Goal: Task Accomplishment & Management: Complete application form

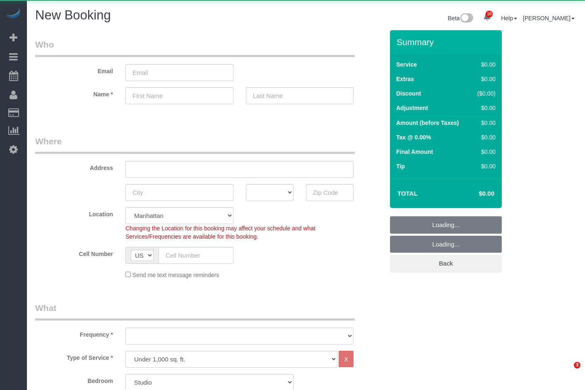
select select "number:89"
select select "number:90"
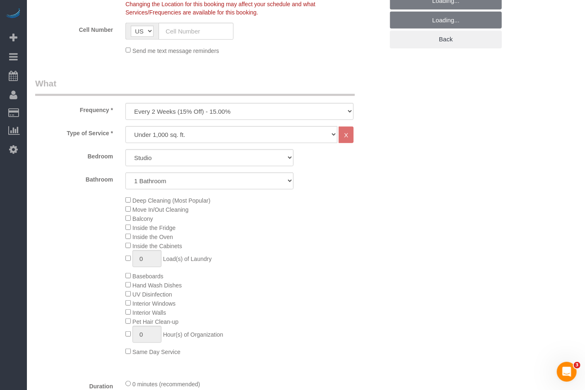
scroll to position [222, 0]
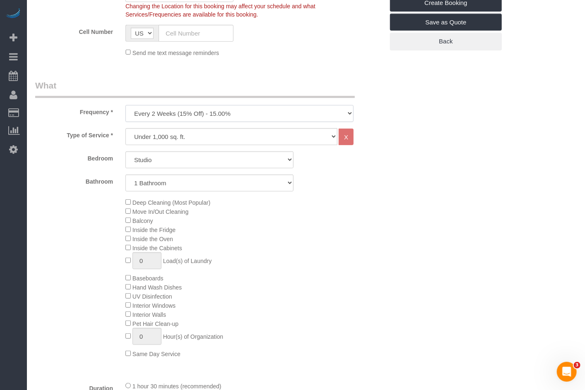
click at [172, 113] on select "One Time Weekly (20% Off) - 20.00% Every 2 Weeks (15% Off) - 15.00% Every 4 Wee…" at bounding box center [239, 113] width 228 height 17
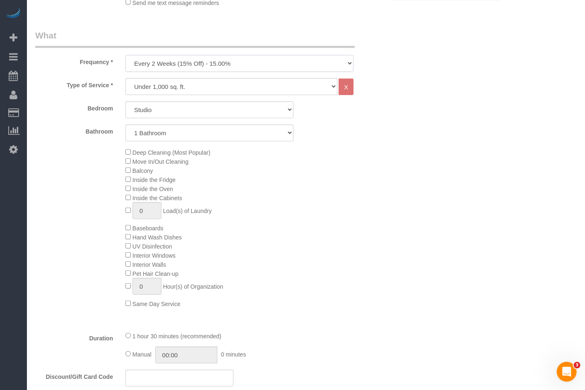
scroll to position [240, 0]
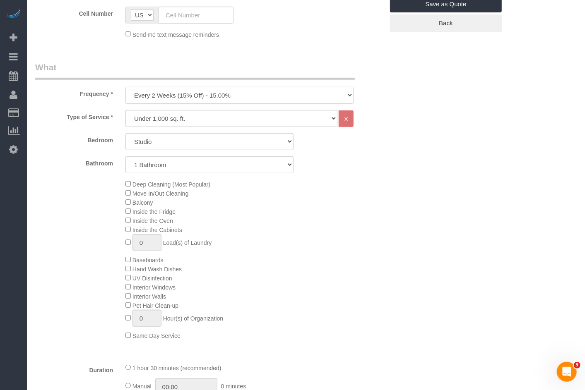
click at [173, 100] on select "One Time Weekly (20% Off) - 20.00% Every 2 Weeks (15% Off) - 15.00% Every 4 Wee…" at bounding box center [239, 95] width 228 height 17
select select "object:1940"
click at [125, 87] on select "One Time Weekly (20% Off) - 20.00% Every 2 Weeks (15% Off) - 15.00% Every 4 Wee…" at bounding box center [239, 95] width 228 height 17
click at [182, 138] on select "Studio 1 Bedroom 2 Bedrooms 3 Bedrooms" at bounding box center [209, 141] width 168 height 17
click at [125, 133] on select "Studio 1 Bedroom 2 Bedrooms 3 Bedrooms" at bounding box center [209, 141] width 168 height 17
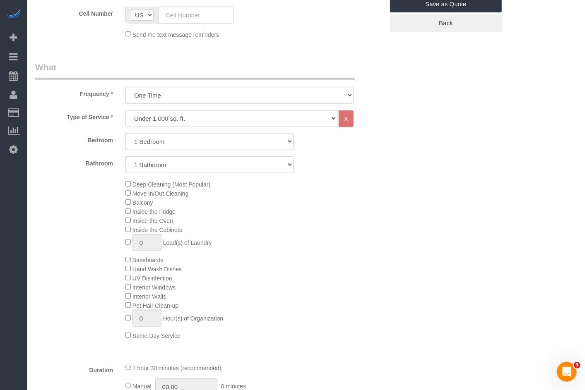
click at [156, 144] on select "Studio 1 Bedroom 2 Bedrooms 3 Bedrooms" at bounding box center [209, 141] width 168 height 17
click at [125, 133] on select "Studio 1 Bedroom 2 Bedrooms 3 Bedrooms" at bounding box center [209, 141] width 168 height 17
click at [168, 166] on select "1 Bathroom 2 Bathrooms" at bounding box center [209, 164] width 168 height 17
click at [125, 156] on select "1 Bathroom 2 Bathrooms" at bounding box center [209, 164] width 168 height 17
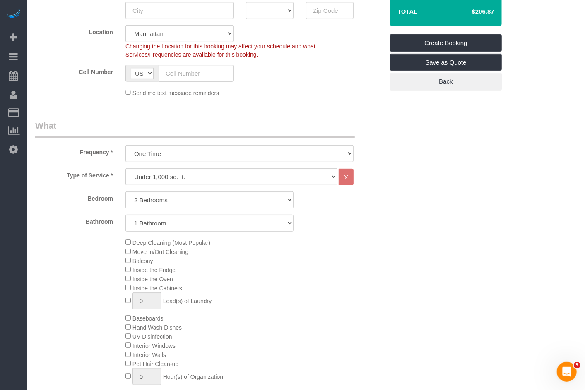
scroll to position [189, 0]
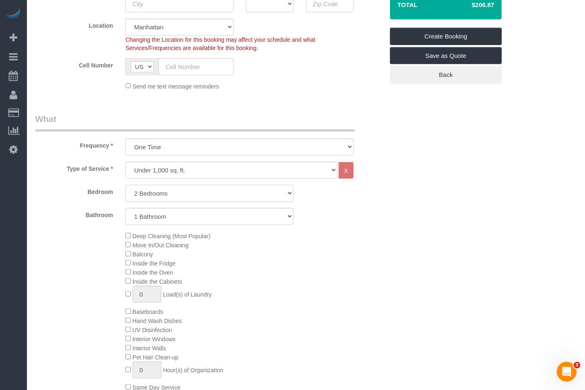
click at [170, 193] on select "Studio 1 Bedroom 2 Bedrooms 3 Bedrooms" at bounding box center [209, 193] width 168 height 17
select select "1"
click at [125, 185] on select "Studio 1 Bedroom 2 Bedrooms 3 Bedrooms" at bounding box center [209, 193] width 168 height 17
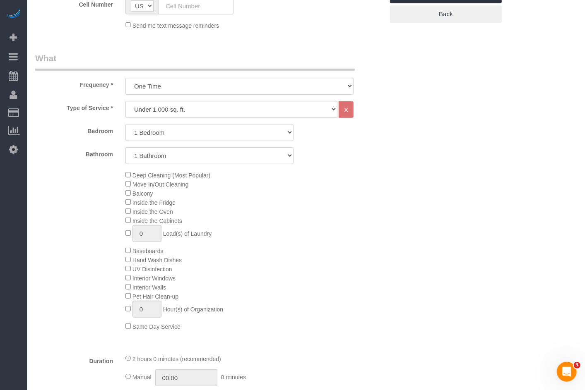
scroll to position [245, 0]
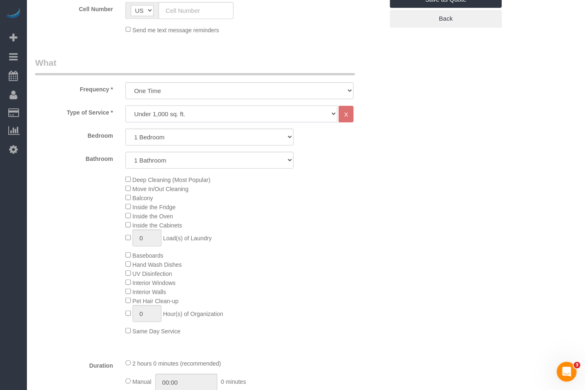
click at [204, 117] on select "Under 1,000 sq. ft. 1,001 - 1,500 sq. ft. 1,500+ sq. ft. Custom Cleaning Office…" at bounding box center [231, 113] width 212 height 17
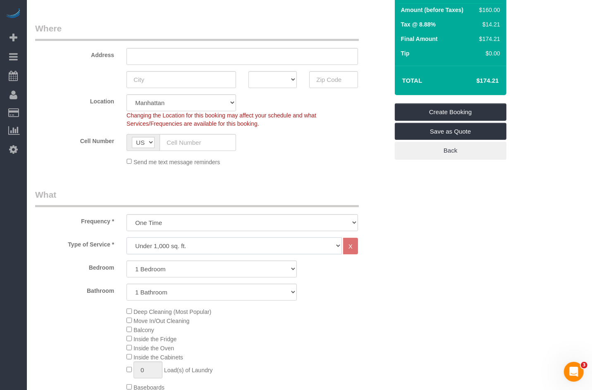
scroll to position [113, 0]
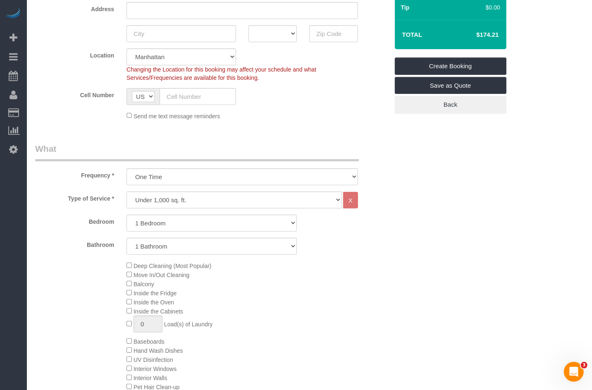
scroll to position [188, 0]
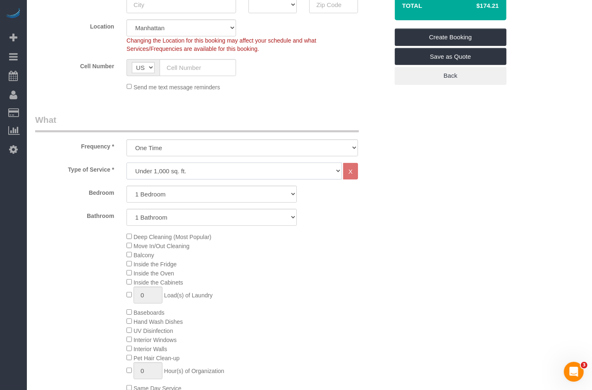
click at [211, 171] on select "Under 1,000 sq. ft. 1,001 - 1,500 sq. ft. 1,500+ sq. ft. Custom Cleaning Office…" at bounding box center [235, 171] width 216 height 17
select select "308"
click at [127, 163] on select "Under 1,000 sq. ft. 1,001 - 1,500 sq. ft. 1,500+ sq. ft. Custom Cleaning Office…" at bounding box center [235, 171] width 216 height 17
select select "1"
select select "120"
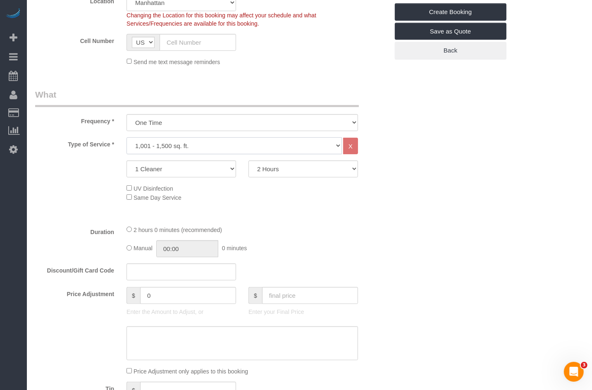
scroll to position [213, 0]
click at [201, 125] on select "One Time Weekly (20% Off) - 20.00% Every 2 Weeks (15% Off) - 15.00% Every 4 Wee…" at bounding box center [243, 122] width 232 height 17
click at [127, 114] on select "One Time Weekly (20% Off) - 20.00% Every 2 Weeks (15% Off) - 15.00% Every 4 Wee…" at bounding box center [243, 122] width 232 height 17
click at [89, 135] on fieldset "What Frequency * One Time Weekly (20% Off) - 20.00% Every 2 Weeks (15% Off) - 1…" at bounding box center [212, 284] width 354 height 392
click at [164, 145] on select "Under 1,000 sq. ft. 1,001 - 1,500 sq. ft. 1,500+ sq. ft. Custom Cleaning Office…" at bounding box center [235, 145] width 216 height 17
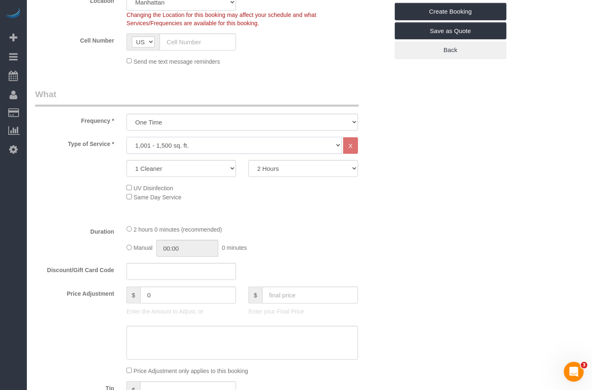
select select "216"
click at [127, 137] on select "Under 1,000 sq. ft. 1,001 - 1,500 sq. ft. 1,500+ sq. ft. Custom Cleaning Office…" at bounding box center [235, 145] width 216 height 17
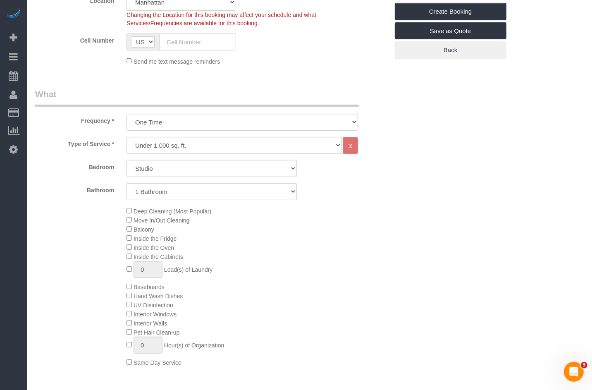
click at [193, 164] on select "Studio 1 Bedroom 2 Bedrooms 3 Bedrooms" at bounding box center [212, 168] width 170 height 17
drag, startPoint x: 108, startPoint y: 138, endPoint x: 357, endPoint y: 200, distance: 256.7
click at [357, 199] on div "Type of Service * Under 1,000 sq. ft. 1,001 - 1,500 sq. ft. 1,500+ sq. ft. Cust…" at bounding box center [212, 260] width 354 height 247
click at [354, 209] on div "Deep Cleaning (Most Popular) Move In/Out Cleaning Balcony Inside the Fridge Ins…" at bounding box center [257, 286] width 274 height 161
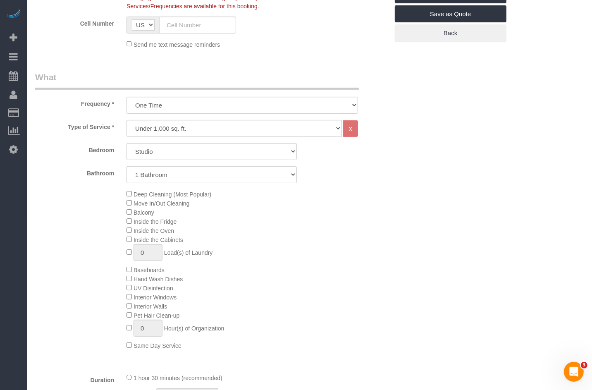
scroll to position [236, 0]
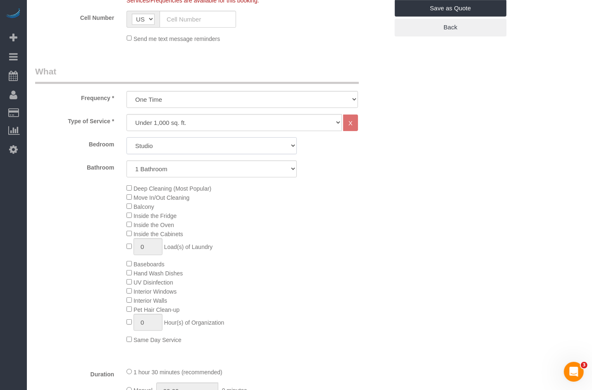
click at [198, 144] on select "Studio 1 Bedroom 2 Bedrooms 3 Bedrooms" at bounding box center [212, 145] width 170 height 17
select select "2"
click at [127, 137] on select "Studio 1 Bedroom 2 Bedrooms 3 Bedrooms" at bounding box center [212, 145] width 170 height 17
click at [215, 165] on select "1 Bathroom 2 Bathrooms" at bounding box center [212, 169] width 170 height 17
click at [127, 161] on select "1 Bathroom 2 Bathrooms" at bounding box center [212, 169] width 170 height 17
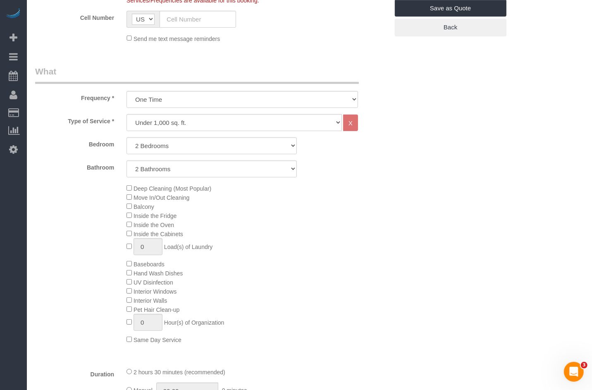
click at [195, 157] on div "Bedroom Studio 1 Bedroom 2 Bedrooms 3 Bedrooms Bathroom 1 Bathroom 2 Bathrooms" at bounding box center [212, 157] width 354 height 40
click at [192, 168] on select "1 Bathroom 2 Bathrooms" at bounding box center [212, 169] width 170 height 17
select select "1"
click at [127, 161] on select "1 Bathroom 2 Bathrooms" at bounding box center [212, 169] width 170 height 17
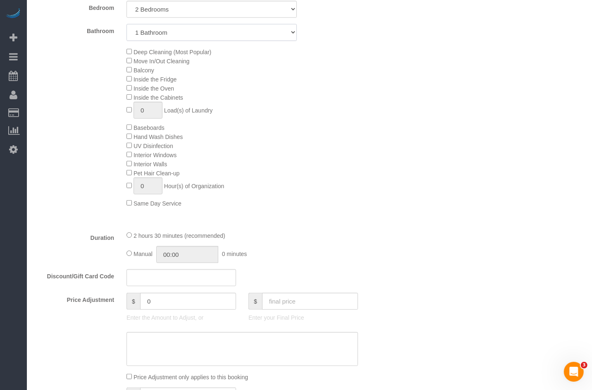
scroll to position [378, 0]
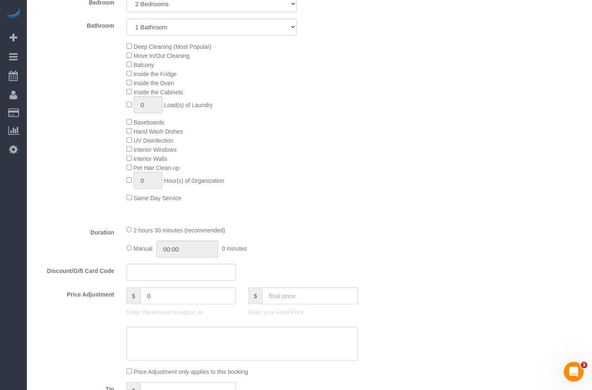
drag, startPoint x: 140, startPoint y: 233, endPoint x: 253, endPoint y: 234, distance: 113.4
click at [253, 234] on div "2 hours 30 minutes (recommended)" at bounding box center [243, 229] width 232 height 9
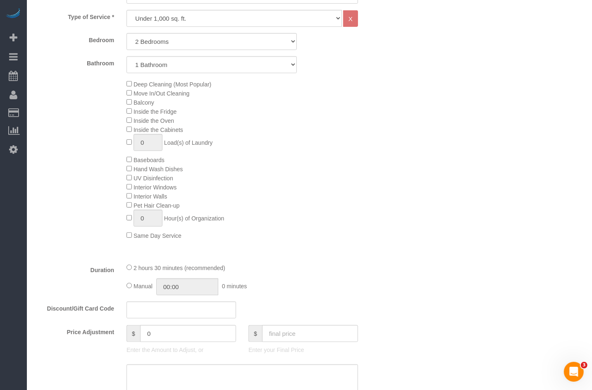
scroll to position [399, 0]
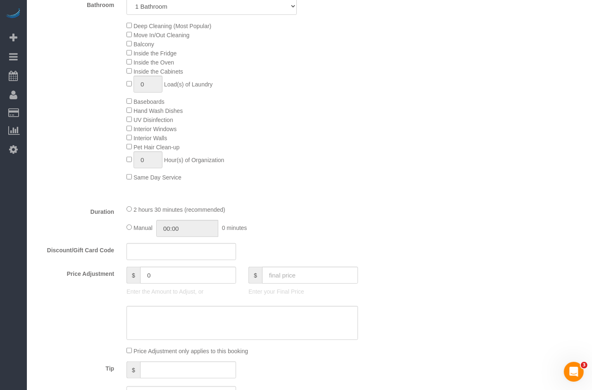
click at [146, 213] on span "2 hours 30 minutes (recommended)" at bounding box center [180, 209] width 92 height 7
drag, startPoint x: 139, startPoint y: 213, endPoint x: 247, endPoint y: 212, distance: 108.8
click at [247, 212] on div "2 hours 30 minutes (recommended)" at bounding box center [243, 209] width 232 height 9
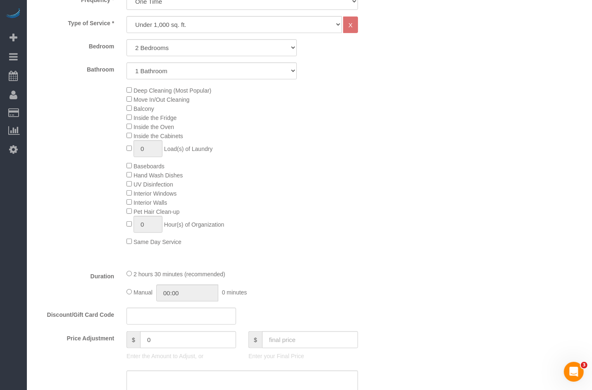
scroll to position [336, 0]
click at [139, 276] on span "2 hours 30 minutes (recommended)" at bounding box center [180, 272] width 92 height 7
drag, startPoint x: 132, startPoint y: 276, endPoint x: 229, endPoint y: 277, distance: 97.2
click at [229, 277] on div "2 hours 30 minutes (recommended)" at bounding box center [243, 272] width 232 height 9
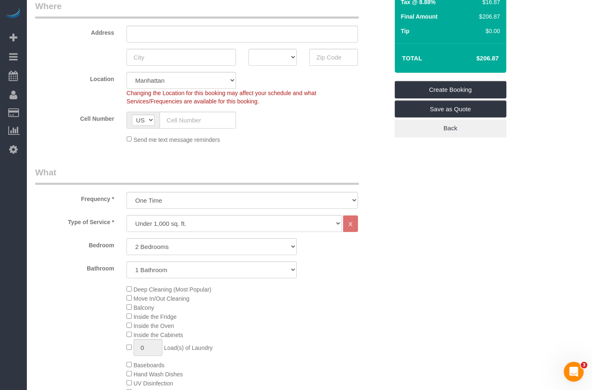
scroll to position [160, 0]
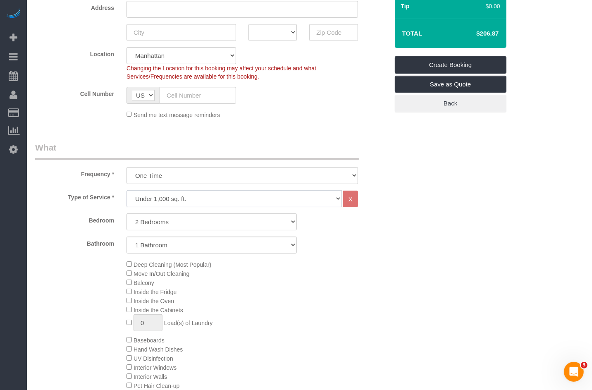
click at [173, 193] on select "Under 1,000 sq. ft. 1,001 - 1,500 sq. ft. 1,500+ sq. ft. Custom Cleaning Office…" at bounding box center [235, 198] width 216 height 17
select select "308"
click at [127, 190] on select "Under 1,000 sq. ft. 1,001 - 1,500 sq. ft. 1,500+ sq. ft. Custom Cleaning Office…" at bounding box center [235, 198] width 216 height 17
select select "1"
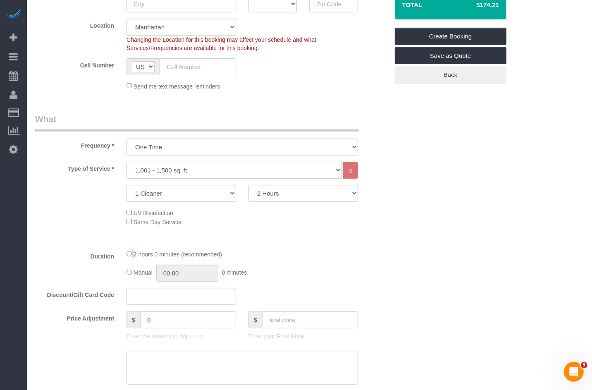
scroll to position [189, 0]
click at [161, 254] on span "2 hours 0 minutes (recommended)" at bounding box center [178, 254] width 89 height 7
drag, startPoint x: 206, startPoint y: 251, endPoint x: 156, endPoint y: 253, distance: 50.5
click at [158, 253] on fieldset "What Frequency * One Time Weekly (20% Off) - 20.00% Every 2 Weeks (15% Off) - 1…" at bounding box center [212, 309] width 354 height 392
click at [144, 254] on span "2 hours 0 minutes (recommended)" at bounding box center [178, 254] width 89 height 7
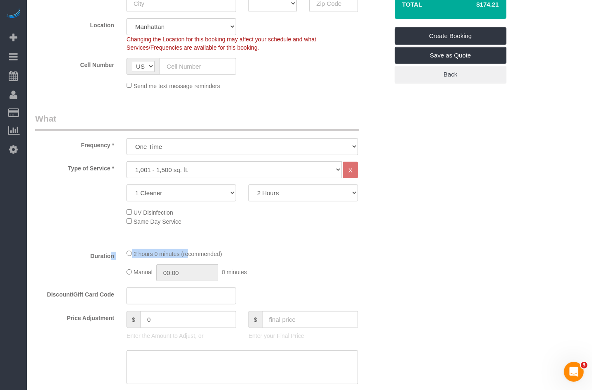
drag, startPoint x: 141, startPoint y: 255, endPoint x: 240, endPoint y: 257, distance: 99.3
click at [241, 257] on div "2 hours 0 minutes (recommended)" at bounding box center [243, 253] width 232 height 9
click at [137, 257] on span "2 hours 0 minutes (recommended)" at bounding box center [178, 254] width 89 height 7
drag, startPoint x: 178, startPoint y: 254, endPoint x: 237, endPoint y: 255, distance: 59.2
click at [237, 255] on div "2 hours 0 minutes (recommended)" at bounding box center [243, 253] width 232 height 9
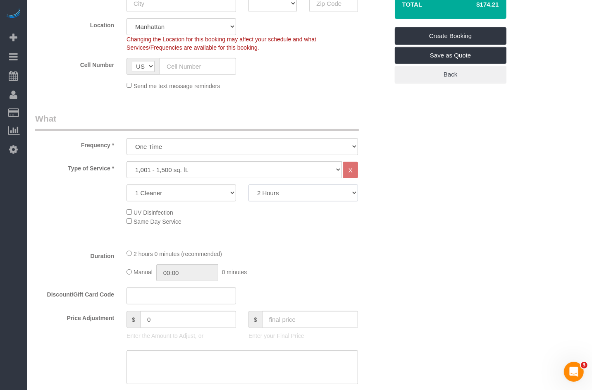
click at [285, 194] on select "2 Hours 2.5 Hours 3 Hours 3.5 Hours 4 Hours 4.5 Hours 5 Hours 5.5 Hours 6 Hours…" at bounding box center [304, 193] width 110 height 17
click at [249, 185] on select "2 Hours 2.5 Hours 3 Hours 3.5 Hours 4 Hours 4.5 Hours 5 Hours 5.5 Hours 6 Hours…" at bounding box center [304, 193] width 110 height 17
click at [283, 195] on select "2 Hours 2.5 Hours 3 Hours 3.5 Hours 4 Hours 4.5 Hours 5 Hours 5.5 Hours 6 Hours…" at bounding box center [304, 193] width 110 height 17
click at [249, 185] on select "2 Hours 2.5 Hours 3 Hours 3.5 Hours 4 Hours 4.5 Hours 5 Hours 5.5 Hours 6 Hours…" at bounding box center [304, 193] width 110 height 17
click at [276, 193] on select "2 Hours 2.5 Hours 3 Hours 3.5 Hours 4 Hours 4.5 Hours 5 Hours 5.5 Hours 6 Hours…" at bounding box center [304, 193] width 110 height 17
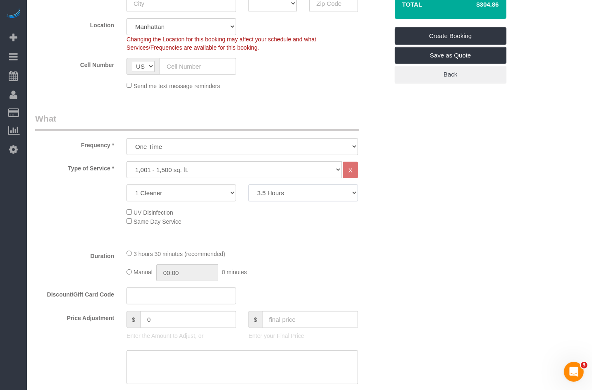
select select "240"
click at [249, 185] on select "2 Hours 2.5 Hours 3 Hours 3.5 Hours 4 Hours 4.5 Hours 5 Hours 5.5 Hours 6 Hours…" at bounding box center [304, 193] width 110 height 17
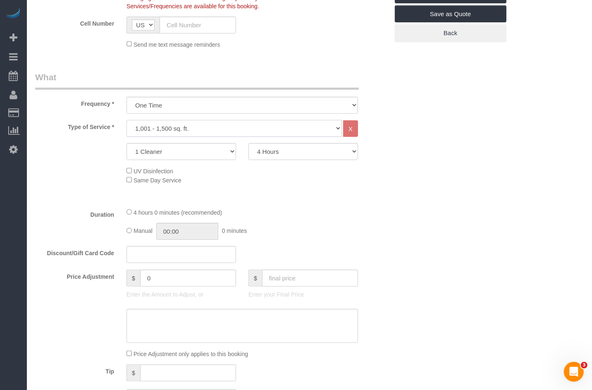
click at [192, 121] on select "Under 1,000 sq. ft. 1,001 - 1,500 sq. ft. 1,500+ sq. ft. Custom Cleaning Office…" at bounding box center [235, 128] width 216 height 17
select select "216"
click at [127, 120] on select "Under 1,000 sq. ft. 1,001 - 1,500 sq. ft. 1,500+ sq. ft. Custom Cleaning Office…" at bounding box center [235, 128] width 216 height 17
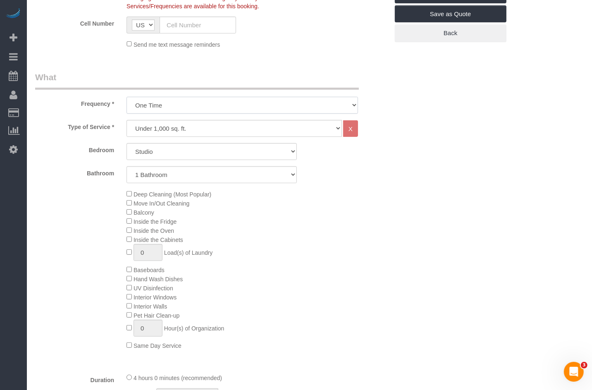
click at [181, 108] on select "One Time Weekly (20% Off) - 20.00% Every 2 Weeks (15% Off) - 15.00% Every 4 Wee…" at bounding box center [243, 105] width 232 height 17
click at [127, 97] on select "One Time Weekly (20% Off) - 20.00% Every 2 Weeks (15% Off) - 15.00% Every 4 Wee…" at bounding box center [243, 105] width 232 height 17
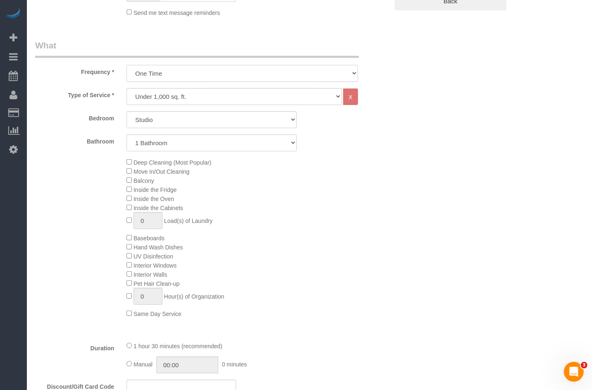
scroll to position [263, 0]
click at [173, 117] on select "Studio 1 Bedroom 2 Bedrooms 3 Bedrooms" at bounding box center [212, 118] width 170 height 17
select select "2"
click at [127, 110] on select "Studio 1 Bedroom 2 Bedrooms 3 Bedrooms" at bounding box center [212, 118] width 170 height 17
click at [170, 144] on select "1 Bathroom 2 Bathrooms" at bounding box center [212, 142] width 170 height 17
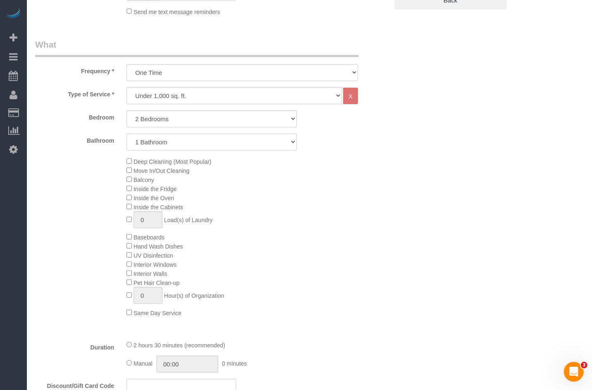
click at [127, 134] on select "1 Bathroom 2 Bathrooms" at bounding box center [212, 142] width 170 height 17
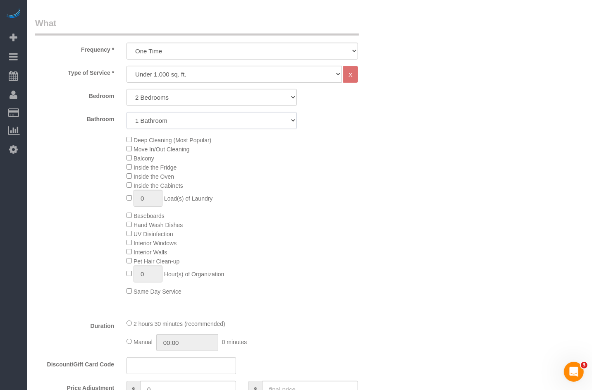
scroll to position [287, 0]
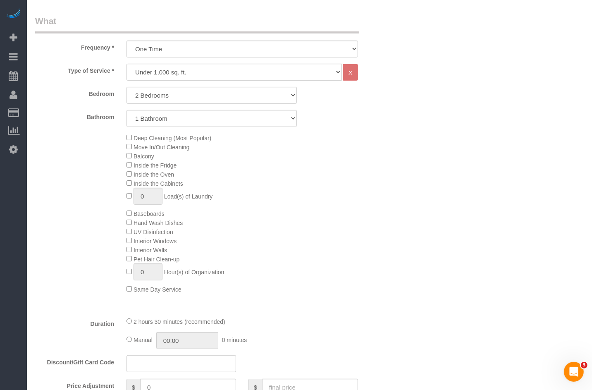
click at [129, 141] on span "Deep Cleaning (Most Popular)" at bounding box center [169, 138] width 85 height 7
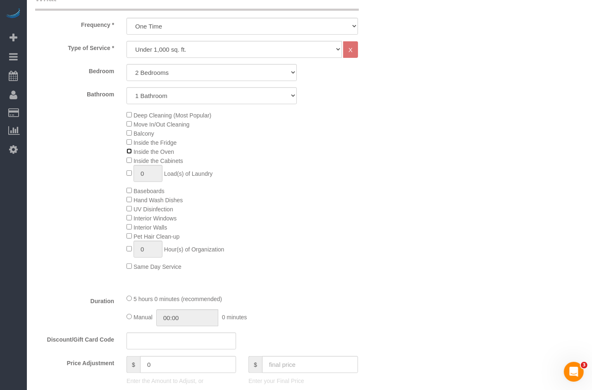
scroll to position [308, 0]
drag, startPoint x: 132, startPoint y: 301, endPoint x: 223, endPoint y: 302, distance: 91.0
click at [223, 302] on div "5 hours 0 minutes (recommended)" at bounding box center [243, 299] width 232 height 9
click at [203, 304] on span "5 hours 0 minutes (recommended)" at bounding box center [178, 300] width 89 height 7
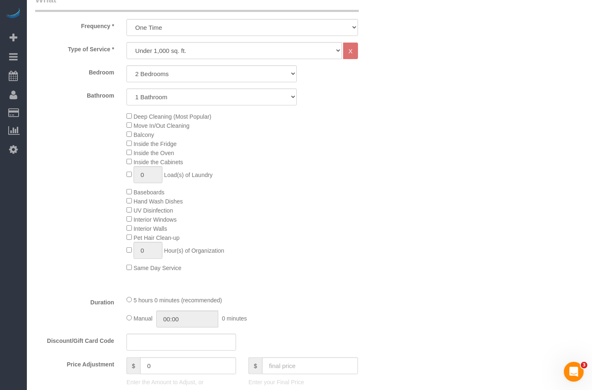
click at [203, 304] on span "5 hours 0 minutes (recommended)" at bounding box center [178, 300] width 89 height 7
click at [219, 303] on span "5 hours 0 minutes (recommended)" at bounding box center [178, 300] width 89 height 7
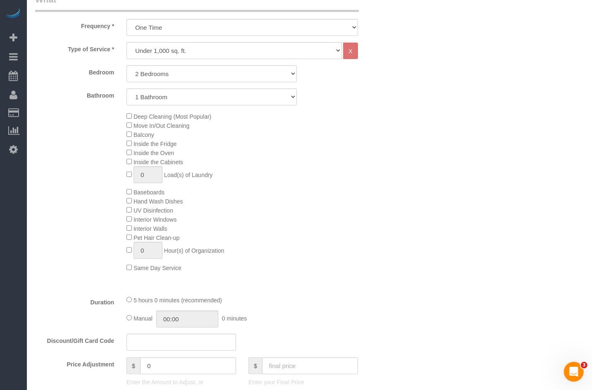
drag, startPoint x: 230, startPoint y: 302, endPoint x: 138, endPoint y: 304, distance: 91.4
click at [138, 304] on div "5 hours 0 minutes (recommended)" at bounding box center [243, 299] width 232 height 9
click at [137, 304] on span "5 hours 0 minutes (recommended)" at bounding box center [178, 300] width 89 height 7
drag, startPoint x: 125, startPoint y: 304, endPoint x: 206, endPoint y: 304, distance: 80.3
click at [230, 303] on div "5 hours 0 minutes (recommended) Manual 00:00 0 minutes" at bounding box center [242, 311] width 244 height 32
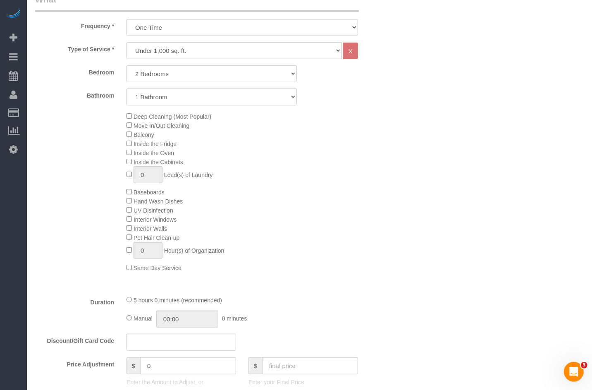
click at [206, 304] on span "5 hours 0 minutes (recommended)" at bounding box center [178, 300] width 89 height 7
click at [221, 302] on span "5 hours 0 minutes (recommended)" at bounding box center [178, 300] width 89 height 7
drag, startPoint x: 232, startPoint y: 302, endPoint x: 185, endPoint y: 279, distance: 52.9
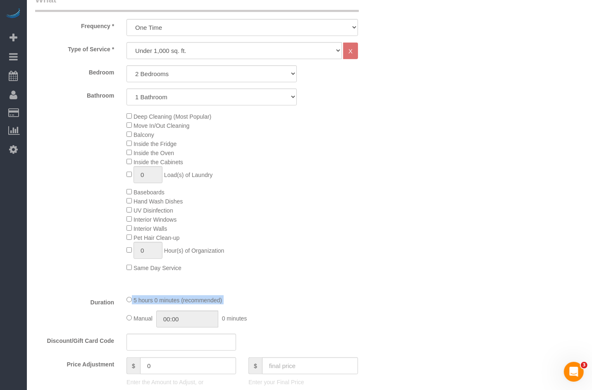
click at [135, 304] on div "5 hours 0 minutes (recommended)" at bounding box center [243, 299] width 232 height 9
click at [201, 29] on select "One Time Weekly (20% Off) - 20.00% Every 2 Weeks (15% Off) - 15.00% Every 4 Wee…" at bounding box center [243, 27] width 232 height 17
click at [179, 53] on select "Under 1,000 sq. ft. 1,001 - 1,500 sq. ft. 1,500+ sq. ft. Custom Cleaning Office…" at bounding box center [235, 50] width 216 height 17
select select "308"
click at [127, 42] on select "Under 1,000 sq. ft. 1,001 - 1,500 sq. ft. 1,500+ sq. ft. Custom Cleaning Office…" at bounding box center [235, 50] width 216 height 17
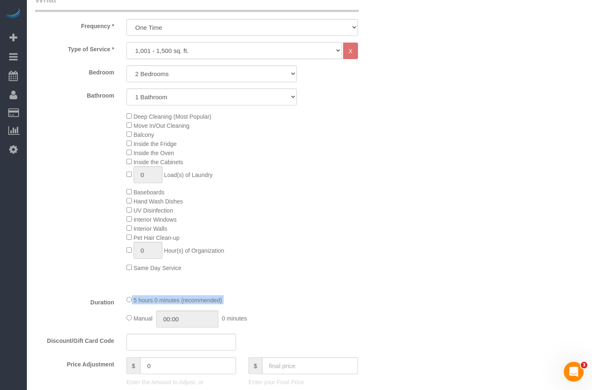
select select "1"
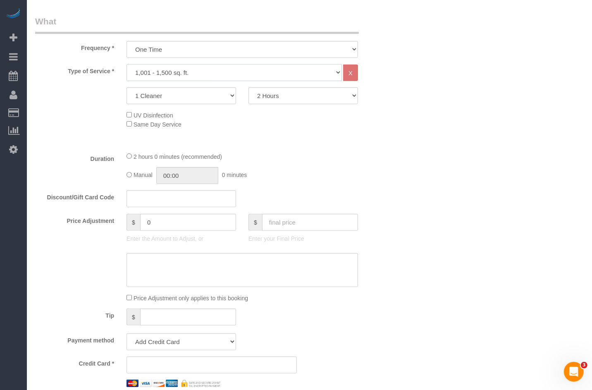
scroll to position [285, 0]
click at [282, 103] on select "2 Hours 2.5 Hours 3 Hours 3.5 Hours 4 Hours 4.5 Hours 5 Hours 5.5 Hours 6 Hours…" at bounding box center [304, 96] width 110 height 17
select select "180"
click at [249, 88] on select "2 Hours 2.5 Hours 3 Hours 3.5 Hours 4 Hours 4.5 Hours 5 Hours 5.5 Hours 6 Hours…" at bounding box center [304, 96] width 110 height 17
click at [190, 101] on select "1 Cleaner 2 Cleaners 3 Cleaners 4 Cleaners 5 Cleaners" at bounding box center [182, 96] width 110 height 17
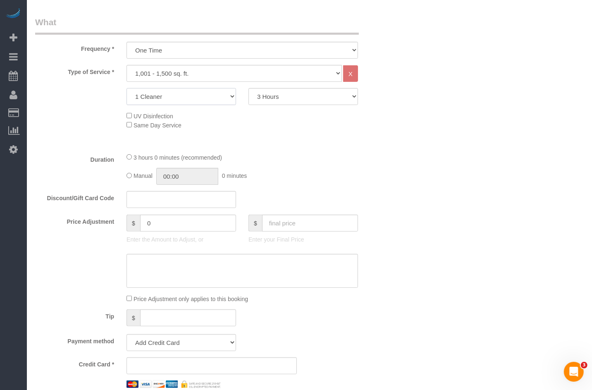
select select "2"
click at [127, 88] on select "1 Cleaner 2 Cleaners 3 Cleaners 4 Cleaners 5 Cleaners" at bounding box center [182, 96] width 110 height 17
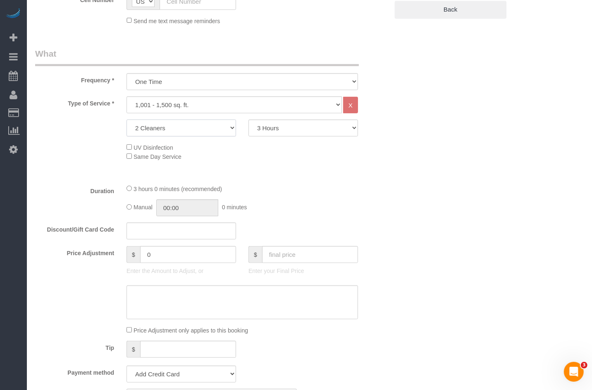
scroll to position [252, 0]
click at [265, 130] on select "2 Hours 2.5 Hours 3 Hours 3.5 Hours 4 Hours 4.5 Hours 5 Hours 5.5 Hours 6 Hours…" at bounding box center [304, 129] width 110 height 17
click at [249, 121] on select "2 Hours 2.5 Hours 3 Hours 3.5 Hours 4 Hours 4.5 Hours 5 Hours 5.5 Hours 6 Hours…" at bounding box center [304, 129] width 110 height 17
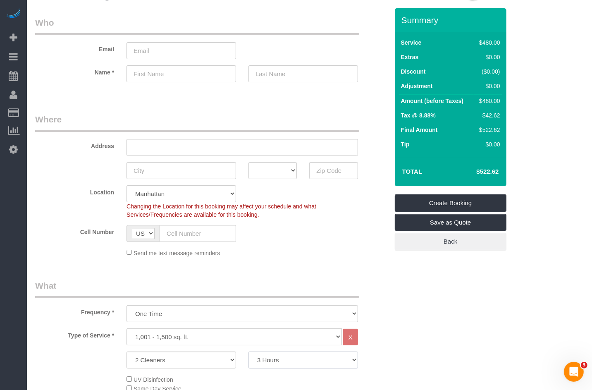
scroll to position [0, 0]
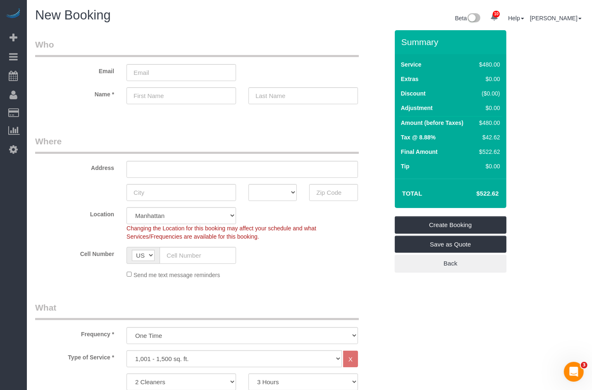
click at [72, 111] on div at bounding box center [212, 111] width 366 height 2
click at [37, 39] on span "Add Booking" at bounding box center [78, 37] width 103 height 19
click at [48, 36] on span "Add Booking" at bounding box center [78, 37] width 103 height 19
click at [94, 91] on label "Name *" at bounding box center [74, 92] width 91 height 11
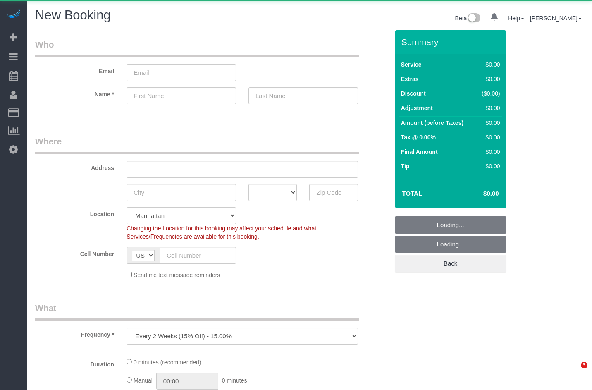
select select "number:89"
select select "number:90"
select select "object:923"
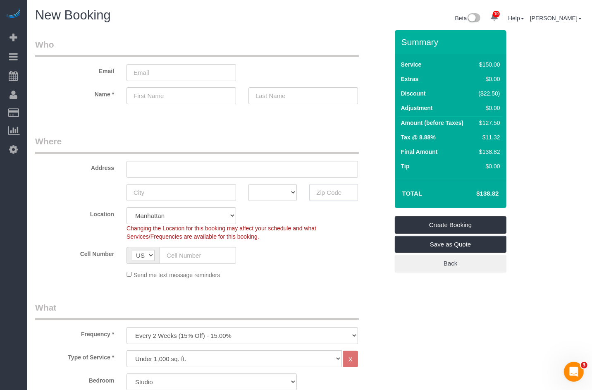
click at [329, 192] on input "text" at bounding box center [333, 192] width 48 height 17
type input "1005"
click at [340, 267] on sui-booking-location "Location Manhattan Austin Boston Bronx Brooklyn Charlotte Denver New Jersey Por…" at bounding box center [212, 243] width 354 height 72
click at [323, 184] on input "1005" at bounding box center [333, 192] width 48 height 17
click at [172, 85] on sui-booking-customer "Email Name *" at bounding box center [212, 75] width 354 height 74
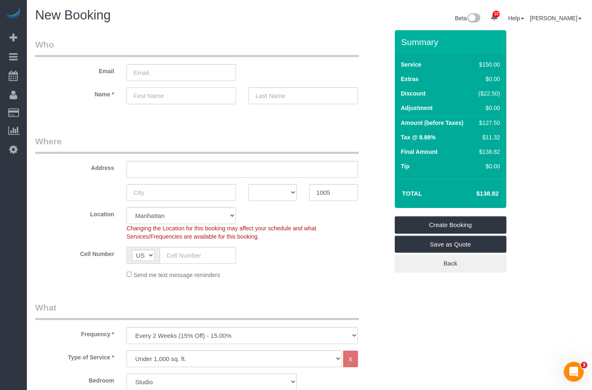
click at [169, 100] on input "text" at bounding box center [182, 95] width 110 height 17
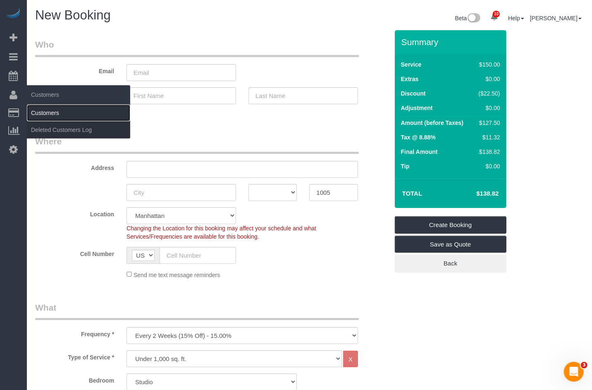
click at [46, 113] on link "Customers" at bounding box center [78, 113] width 103 height 17
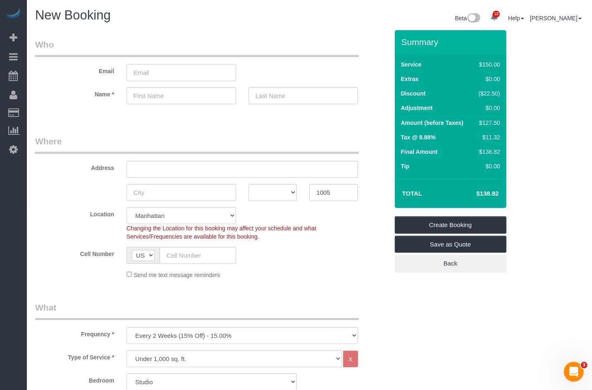
click at [173, 74] on input "email" at bounding box center [182, 72] width 110 height 17
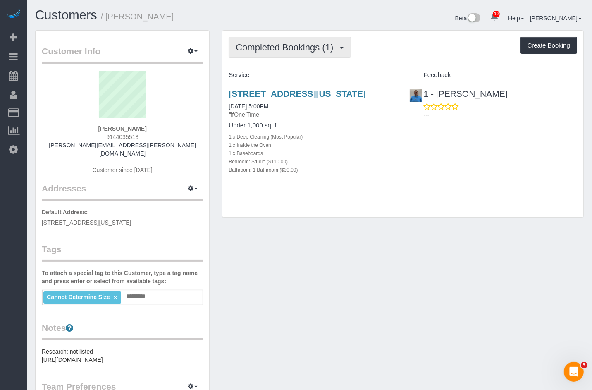
click at [285, 51] on span "Completed Bookings (1)" at bounding box center [287, 47] width 102 height 10
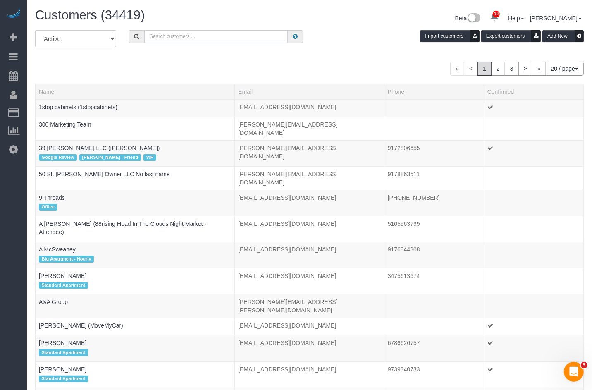
click at [204, 38] on input "text" at bounding box center [216, 36] width 144 height 13
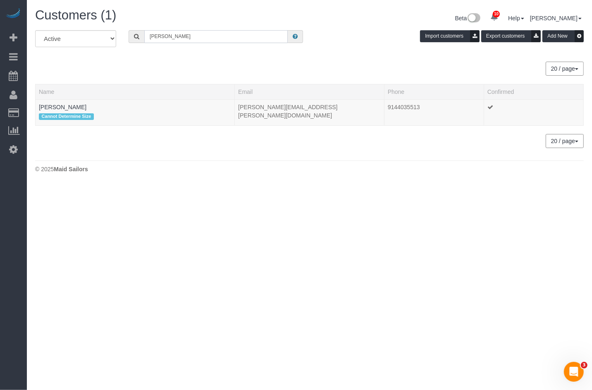
click at [160, 36] on input "Ron Mal" at bounding box center [216, 36] width 144 height 13
paste input "mocnaron@gmail.com"
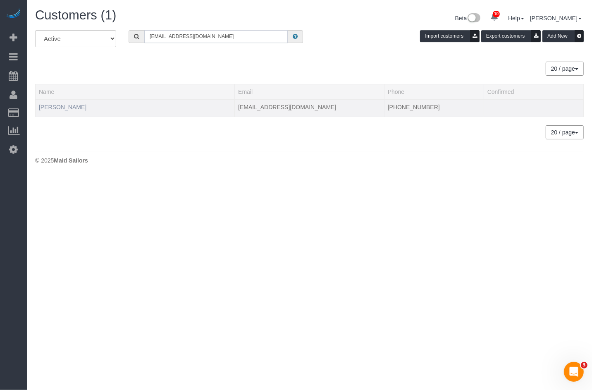
type input "mocnaron@gmail.com"
click at [52, 107] on link "Ron Nam" at bounding box center [63, 107] width 48 height 7
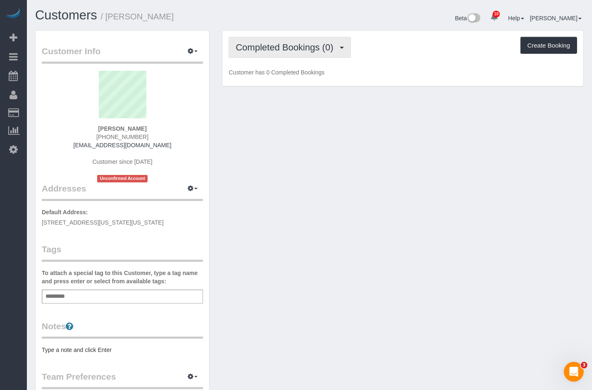
click at [287, 47] on span "Completed Bookings (0)" at bounding box center [287, 47] width 102 height 10
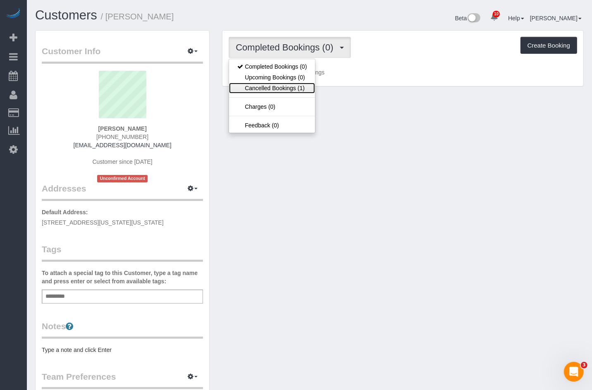
click at [280, 84] on link "Cancelled Bookings (1)" at bounding box center [272, 88] width 86 height 11
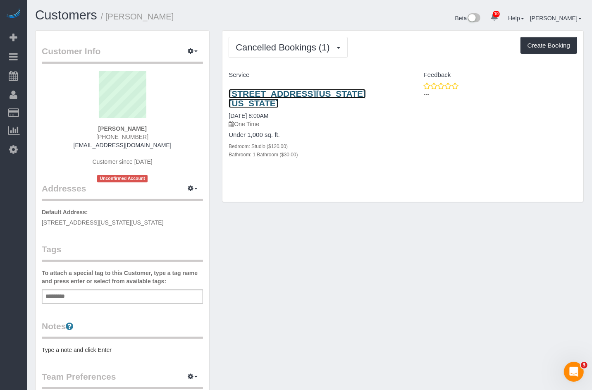
click at [284, 94] on link "125 Washington Street, New York, NY 10025" at bounding box center [297, 98] width 137 height 19
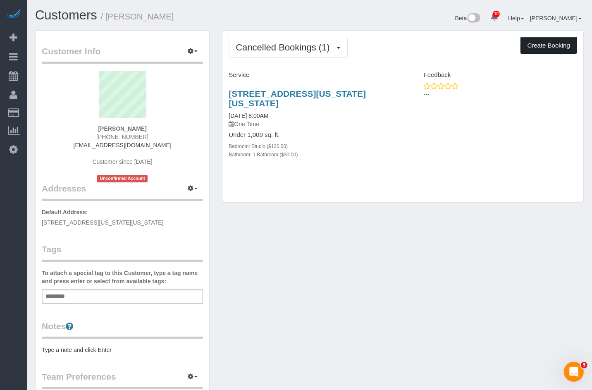
click at [537, 51] on button "Create Booking" at bounding box center [549, 45] width 57 height 17
select select "NY"
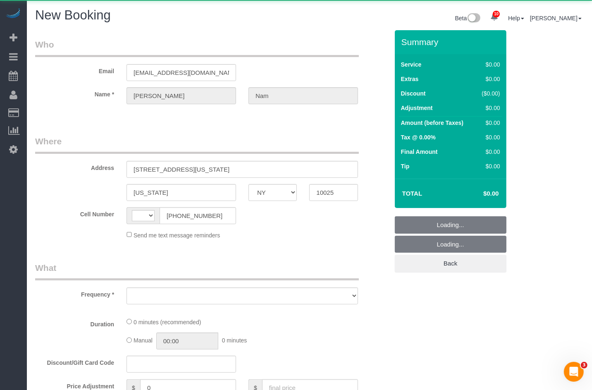
select select "number:89"
select select "number:90"
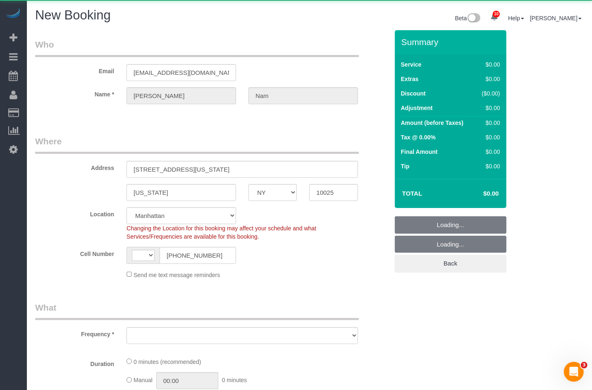
select select "string:US"
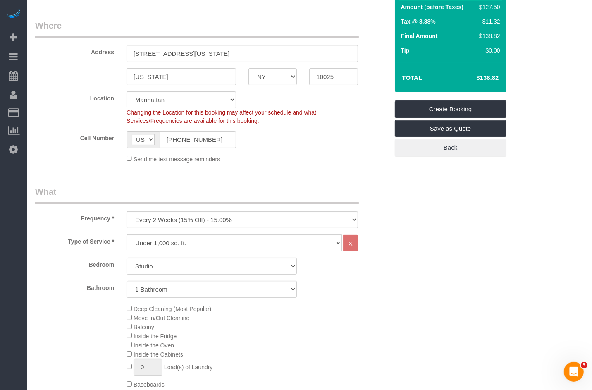
scroll to position [119, 0]
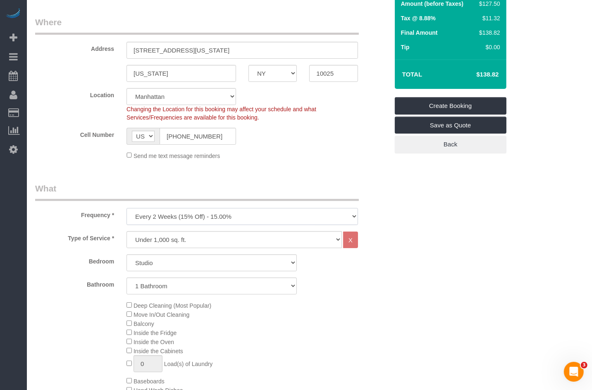
click at [188, 216] on select "One Time Weekly (20% Off) - 20.00% Every 2 Weeks (15% Off) - 15.00% Every 4 Wee…" at bounding box center [243, 216] width 232 height 17
select select "object:2326"
click at [127, 208] on select "One Time Weekly (20% Off) - 20.00% Every 2 Weeks (15% Off) - 15.00% Every 4 Wee…" at bounding box center [243, 216] width 232 height 17
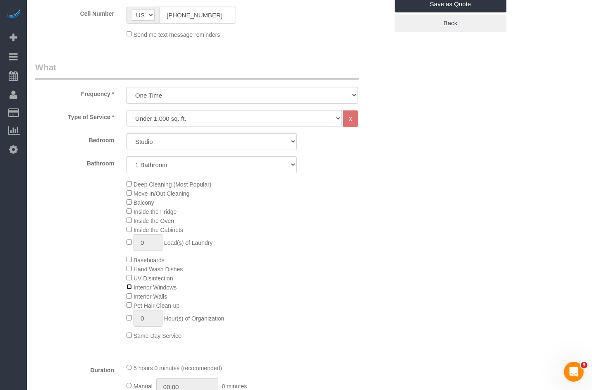
scroll to position [239, 0]
drag, startPoint x: 116, startPoint y: 184, endPoint x: 241, endPoint y: 283, distance: 159.3
click at [236, 285] on div "Deep Cleaning (Most Popular) Move In/Out Cleaning Balcony Inside the Fridge Ins…" at bounding box center [212, 261] width 366 height 161
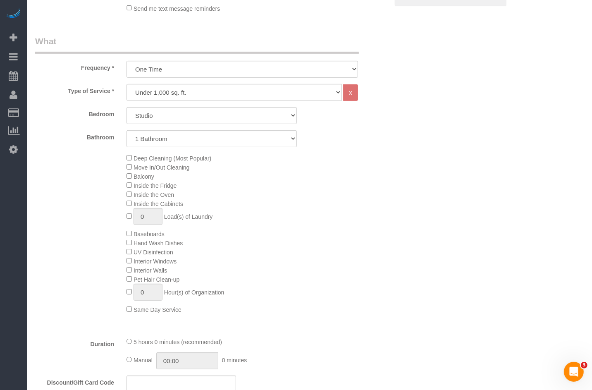
scroll to position [265, 0]
click at [193, 70] on select "One Time Weekly (20% Off) - 20.00% Every 2 Weeks (15% Off) - 15.00% Every 4 Wee…" at bounding box center [243, 70] width 232 height 17
click at [146, 69] on select "One Time Weekly (20% Off) - 20.00% Every 2 Weeks (15% Off) - 15.00% Every 4 Wee…" at bounding box center [243, 70] width 232 height 17
click at [139, 92] on select "Under 1,000 sq. ft. 1,001 - 1,500 sq. ft. 1,500+ sq. ft. Custom Cleaning Office…" at bounding box center [235, 93] width 216 height 17
select select "213"
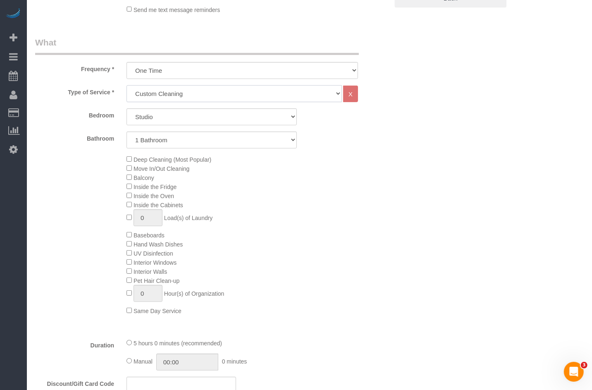
click at [127, 85] on select "Under 1,000 sq. ft. 1,001 - 1,500 sq. ft. 1,500+ sq. ft. Custom Cleaning Office…" at bounding box center [235, 93] width 216 height 17
select select "1"
select select "120"
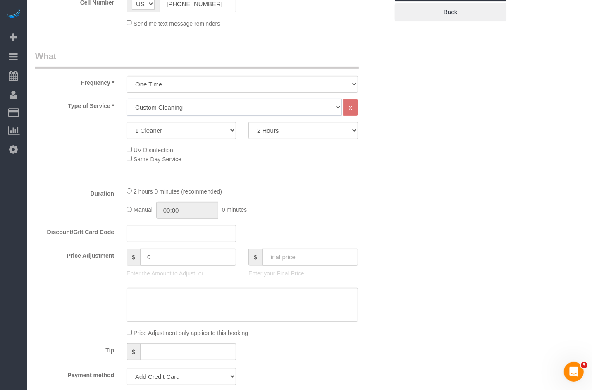
scroll to position [251, 0]
click at [163, 105] on select "Under 1,000 sq. ft. 1,001 - 1,500 sq. ft. 1,500+ sq. ft. Custom Cleaning Office…" at bounding box center [235, 107] width 216 height 17
click at [127, 99] on select "Under 1,000 sq. ft. 1,001 - 1,500 sq. ft. 1,500+ sq. ft. Custom Cleaning Office…" at bounding box center [235, 107] width 216 height 17
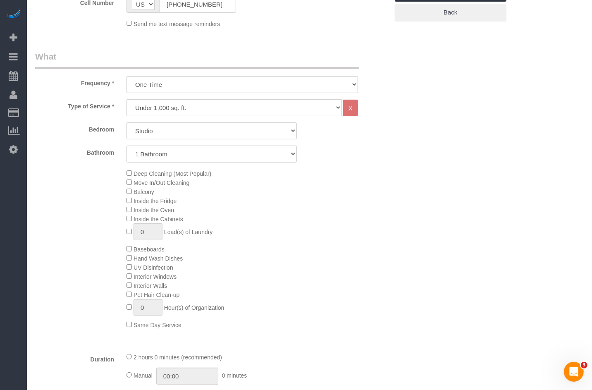
click at [100, 134] on div "Bedroom Studio 1 Bedroom 2 Bedrooms 3 Bedrooms" at bounding box center [212, 130] width 366 height 17
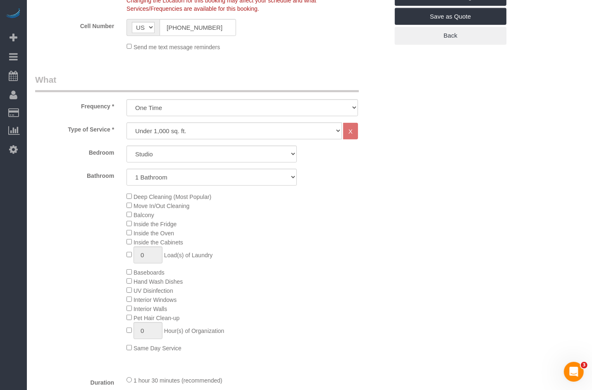
scroll to position [225, 0]
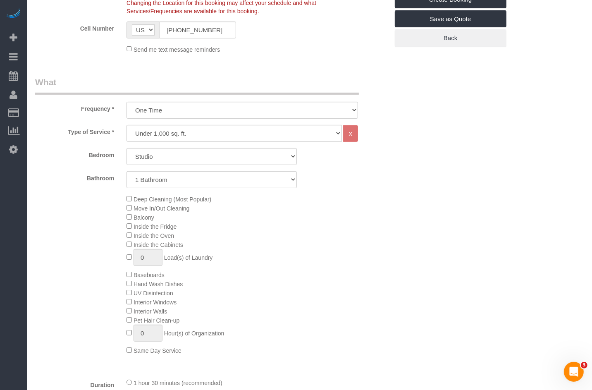
click at [148, 200] on span "Deep Cleaning (Most Popular)" at bounding box center [173, 199] width 78 height 7
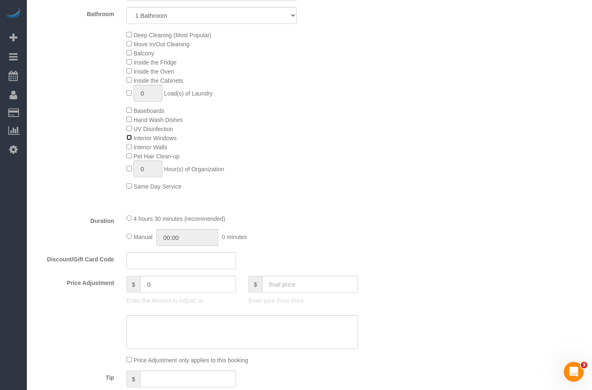
scroll to position [403, 0]
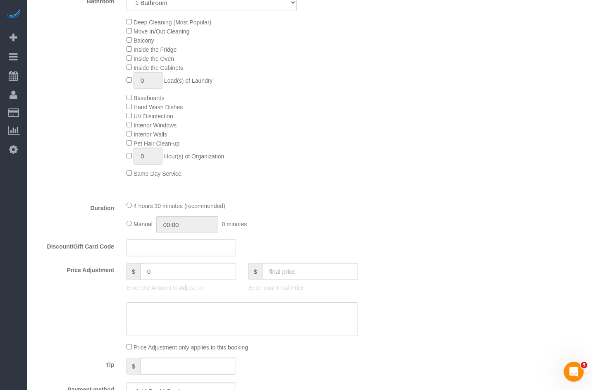
drag, startPoint x: 147, startPoint y: 209, endPoint x: 221, endPoint y: 209, distance: 74.1
click at [221, 209] on span "4 hours 30 minutes (recommended)" at bounding box center [180, 206] width 92 height 7
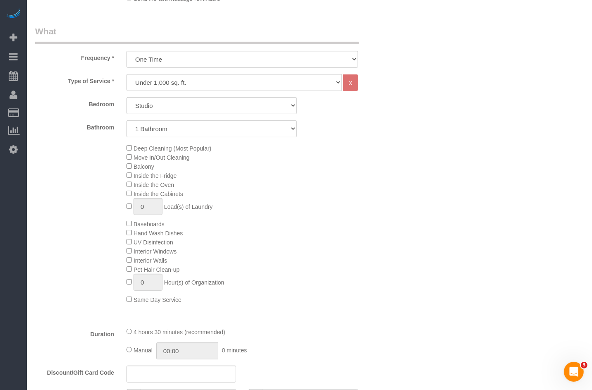
scroll to position [268, 0]
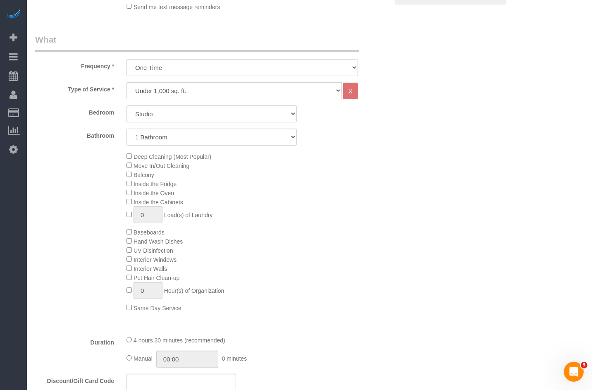
click at [246, 67] on select "One Time Weekly (20% Off) - 20.00% Every 2 Weeks (15% Off) - 15.00% Every 4 Wee…" at bounding box center [243, 67] width 232 height 17
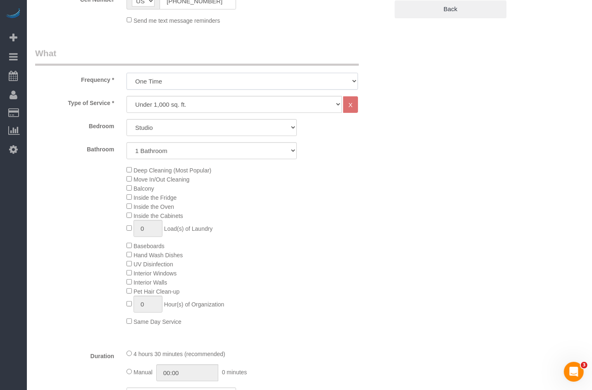
scroll to position [254, 0]
click at [205, 88] on select "One Time Weekly (20% Off) - 20.00% Every 2 Weeks (15% Off) - 15.00% Every 4 Wee…" at bounding box center [243, 81] width 232 height 17
click at [163, 105] on select "Under 1,000 sq. ft. 1,001 - 1,500 sq. ft. 1,500+ sq. ft. Custom Cleaning Office…" at bounding box center [235, 104] width 216 height 17
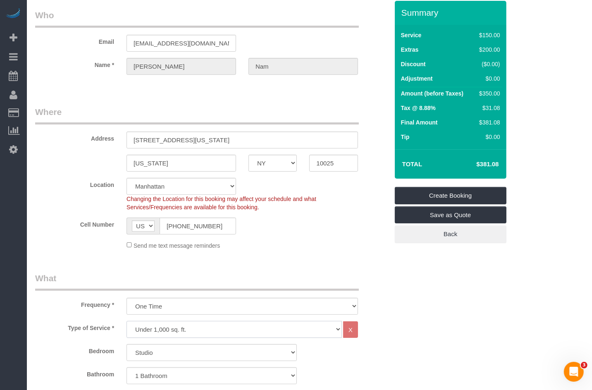
scroll to position [0, 0]
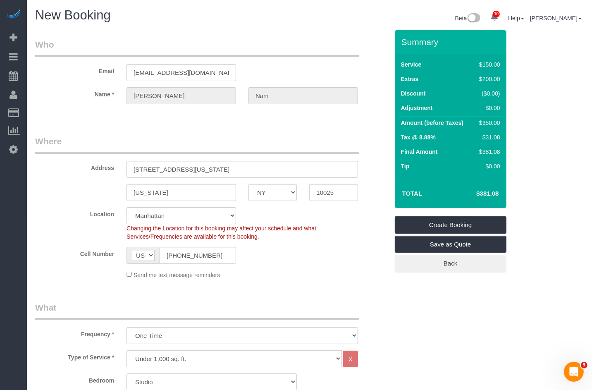
drag, startPoint x: 472, startPoint y: 197, endPoint x: 505, endPoint y: 192, distance: 32.6
click at [505, 192] on div "Total $381.08" at bounding box center [451, 193] width 112 height 29
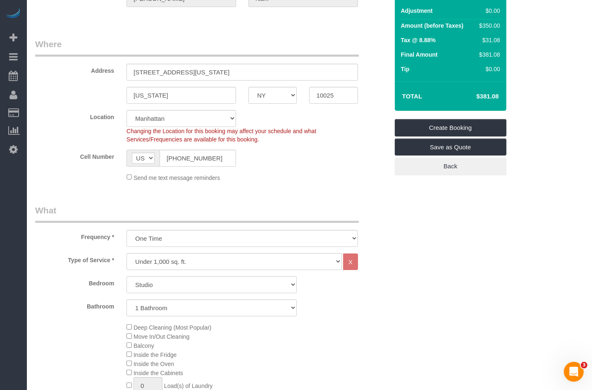
scroll to position [100, 0]
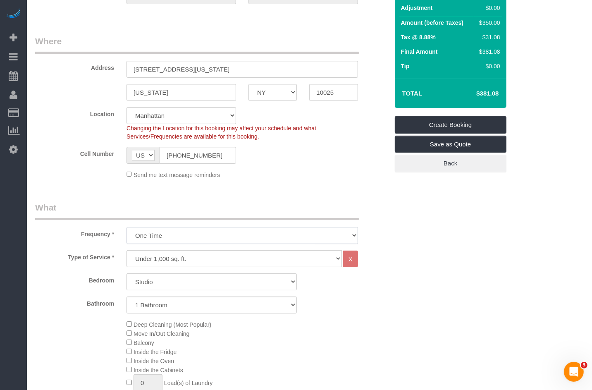
click at [184, 234] on select "One Time Weekly (20% Off) - 20.00% Every 2 Weeks (15% Off) - 15.00% Every 4 Wee…" at bounding box center [243, 235] width 232 height 17
click at [138, 259] on select "Under 1,000 sq. ft. 1,001 - 1,500 sq. ft. 1,500+ sq. ft. Custom Cleaning Office…" at bounding box center [235, 258] width 216 height 17
select select "213"
click at [127, 250] on select "Under 1,000 sq. ft. 1,001 - 1,500 sq. ft. 1,500+ sq. ft. Custom Cleaning Office…" at bounding box center [235, 258] width 216 height 17
select select "1"
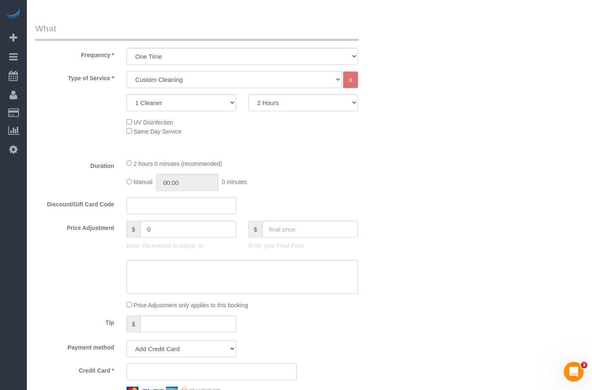
scroll to position [282, 0]
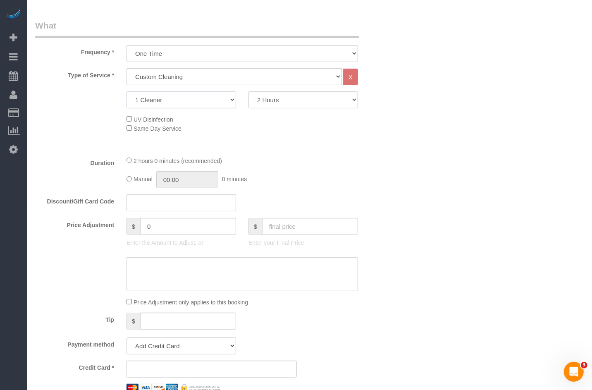
click at [185, 104] on select "1 Cleaner 2 Cleaners 3 Cleaners 4 Cleaners 5 Cleaners" at bounding box center [182, 99] width 110 height 17
click at [127, 91] on select "1 Cleaner 2 Cleaners 3 Cleaners 4 Cleaners 5 Cleaners" at bounding box center [182, 99] width 110 height 17
click at [289, 102] on select "2 Hours 2.5 Hours 3 Hours 3.5 Hours 4 Hours 4.5 Hours 5 Hours 5.5 Hours 6 Hours…" at bounding box center [304, 99] width 110 height 17
select select "270"
click at [249, 91] on select "2 Hours 2.5 Hours 3 Hours 3.5 Hours 4 Hours 4.5 Hours 5 Hours 5.5 Hours 6 Hours…" at bounding box center [304, 99] width 110 height 17
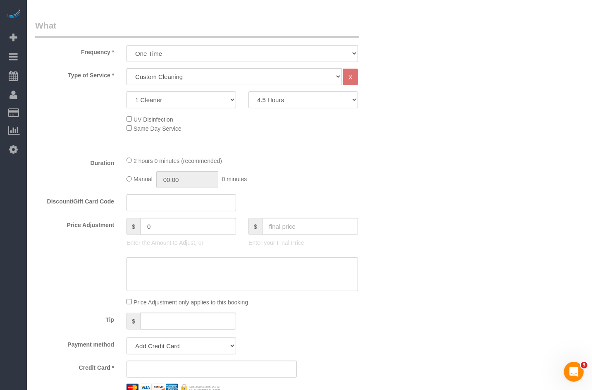
click at [397, 164] on div "Who Email mocnaron@gmail.com Name * Ron Nam Where Address 125 Washington Street…" at bounding box center [309, 349] width 549 height 1202
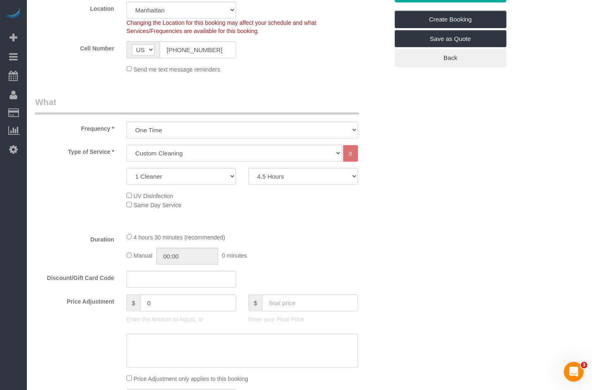
scroll to position [251, 0]
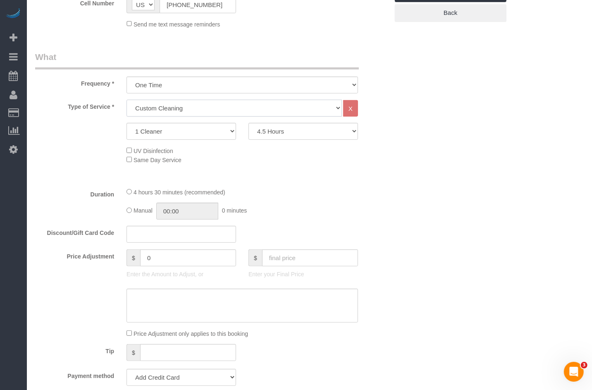
click at [191, 109] on select "Under 1,000 sq. ft. 1,001 - 1,500 sq. ft. 1,500+ sq. ft. Custom Cleaning Office…" at bounding box center [235, 108] width 216 height 17
select select "216"
click at [127, 100] on select "Under 1,000 sq. ft. 1,001 - 1,500 sq. ft. 1,500+ sq. ft. Custom Cleaning Office…" at bounding box center [235, 108] width 216 height 17
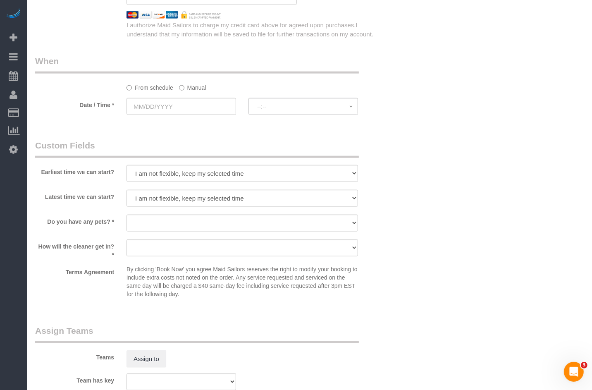
scroll to position [791, 0]
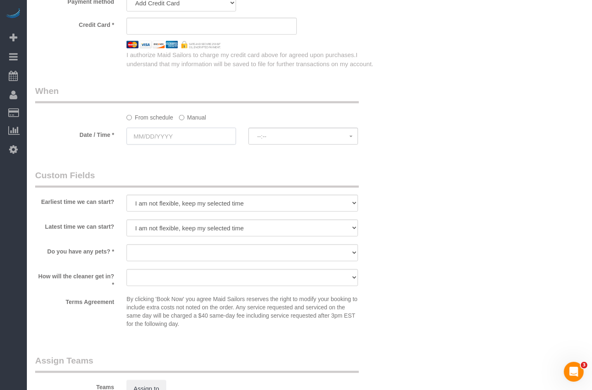
click at [153, 141] on input "text" at bounding box center [182, 136] width 110 height 17
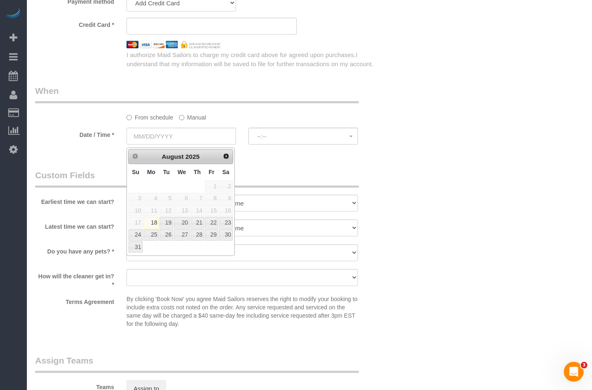
click at [72, 139] on label "Date / Time *" at bounding box center [74, 133] width 91 height 11
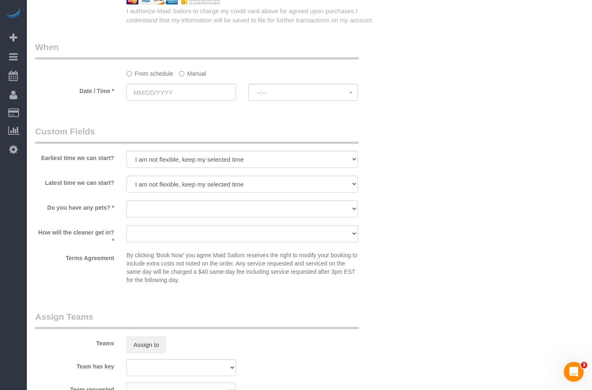
scroll to position [856, 0]
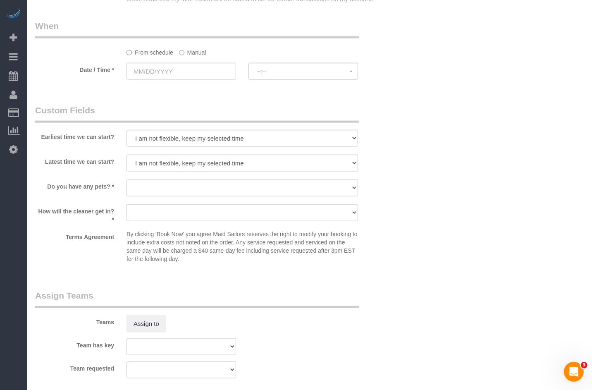
click at [171, 189] on select "Dog Cat None" at bounding box center [243, 188] width 232 height 17
select select "number:13"
click at [127, 182] on select "Dog Cat None" at bounding box center [243, 188] width 232 height 17
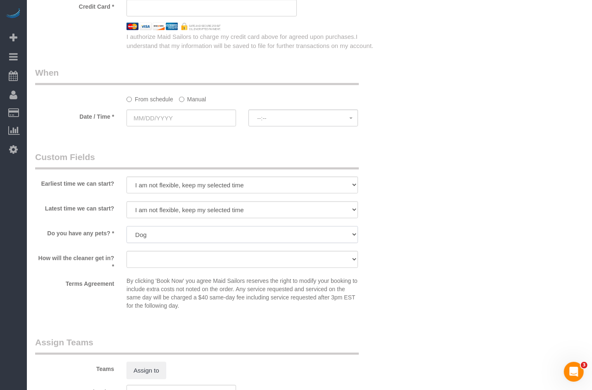
scroll to position [805, 0]
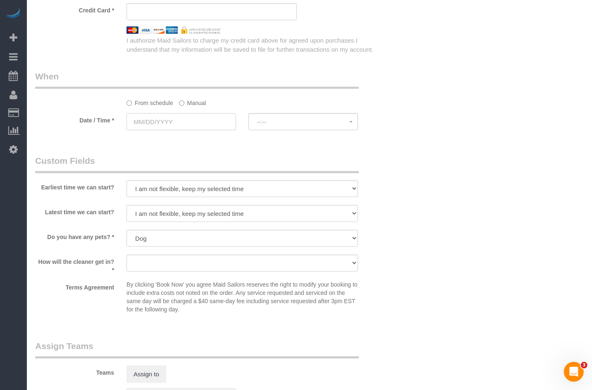
click at [135, 125] on input "text" at bounding box center [182, 121] width 110 height 17
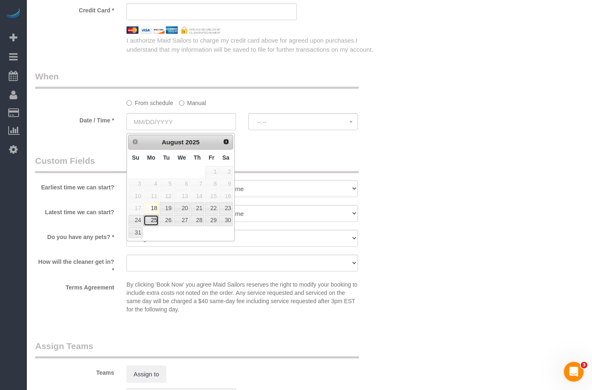
click at [149, 220] on link "25" at bounding box center [151, 220] width 15 height 11
type input "[DATE]"
click at [149, 220] on link "25" at bounding box center [151, 220] width 15 height 11
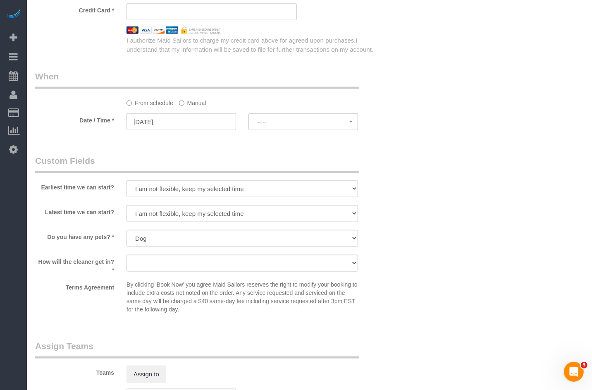
select select "spot1"
click at [276, 129] on button "8:00AM" at bounding box center [304, 121] width 110 height 17
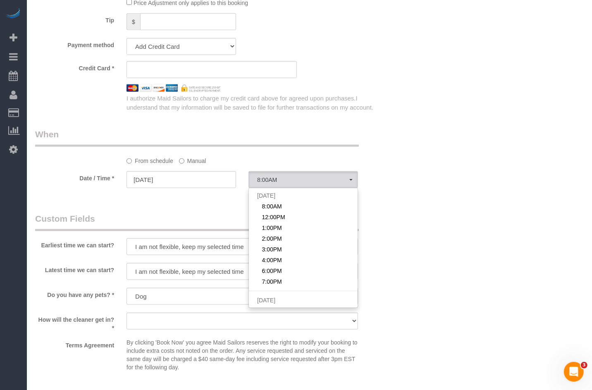
click at [198, 219] on legend "Custom Fields" at bounding box center [197, 222] width 324 height 19
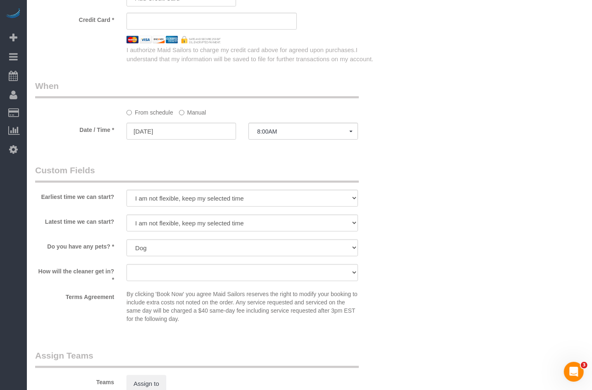
scroll to position [800, 0]
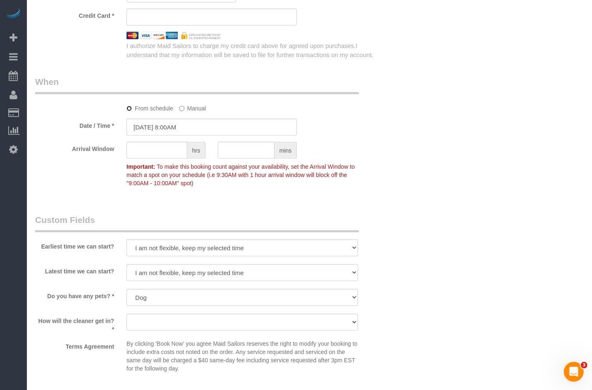
select select "spot1"
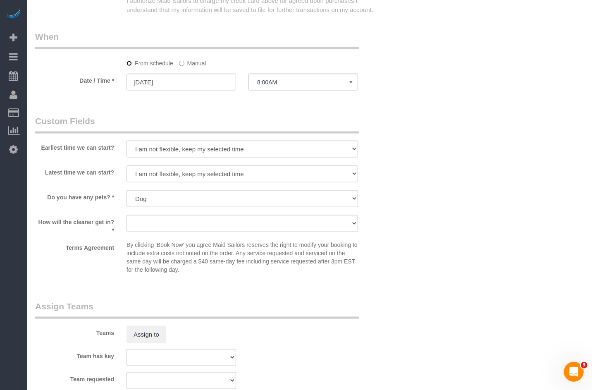
scroll to position [849, 0]
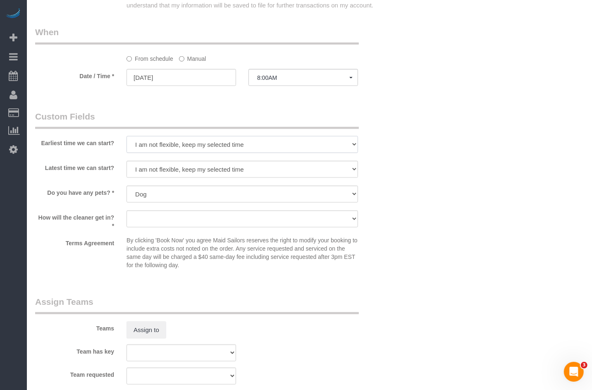
click at [149, 148] on select "I am not flexible, keep my selected time 8:00 AM 9:00 AM 10:00 AM 11:00 AM 12:0…" at bounding box center [243, 144] width 232 height 17
select select "number:58"
click at [127, 139] on select "I am not flexible, keep my selected time 8:00 AM 9:00 AM 10:00 AM 11:00 AM 12:0…" at bounding box center [243, 144] width 232 height 17
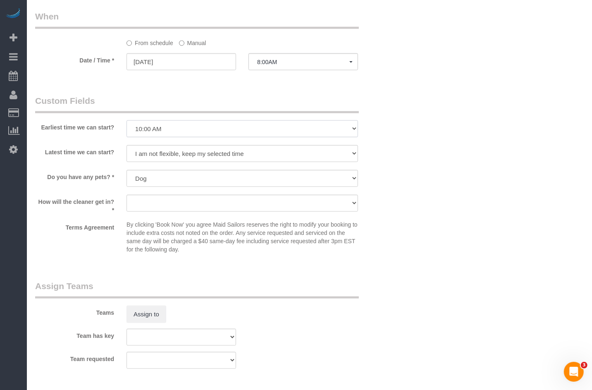
scroll to position [866, 0]
click at [261, 64] on span "8:00AM" at bounding box center [303, 61] width 92 height 7
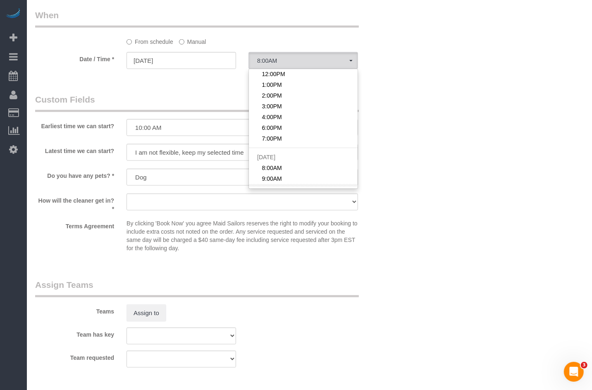
scroll to position [0, 0]
drag, startPoint x: 84, startPoint y: 102, endPoint x: 91, endPoint y: 118, distance: 17.2
click at [84, 102] on legend "Custom Fields" at bounding box center [197, 102] width 324 height 19
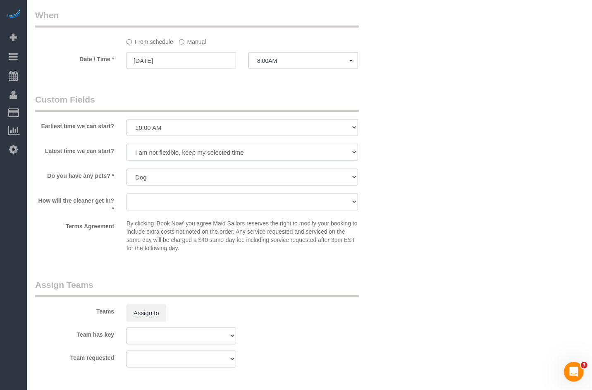
click at [142, 156] on select "I am not flexible, keep my selected time 8:00 AM 9:00 AM 10:00 AM 11:00 AM 12:0…" at bounding box center [243, 152] width 232 height 17
click at [144, 151] on select "I am not flexible, keep my selected time 8:00 AM 9:00 AM 10:00 AM 11:00 AM 12:0…" at bounding box center [243, 152] width 232 height 17
click at [146, 152] on select "I am not flexible, keep my selected time 8:00 AM 9:00 AM 10:00 AM 11:00 AM 12:0…" at bounding box center [243, 152] width 232 height 17
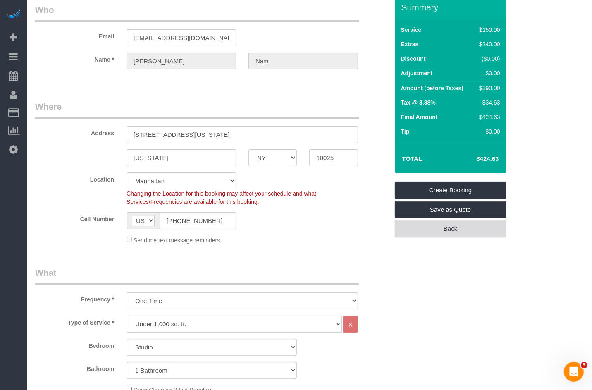
scroll to position [34, 0]
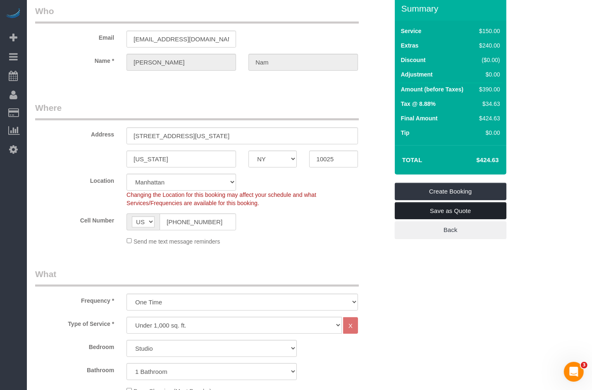
click at [441, 210] on link "Save as Quote" at bounding box center [451, 210] width 112 height 17
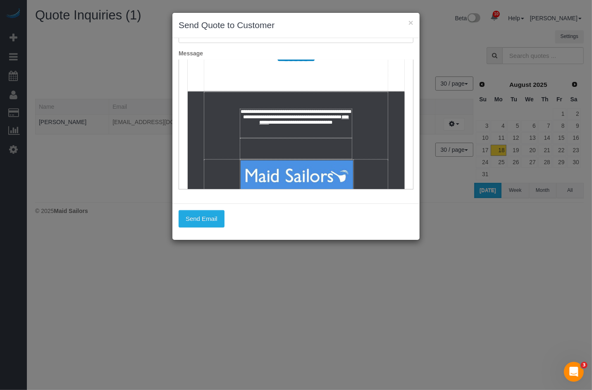
scroll to position [594, 0]
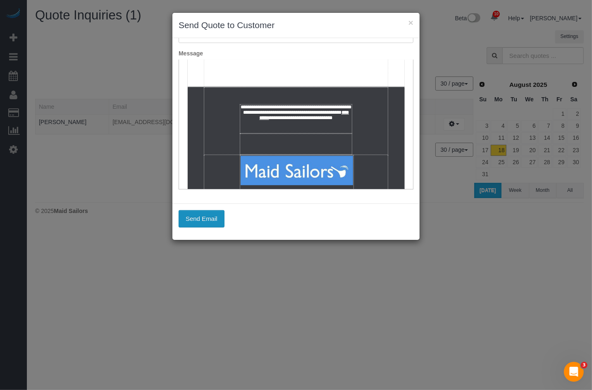
click at [213, 218] on button "Send Email" at bounding box center [202, 218] width 46 height 17
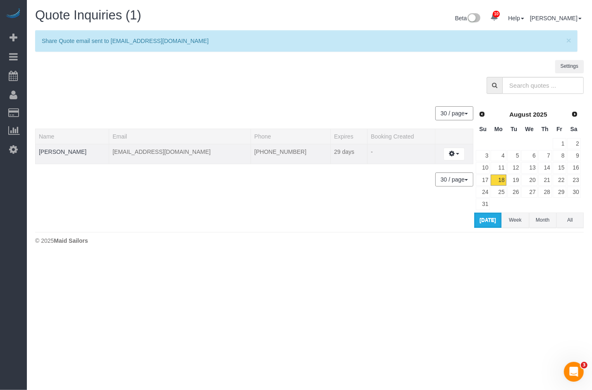
click at [67, 152] on td "Ron Nam" at bounding box center [73, 154] width 74 height 20
click at [63, 152] on td "Ron Nam" at bounding box center [73, 154] width 74 height 20
click at [61, 153] on link "Ron Nam" at bounding box center [63, 152] width 48 height 7
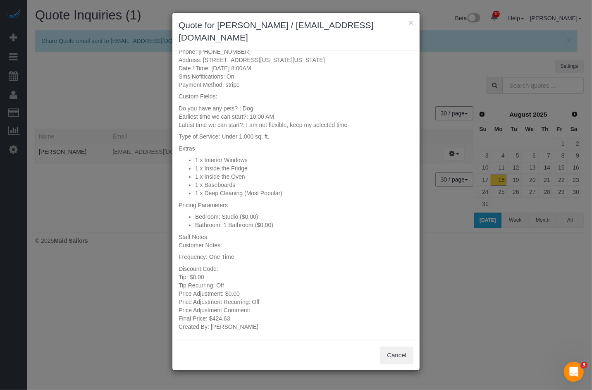
scroll to position [0, 0]
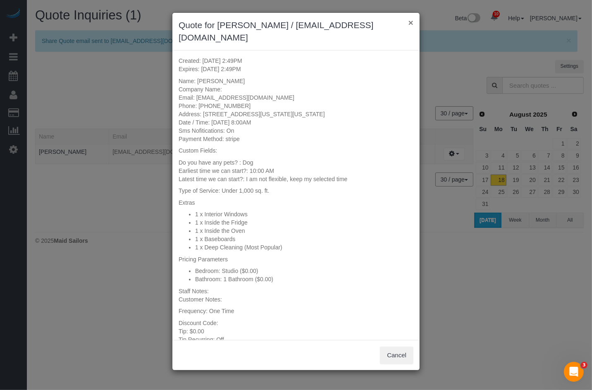
click at [410, 26] on button "×" at bounding box center [411, 22] width 5 height 9
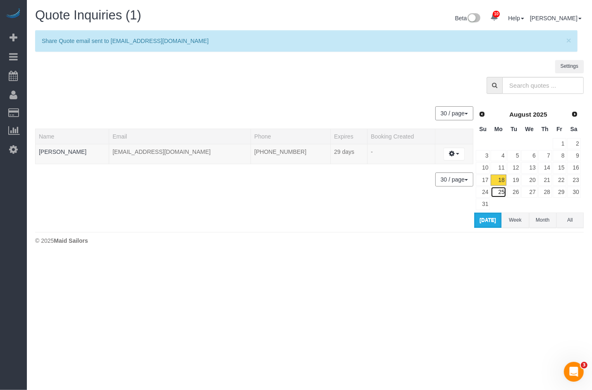
click at [504, 191] on link "25" at bounding box center [498, 192] width 15 height 11
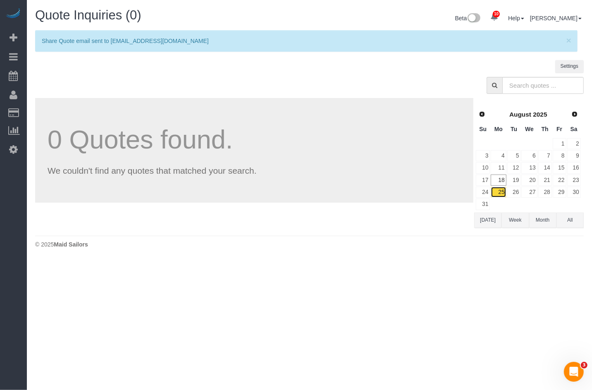
click at [500, 192] on link "25" at bounding box center [498, 192] width 15 height 11
click at [503, 181] on link "18" at bounding box center [498, 180] width 15 height 11
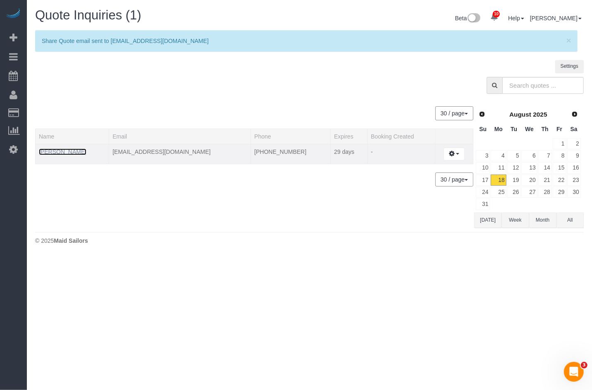
click at [58, 150] on link "Ron Nam" at bounding box center [63, 152] width 48 height 7
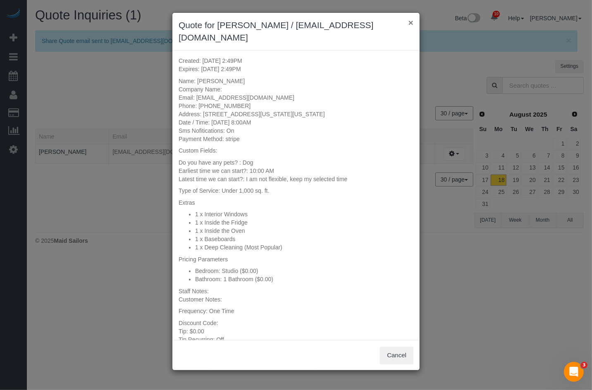
drag, startPoint x: 412, startPoint y: 19, endPoint x: 362, endPoint y: 41, distance: 54.1
click at [412, 19] on button "×" at bounding box center [411, 22] width 5 height 9
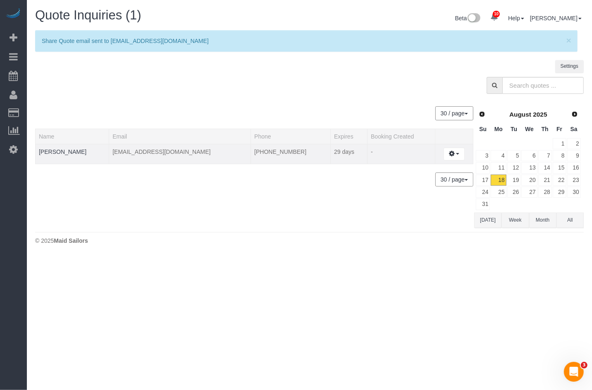
click at [126, 153] on td "mocnaron@gmail.com" at bounding box center [180, 154] width 142 height 20
click at [40, 149] on link "Ron Nam" at bounding box center [63, 152] width 48 height 7
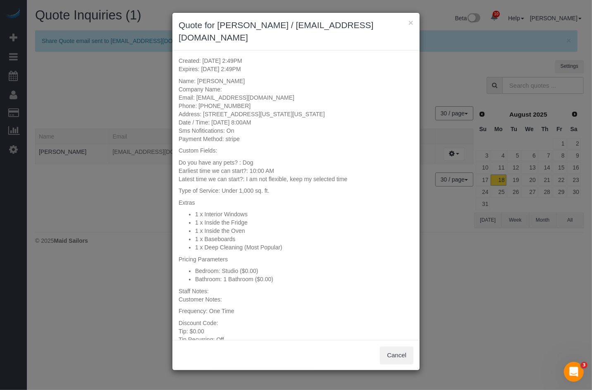
scroll to position [2, 0]
drag, startPoint x: 237, startPoint y: 107, endPoint x: 259, endPoint y: 108, distance: 22.0
click at [252, 117] on span "Date / Time: 08/25/2025 at 8:00AM" at bounding box center [215, 120] width 73 height 7
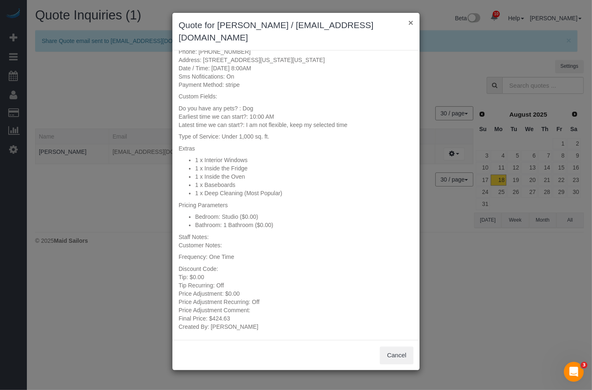
click at [409, 25] on button "×" at bounding box center [411, 22] width 5 height 9
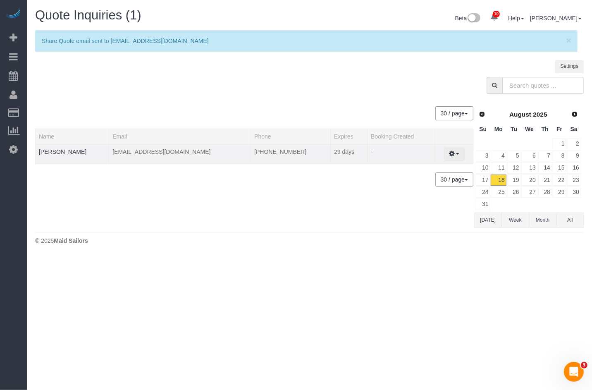
drag, startPoint x: 436, startPoint y: 156, endPoint x: 448, endPoint y: 156, distance: 11.6
click at [439, 156] on td "Create Booking Change Expiration Date Share Quote Link Email Quote View History…" at bounding box center [454, 154] width 38 height 20
click at [451, 156] on button "button" at bounding box center [454, 154] width 21 height 13
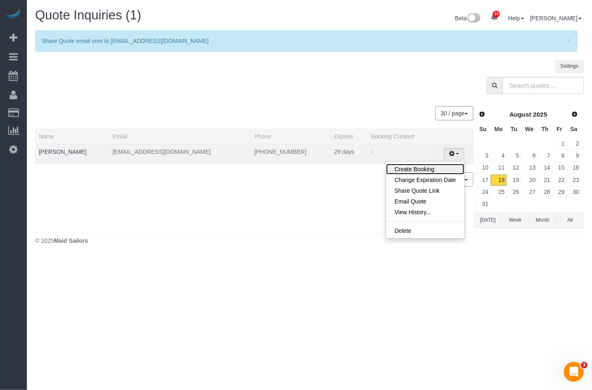
click at [418, 171] on link "Create Booking" at bounding box center [425, 169] width 78 height 11
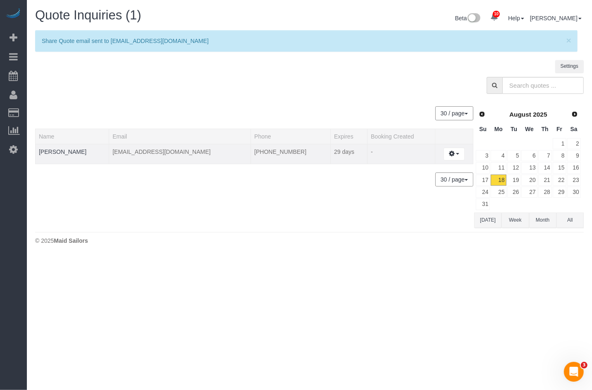
select select "NY"
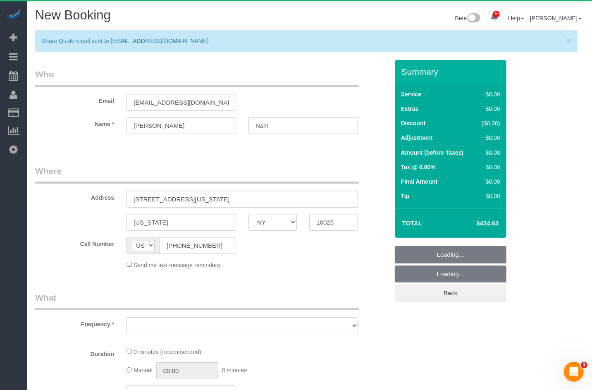
select select "number:58"
select select "number:90"
select select "number:13"
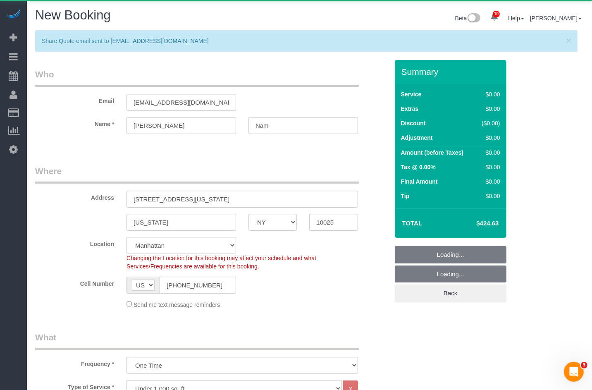
select select "object:4871"
select select "spot54"
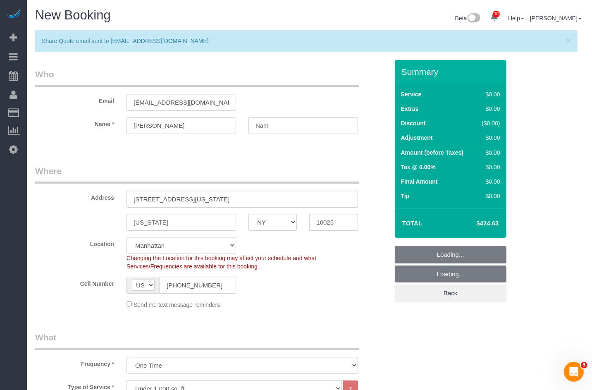
select select "object:5368"
select select "spot107"
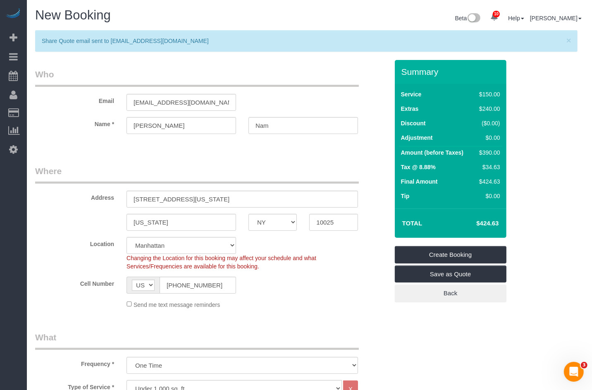
select select "spot160"
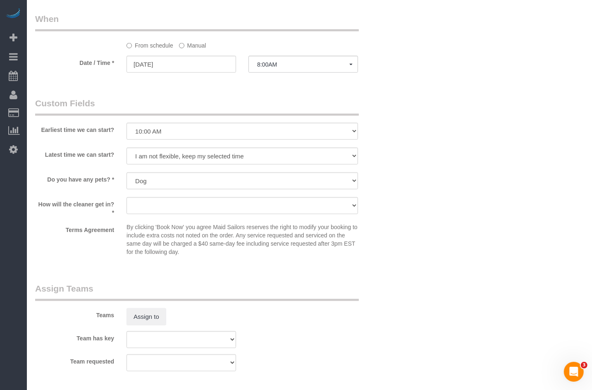
scroll to position [890, 0]
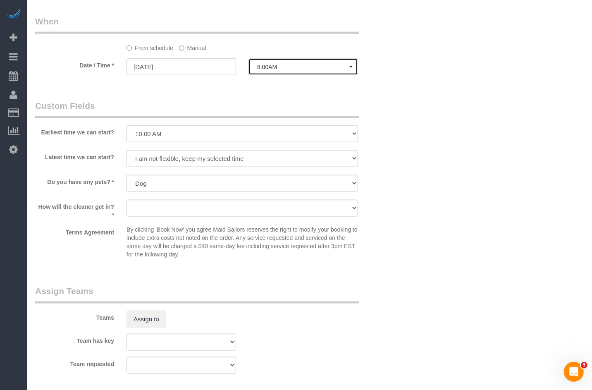
click at [280, 70] on span "8:00AM" at bounding box center [303, 67] width 92 height 7
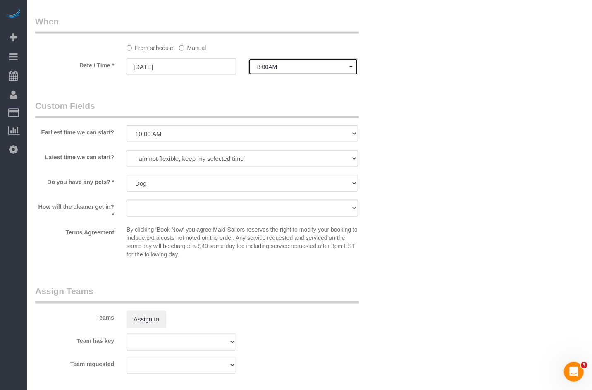
click at [312, 70] on span "8:00AM" at bounding box center [303, 67] width 92 height 7
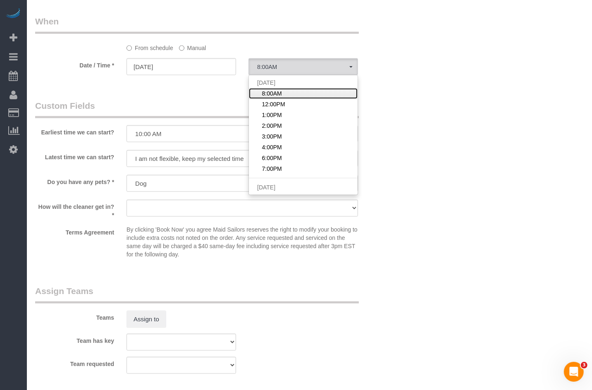
scroll to position [873, 0]
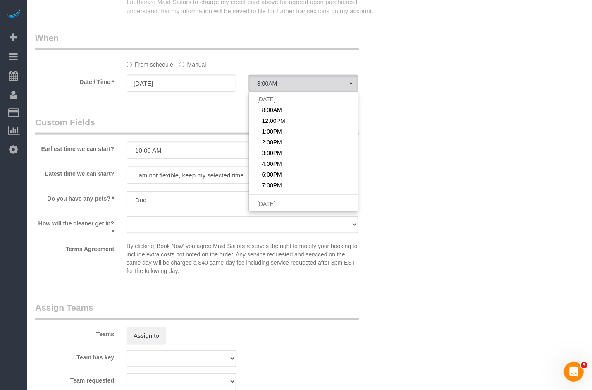
click at [188, 67] on label "Manual" at bounding box center [192, 63] width 27 height 11
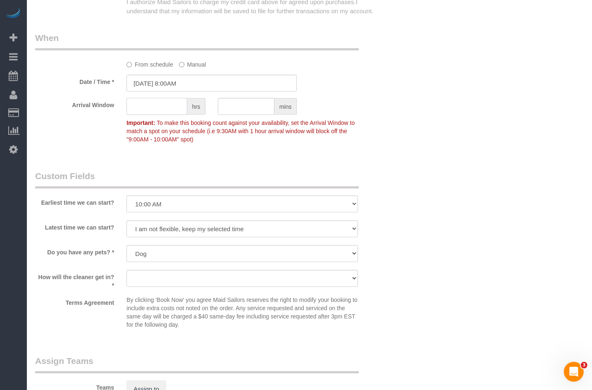
click at [161, 113] on input "text" at bounding box center [157, 106] width 61 height 17
type input "10"
click at [237, 108] on input "text" at bounding box center [246, 106] width 57 height 17
type input "00"
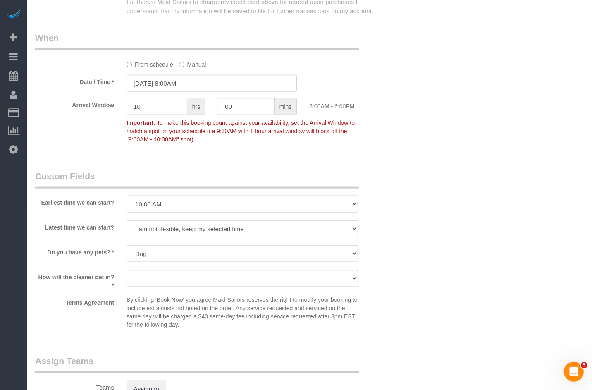
click at [158, 111] on input "10" at bounding box center [157, 106] width 61 height 17
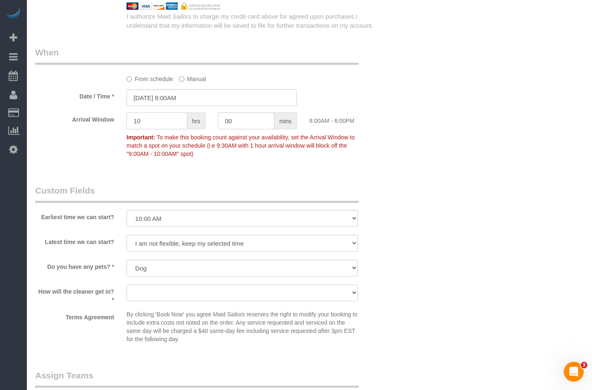
scroll to position [858, 0]
drag, startPoint x: 170, startPoint y: 139, endPoint x: 251, endPoint y: 156, distance: 82.9
click at [300, 144] on span "To make this booking count against your availability, set the Arrival Window to…" at bounding box center [241, 146] width 228 height 23
click at [251, 156] on p "Important: To make this booking count against your availability, set the Arriva…" at bounding box center [242, 145] width 244 height 27
drag, startPoint x: 165, startPoint y: 150, endPoint x: 234, endPoint y: 148, distance: 69.5
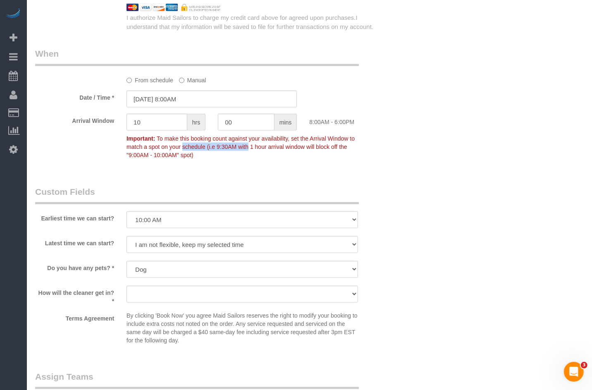
click at [230, 149] on span "To make this booking count against your availability, set the Arrival Window to…" at bounding box center [241, 146] width 228 height 23
click at [234, 148] on span "To make this booking count against your availability, set the Arrival Window to…" at bounding box center [241, 146] width 228 height 23
click at [151, 129] on input "10" at bounding box center [157, 122] width 61 height 17
click at [132, 169] on fieldset "When From schedule Manual Date / Time * 08/25/2025 8:00AM Arrival Window 10 hrs…" at bounding box center [212, 109] width 354 height 122
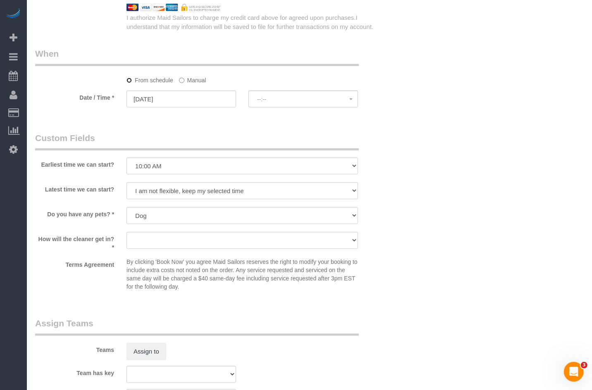
select select "spot213"
click at [259, 94] on button "8:00AM" at bounding box center [304, 99] width 110 height 17
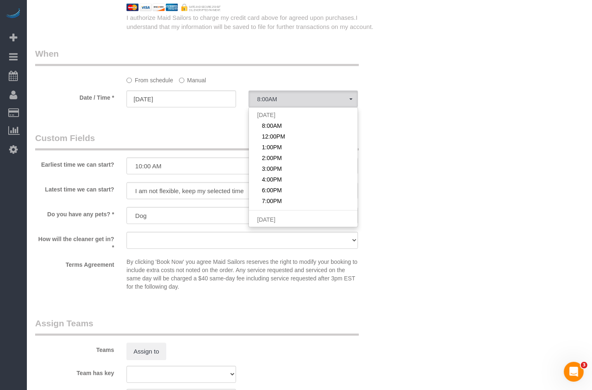
click at [190, 83] on label "Manual" at bounding box center [192, 78] width 27 height 11
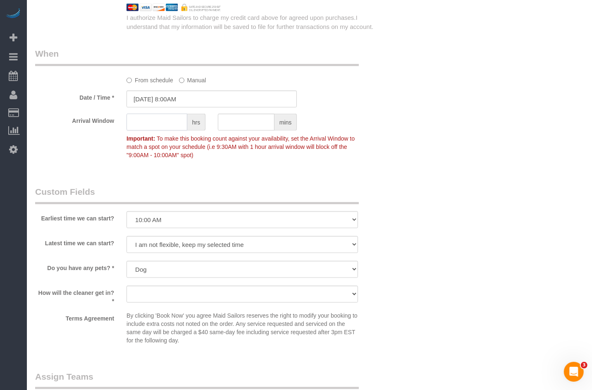
click at [175, 131] on input "text" at bounding box center [157, 122] width 61 height 17
type input "10"
click at [247, 125] on input "text" at bounding box center [246, 122] width 57 height 17
type input "00"
click at [160, 121] on input "10" at bounding box center [157, 122] width 61 height 17
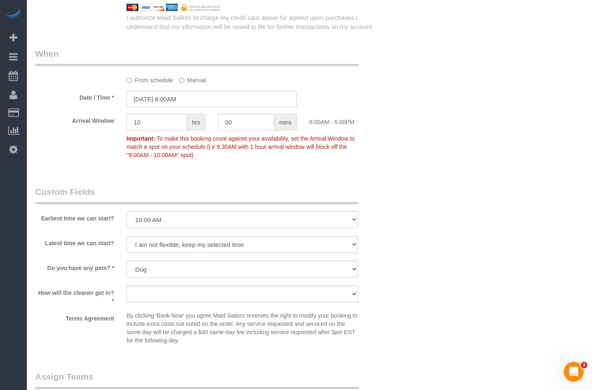
drag, startPoint x: 155, startPoint y: 131, endPoint x: 119, endPoint y: 126, distance: 35.9
click at [119, 126] on div "Arrival Window 10 hrs 00 mins 8:00AM - 6:00PM Important: To make this booking c…" at bounding box center [212, 138] width 366 height 49
drag, startPoint x: 260, startPoint y: 125, endPoint x: 222, endPoint y: 129, distance: 37.9
click at [222, 129] on input "00" at bounding box center [246, 122] width 57 height 17
type input "0"
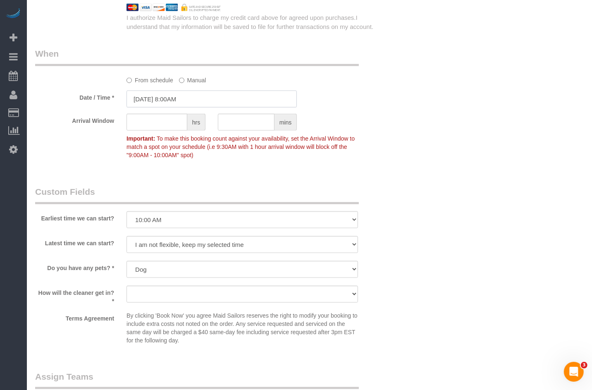
click at [179, 101] on input "08/25/2025 8:00AM" at bounding box center [212, 99] width 170 height 17
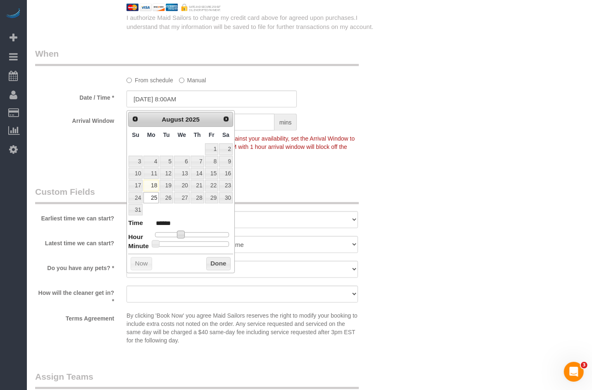
type input "08/25/2025 10:00AM"
type input "*******"
type input "08/25/2025 11:00AM"
type input "*******"
type input "08/25/2025 12:00PM"
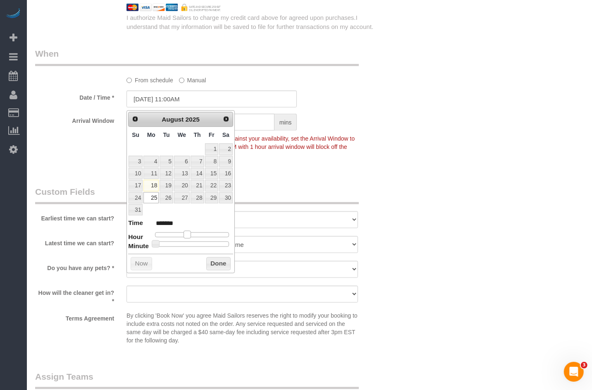
type input "*******"
type input "08/25/2025 1:00PM"
type input "******"
type input "08/25/2025 12:00PM"
type input "*******"
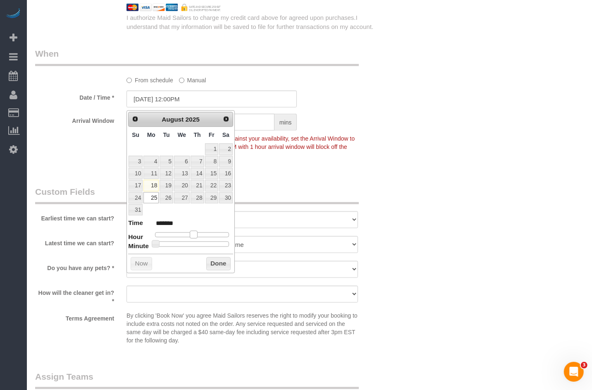
type input "08/25/2025 11:00AM"
type input "*******"
type input "08/25/2025 10:00AM"
type input "*******"
type input "08/25/2025 9:00AM"
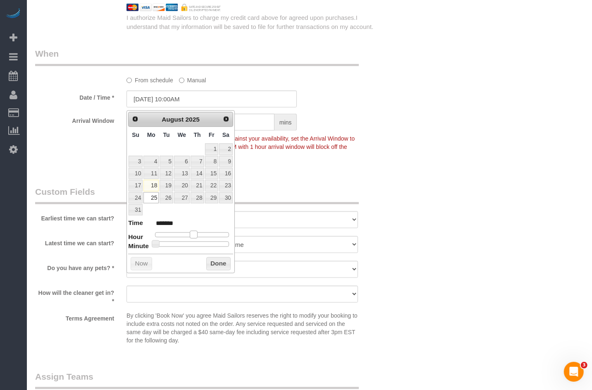
type input "******"
type input "08/25/2025 8:00AM"
type input "******"
type input "08/25/2025 7:00AM"
type input "******"
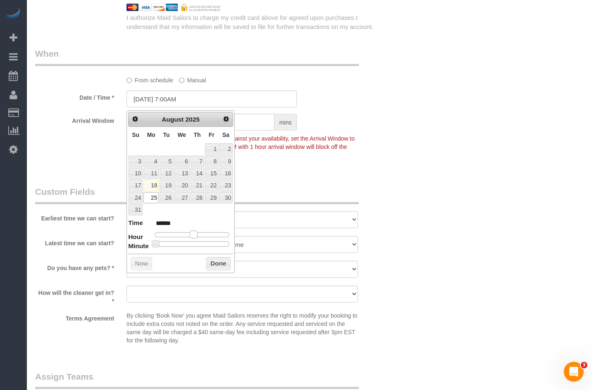
type input "08/25/2025 6:00AM"
type input "******"
type input "08/25/2025 7:00AM"
type input "******"
type input "08/25/2025 8:00AM"
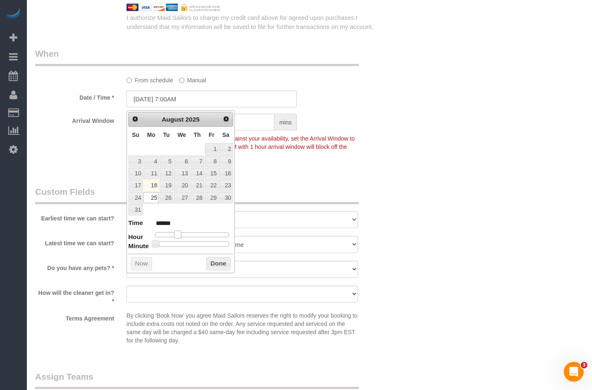
type input "******"
type input "08/25/2025 9:00AM"
type input "******"
type input "08/25/2025 10:00AM"
type input "*******"
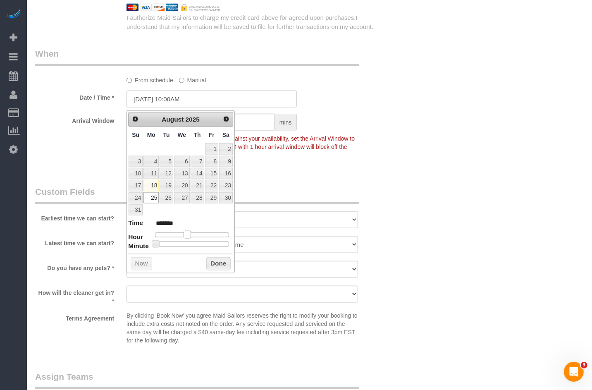
drag, startPoint x: 181, startPoint y: 236, endPoint x: 159, endPoint y: 240, distance: 21.9
click at [187, 234] on span at bounding box center [187, 234] width 7 height 7
drag, startPoint x: 219, startPoint y: 261, endPoint x: 215, endPoint y: 257, distance: 5.3
click at [219, 261] on button "Done" at bounding box center [218, 263] width 24 height 13
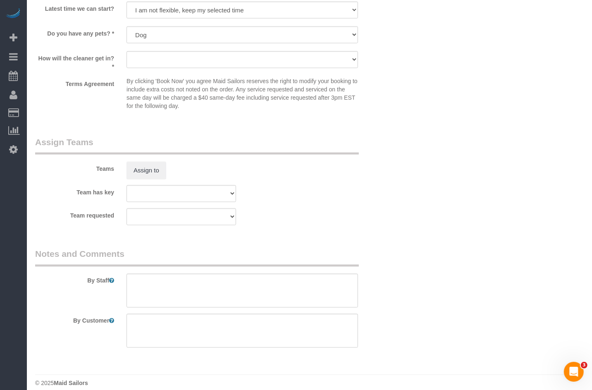
scroll to position [1103, 0]
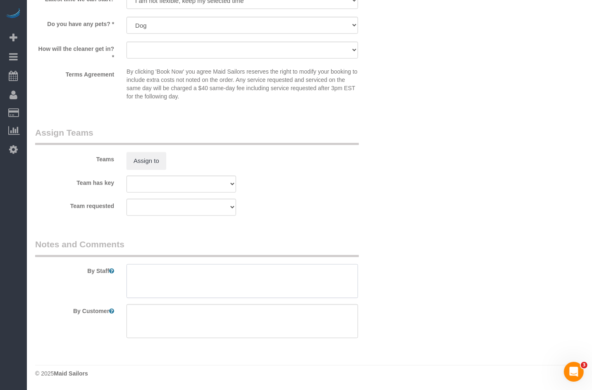
click at [158, 290] on textarea at bounding box center [243, 281] width 232 height 34
click at [162, 315] on textarea at bounding box center [243, 321] width 232 height 34
click at [156, 295] on textarea at bounding box center [243, 281] width 232 height 34
drag, startPoint x: 139, startPoint y: 279, endPoint x: 232, endPoint y: 279, distance: 93.1
click at [232, 279] on textarea at bounding box center [243, 281] width 232 height 34
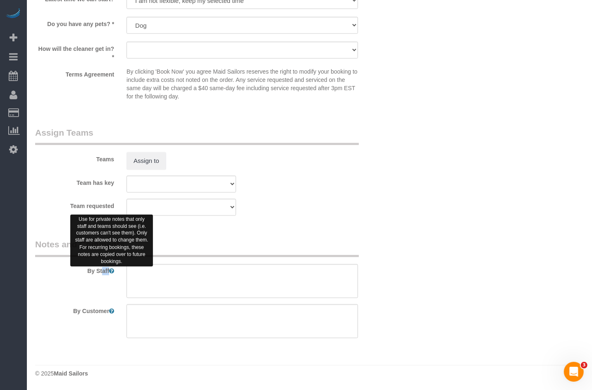
drag, startPoint x: 87, startPoint y: 271, endPoint x: 110, endPoint y: 272, distance: 22.8
click at [110, 272] on label "By Staff" at bounding box center [74, 269] width 91 height 11
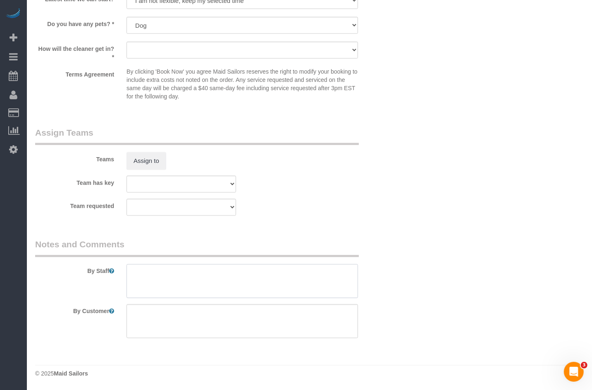
click at [160, 281] on textarea at bounding box center [243, 281] width 232 height 34
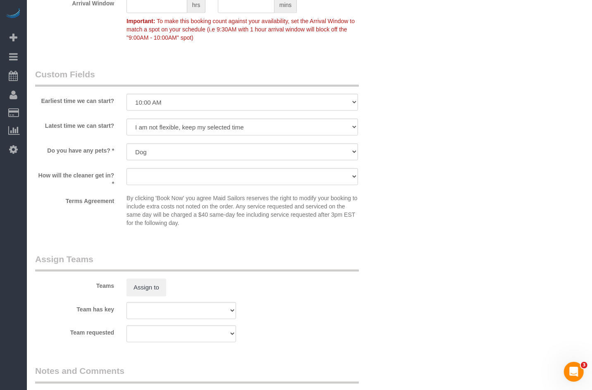
scroll to position [973, 0]
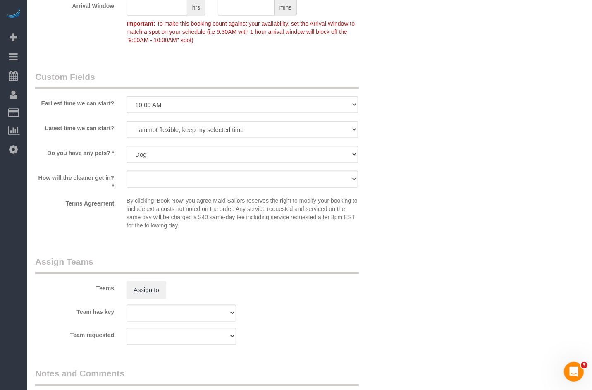
click at [180, 170] on sui-booking-custom-fields "Earliest time we can start? I am not flexible, keep my selected time 8:00 AM 9:…" at bounding box center [212, 152] width 354 height 163
click at [168, 162] on select "Dog Cat None" at bounding box center [243, 154] width 232 height 17
click at [127, 149] on select "Dog Cat None" at bounding box center [243, 154] width 232 height 17
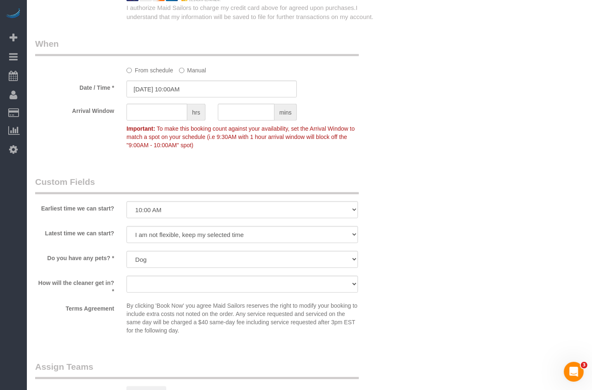
scroll to position [888, 0]
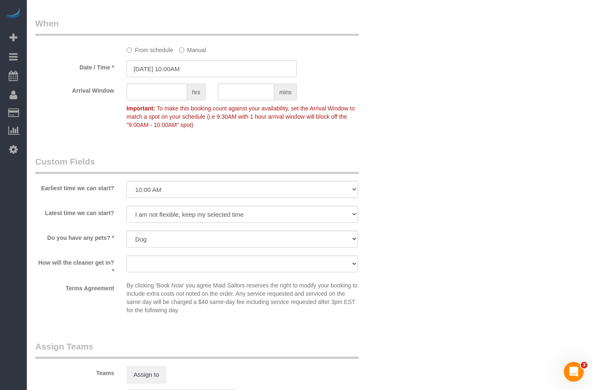
click at [51, 239] on label "Do you have any pets? *" at bounding box center [74, 236] width 91 height 11
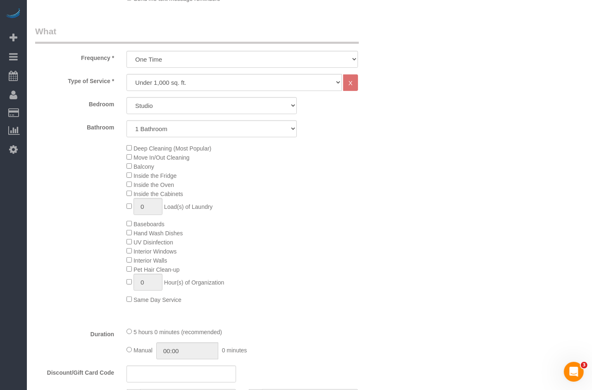
scroll to position [305, 0]
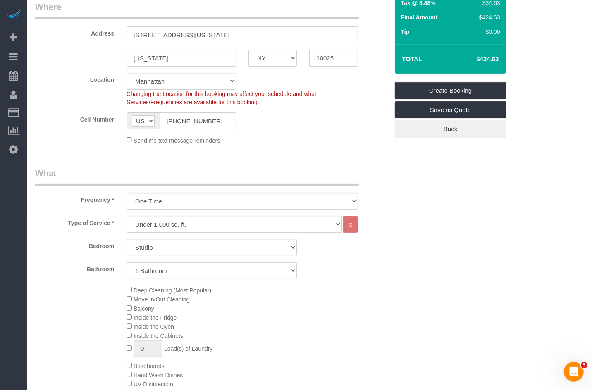
scroll to position [146, 0]
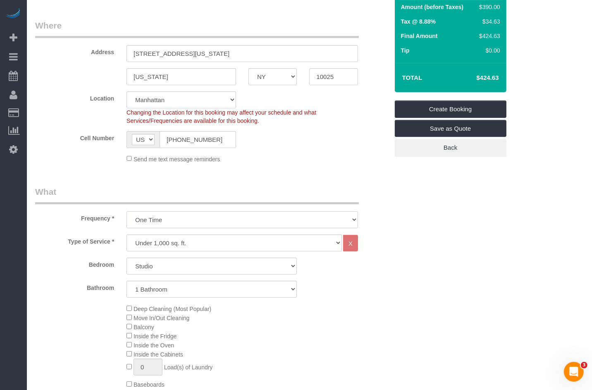
click at [167, 217] on select "One Time Weekly (20% Off) - 20.00% Every 2 Weeks (15% Off) - 15.00% Every 4 Wee…" at bounding box center [243, 219] width 232 height 17
click at [210, 246] on select "Under 1,000 sq. ft. 1,001 - 1,500 sq. ft. 1,500+ sq. ft. Custom Cleaning Office…" at bounding box center [235, 243] width 216 height 17
select select "213"
click at [127, 235] on select "Under 1,000 sq. ft. 1,001 - 1,500 sq. ft. 1,500+ sq. ft. Custom Cleaning Office…" at bounding box center [235, 243] width 216 height 17
select select "1"
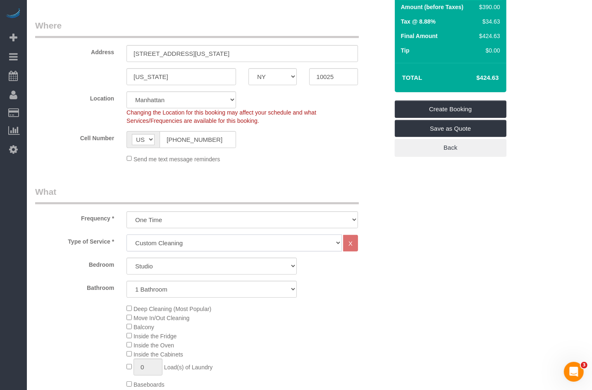
select select "120"
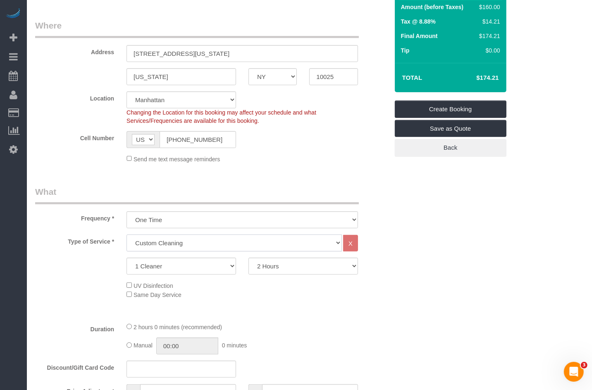
click at [214, 242] on select "Under 1,000 sq. ft. 1,001 - 1,500 sq. ft. 1,500+ sq. ft. Custom Cleaning Office…" at bounding box center [235, 243] width 216 height 17
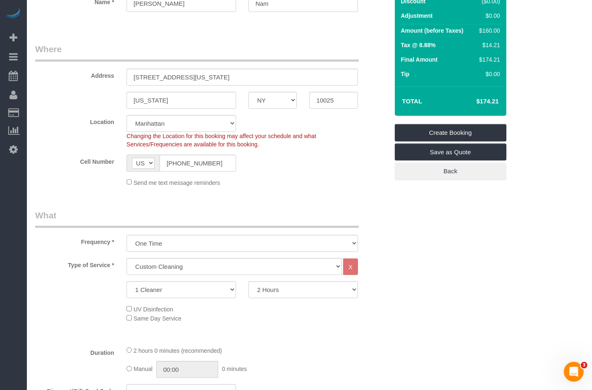
scroll to position [120, 0]
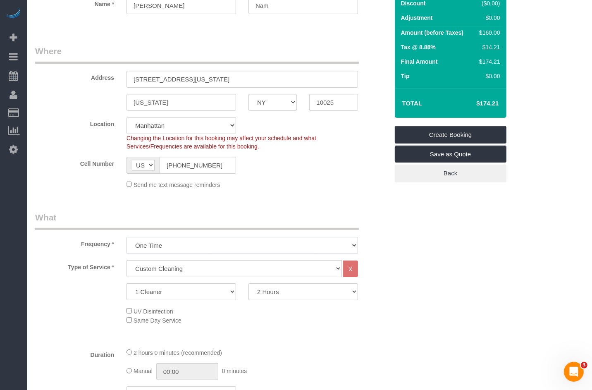
click at [235, 245] on select "One Time Weekly (20% Off) - 20.00% Every 2 Weeks (15% Off) - 15.00% Every 4 Wee…" at bounding box center [243, 245] width 232 height 17
drag, startPoint x: 170, startPoint y: 281, endPoint x: 178, endPoint y: 278, distance: 8.5
click at [170, 281] on div "Type of Service * Under 1,000 sq. ft. 1,001 - 1,500 sq. ft. 1,500+ sq. ft. Cust…" at bounding box center [212, 300] width 354 height 81
click at [182, 271] on select "Under 1,000 sq. ft. 1,001 - 1,500 sq. ft. 1,500+ sq. ft. Custom Cleaning Office…" at bounding box center [235, 268] width 216 height 17
click at [127, 260] on select "Under 1,000 sq. ft. 1,001 - 1,500 sq. ft. 1,500+ sq. ft. Custom Cleaning Office…" at bounding box center [235, 268] width 216 height 17
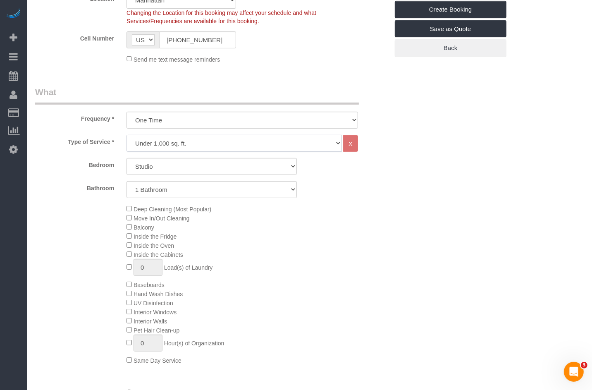
scroll to position [247, 0]
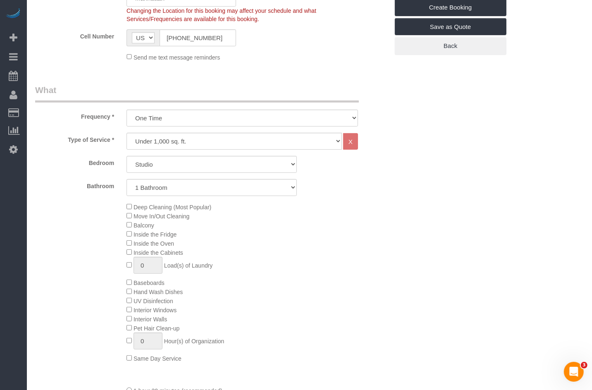
click at [134, 208] on span "Deep Cleaning (Most Popular)" at bounding box center [173, 207] width 78 height 7
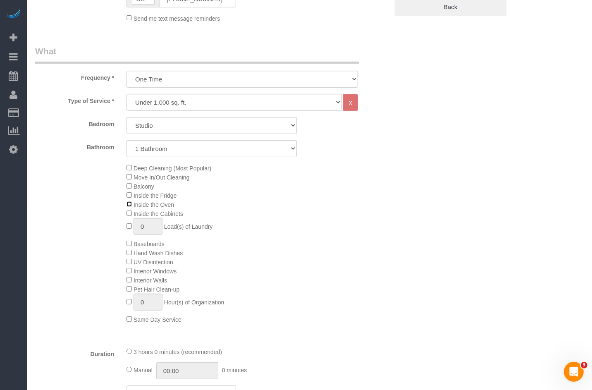
scroll to position [290, 0]
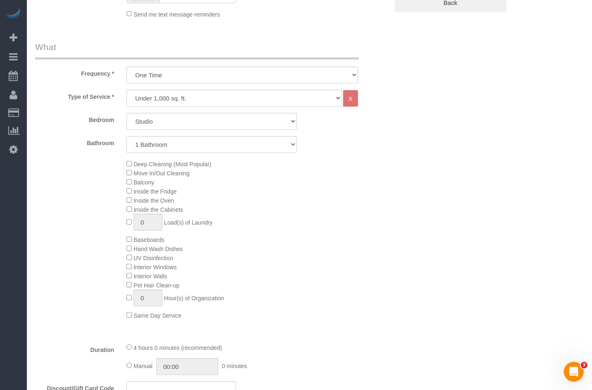
click at [132, 277] on span "Interior Walls" at bounding box center [147, 276] width 41 height 7
click at [130, 243] on span "Baseboards" at bounding box center [146, 240] width 38 height 7
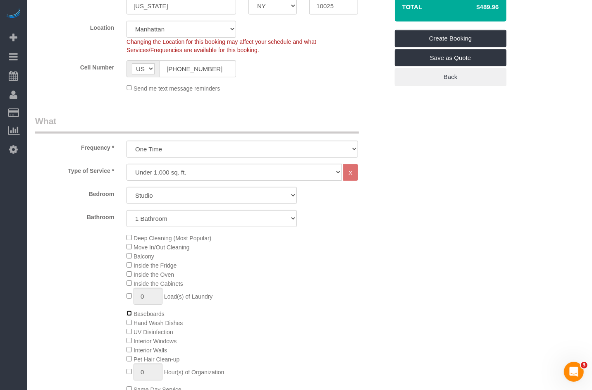
scroll to position [217, 0]
click at [189, 176] on select "Under 1,000 sq. ft. 1,001 - 1,500 sq. ft. 1,500+ sq. ft. Custom Cleaning Office…" at bounding box center [235, 171] width 216 height 17
select select "213"
click at [127, 163] on select "Under 1,000 sq. ft. 1,001 - 1,500 sq. ft. 1,500+ sq. ft. Custom Cleaning Office…" at bounding box center [235, 171] width 216 height 17
select select "1"
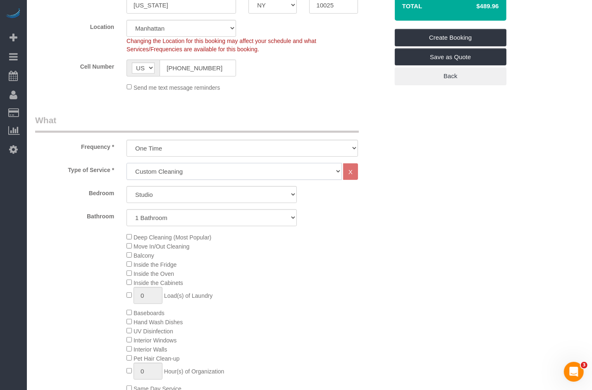
select select "120"
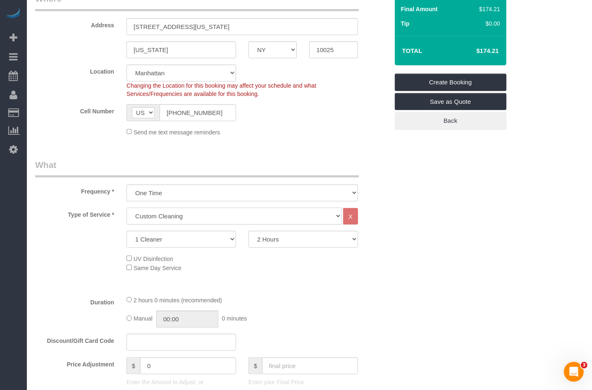
scroll to position [180, 0]
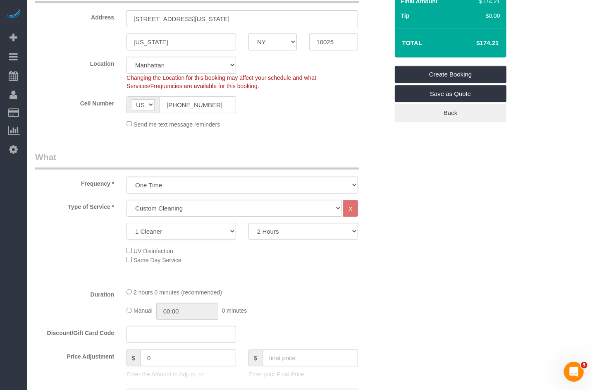
click at [180, 234] on select "1 Cleaner 2 Cleaners 3 Cleaners 4 Cleaners 5 Cleaners" at bounding box center [182, 231] width 110 height 17
select select "2"
click at [127, 223] on select "1 Cleaner 2 Cleaners 3 Cleaners 4 Cleaners 5 Cleaners" at bounding box center [182, 231] width 110 height 17
click at [302, 231] on select "2 Hours 2.5 Hours 3 Hours 3.5 Hours 4 Hours 4.5 Hours 5 Hours 5.5 Hours 6 Hours…" at bounding box center [304, 231] width 110 height 17
click at [249, 223] on select "2 Hours 2.5 Hours 3 Hours 3.5 Hours 4 Hours 4.5 Hours 5 Hours 5.5 Hours 6 Hours…" at bounding box center [304, 231] width 110 height 17
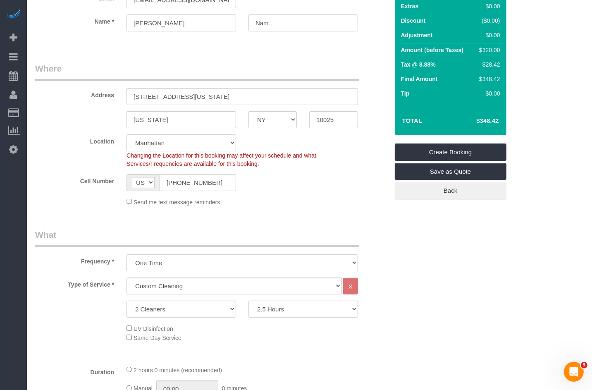
scroll to position [100, 0]
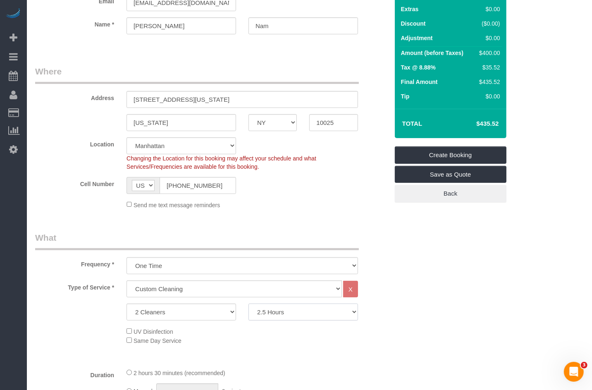
click at [302, 317] on select "2 Hours 2.5 Hours 3 Hours 3.5 Hours 4 Hours 4.5 Hours 5 Hours 5.5 Hours 6 Hours…" at bounding box center [304, 312] width 110 height 17
select select "120"
click at [249, 304] on select "2 Hours 2.5 Hours 3 Hours 3.5 Hours 4 Hours 4.5 Hours 5 Hours 5.5 Hours 6 Hours…" at bounding box center [304, 312] width 110 height 17
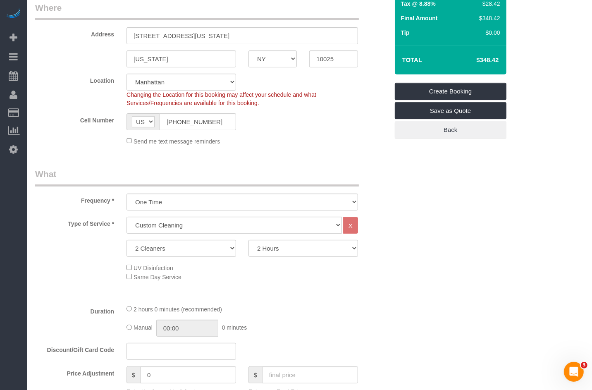
scroll to position [163, 0]
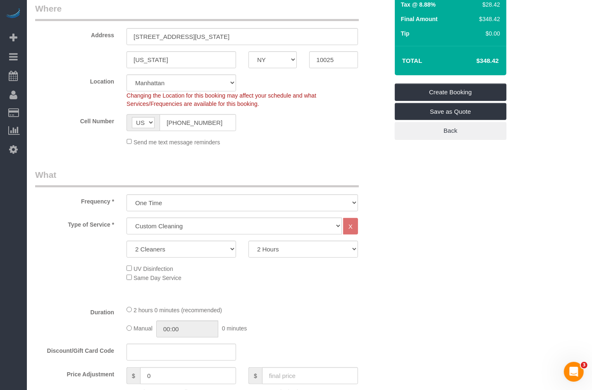
click at [88, 216] on fieldset "What Frequency * One Time Weekly (20% Off) - 20.00% Every 2 Weeks (15% Off) - 1…" at bounding box center [212, 365] width 354 height 392
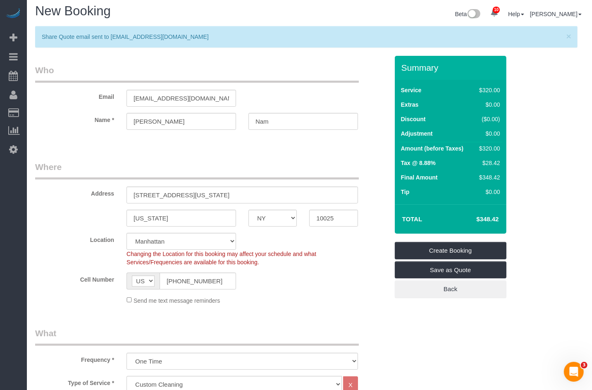
scroll to position [0, 0]
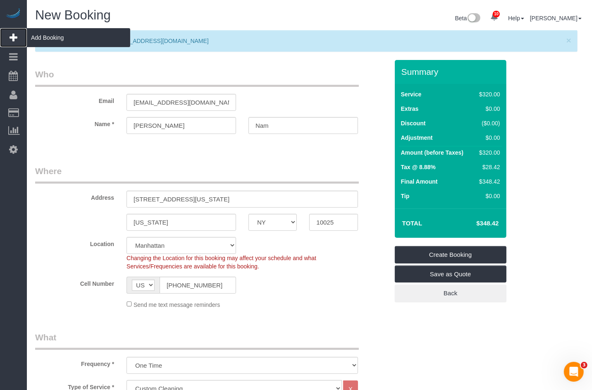
click at [52, 37] on span "Add Booking" at bounding box center [78, 37] width 103 height 19
click at [56, 35] on span "Add Booking" at bounding box center [78, 37] width 103 height 19
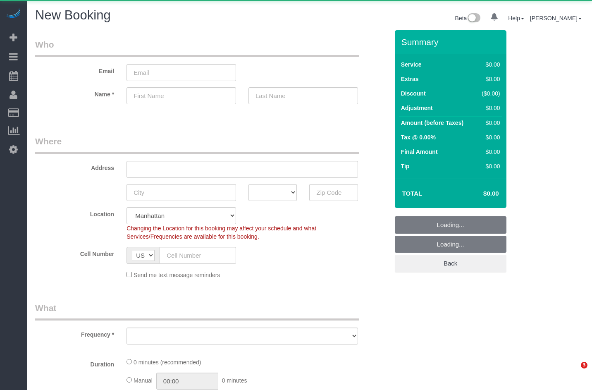
select select "number:89"
select select "number:90"
select select "object:923"
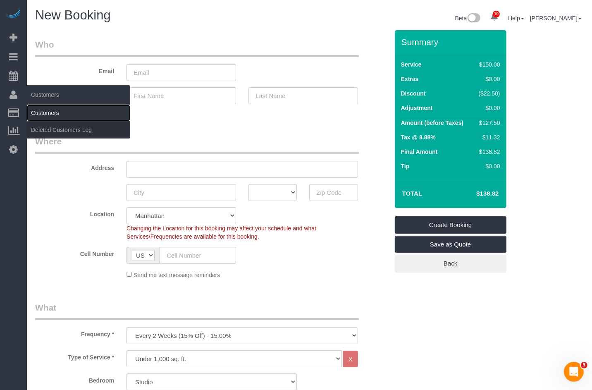
click at [50, 110] on link "Customers" at bounding box center [78, 113] width 103 height 17
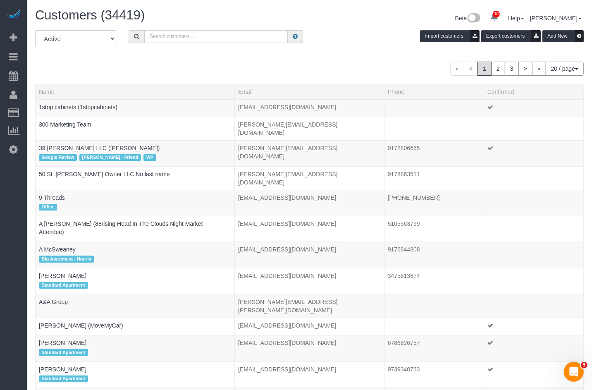
click at [175, 32] on input "text" at bounding box center [216, 36] width 144 height 13
paste input "Ron nam"
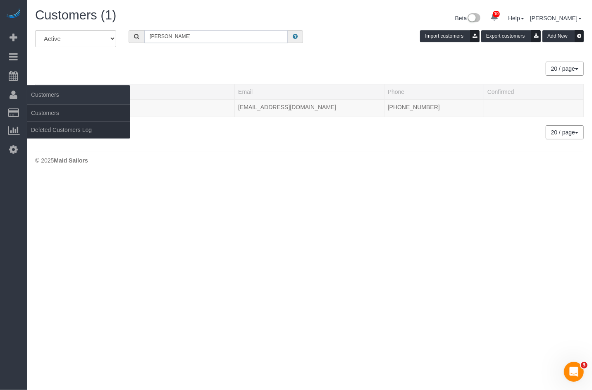
type input "Ron nam"
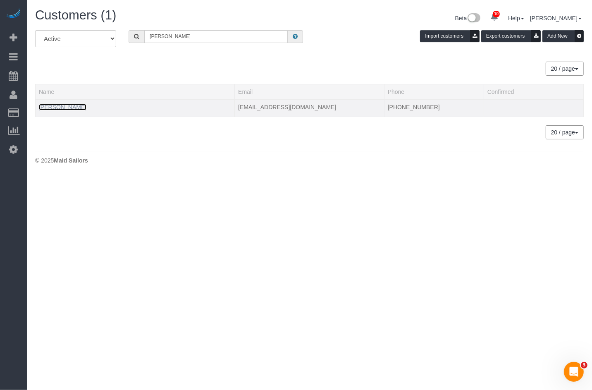
click at [54, 109] on link "Ron Nam" at bounding box center [63, 107] width 48 height 7
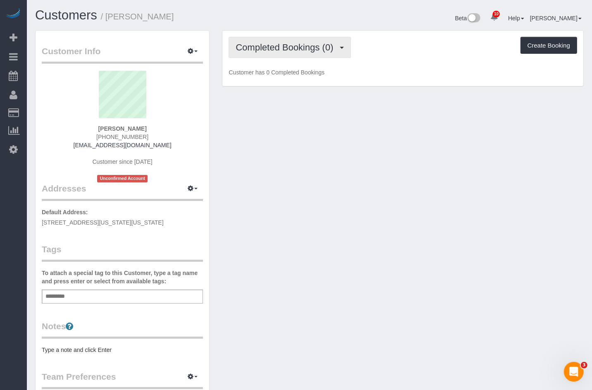
click at [291, 51] on span "Completed Bookings (0)" at bounding box center [287, 47] width 102 height 10
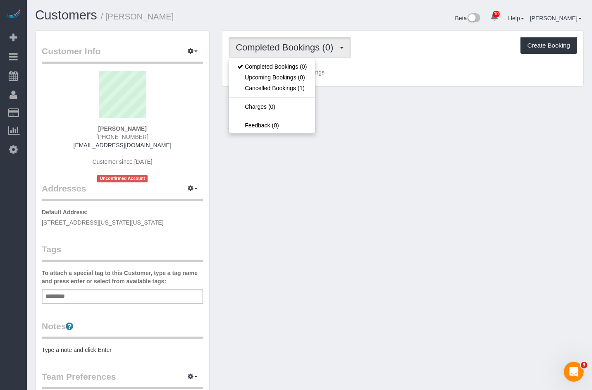
drag, startPoint x: 519, startPoint y: 81, endPoint x: 537, endPoint y: 65, distance: 24.6
click at [519, 81] on div "Completed Bookings (0) Completed Bookings (0) Upcoming Bookings (0) Cancelled B…" at bounding box center [403, 59] width 361 height 56
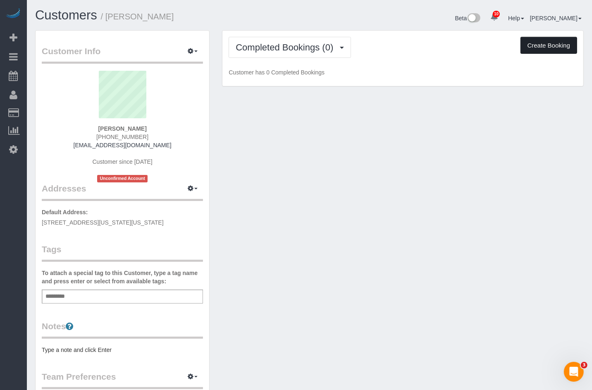
click at [546, 46] on button "Create Booking" at bounding box center [549, 45] width 57 height 17
select select "NY"
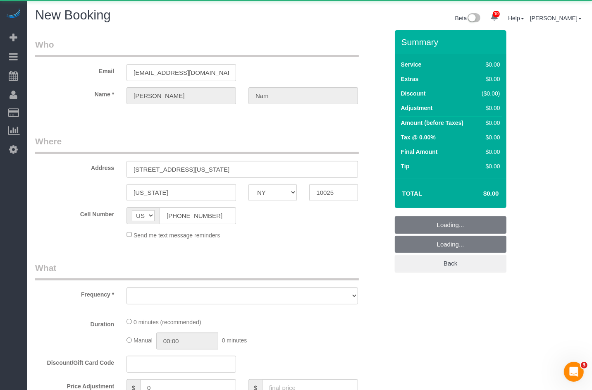
select select "number:89"
select select "number:90"
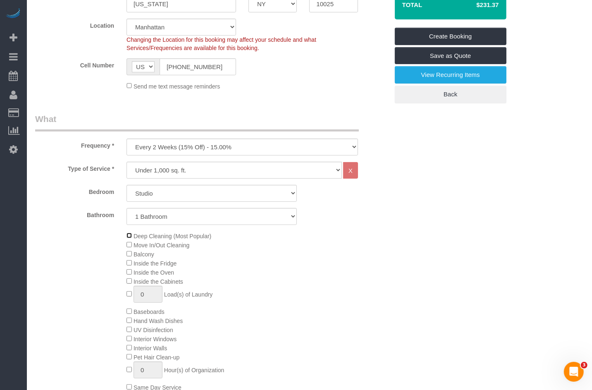
scroll to position [210, 0]
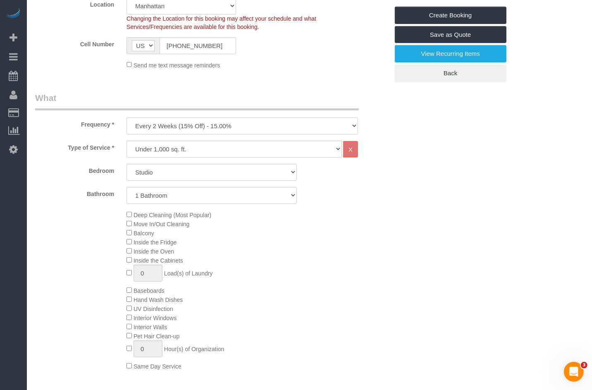
click at [185, 123] on select "One Time Weekly (20% Off) - 20.00% Every 2 Weeks (15% Off) - 15.00% Every 4 Wee…" at bounding box center [243, 125] width 232 height 17
select select "object:2739"
click at [127, 117] on select "One Time Weekly (20% Off) - 20.00% Every 2 Weeks (15% Off) - 15.00% Every 4 Wee…" at bounding box center [243, 125] width 232 height 17
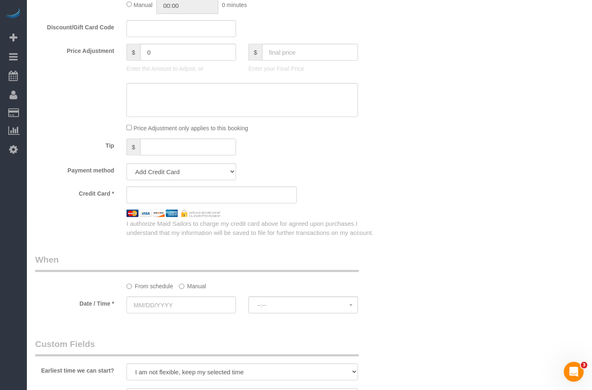
scroll to position [690, 0]
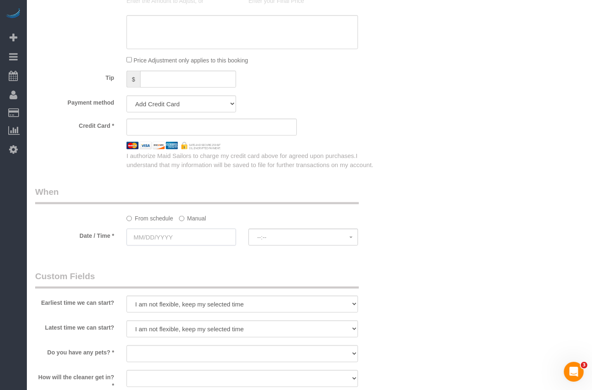
click at [141, 235] on input "text" at bounding box center [182, 237] width 110 height 17
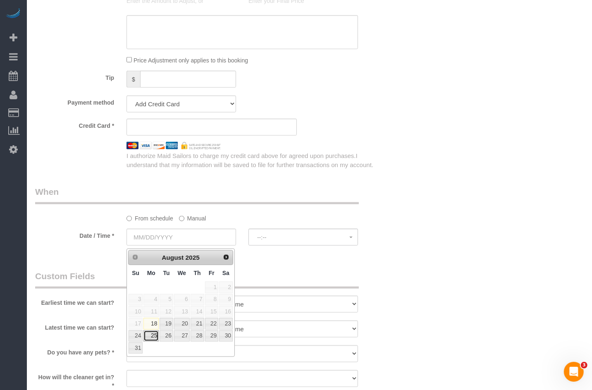
click at [149, 334] on link "25" at bounding box center [151, 336] width 15 height 11
type input "08/25/2025"
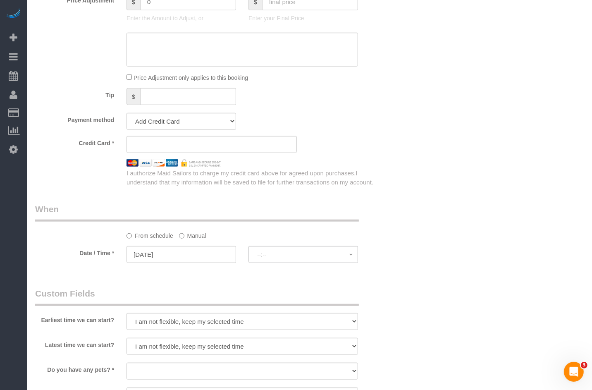
select select "spot1"
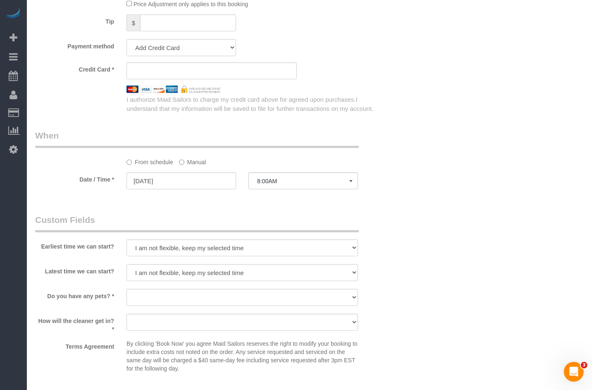
scroll to position [749, 0]
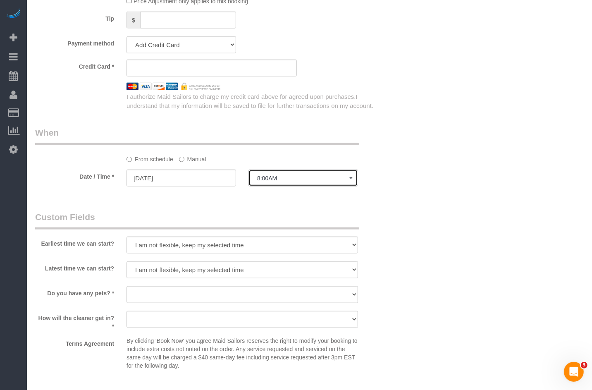
click at [284, 182] on span "8:00AM" at bounding box center [303, 178] width 92 height 7
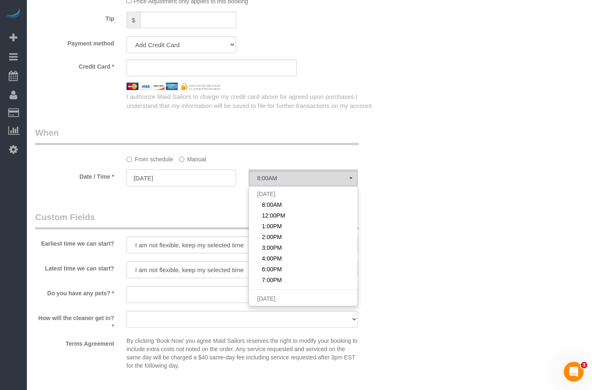
click at [195, 185] on input "08/25/2025" at bounding box center [182, 178] width 110 height 17
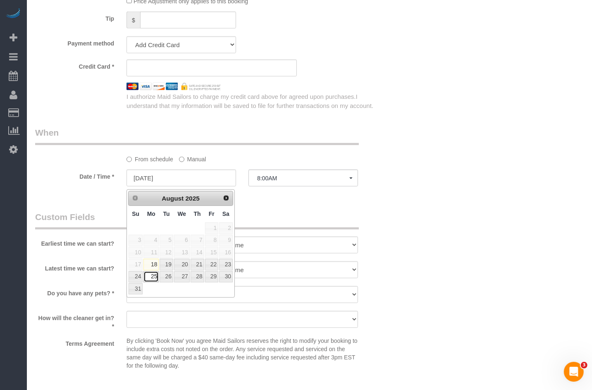
click at [152, 278] on link "25" at bounding box center [151, 276] width 15 height 11
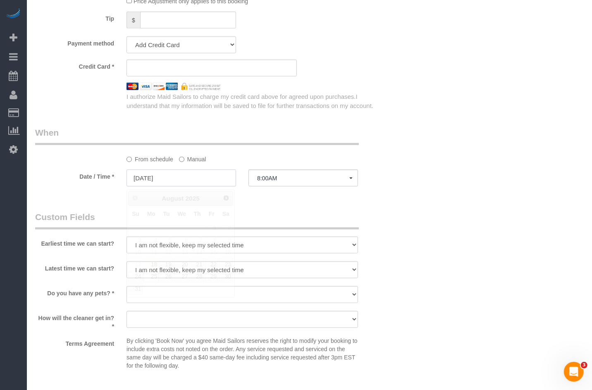
click at [155, 183] on input "08/25/2025" at bounding box center [182, 178] width 110 height 17
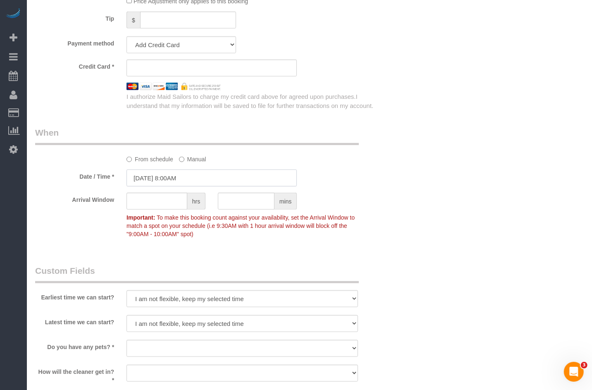
click at [194, 183] on input "08/25/2025 8:00AM" at bounding box center [212, 178] width 170 height 17
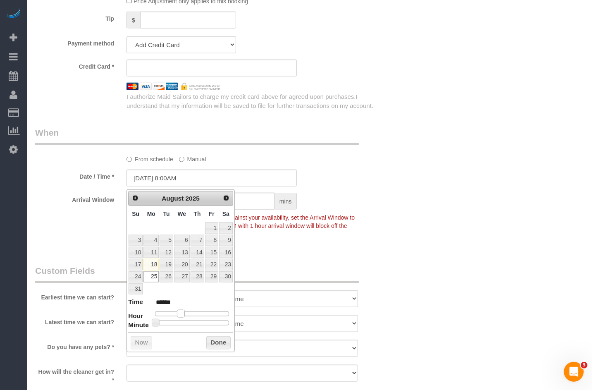
type input "08/25/2025 7:00AM"
type input "******"
type input "08/25/2025 6:00AM"
type input "******"
type input "08/25/2025 5:00AM"
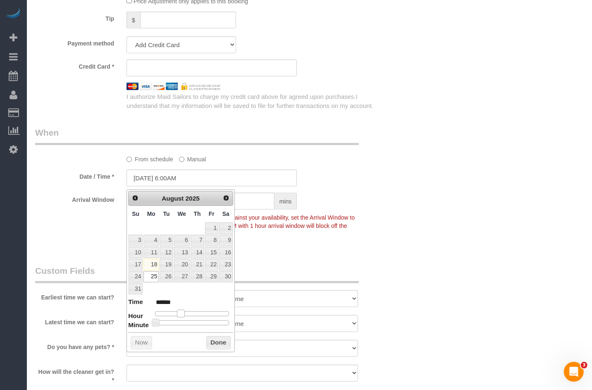
type input "******"
type input "08/25/2025 4:00AM"
type input "******"
type input "08/25/2025 3:00AM"
type input "******"
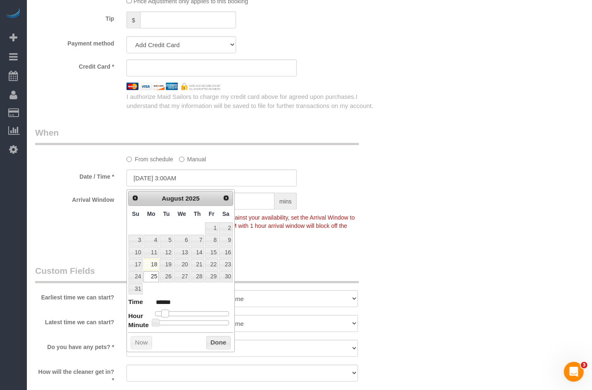
type input "08/25/2025 4:00AM"
type input "******"
type input "08/25/2025 3:00AM"
type input "******"
type input "08/25/2025 4:00AM"
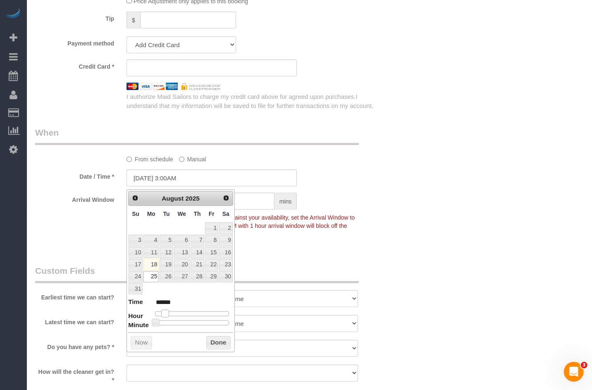
type input "******"
type input "08/25/2025 5:00AM"
type input "******"
type input "08/25/2025 6:00AM"
type input "******"
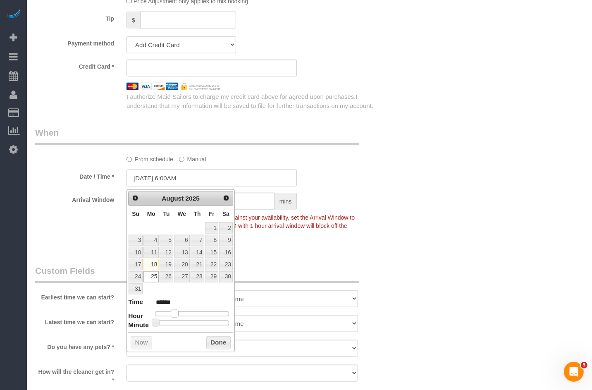
type input "08/25/2025 7:00AM"
type input "******"
type input "08/25/2025 8:00AM"
type input "******"
type input "08/25/2025 9:00AM"
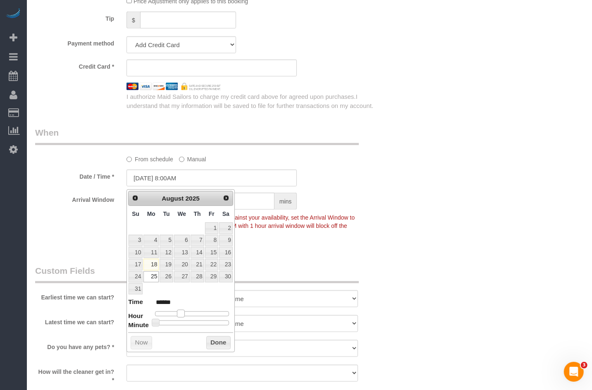
type input "******"
type input "08/25/2025 10:00AM"
type input "*******"
type input "08/25/2025 11:00AM"
type input "*******"
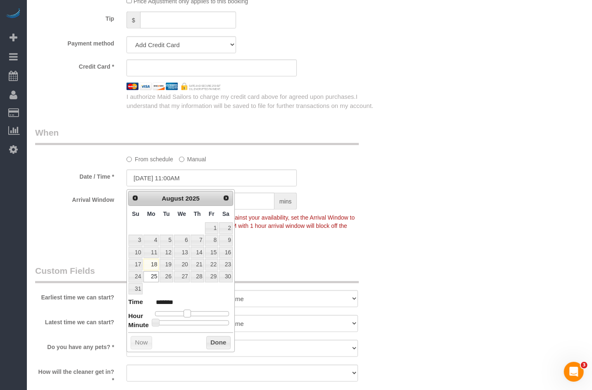
type input "08/25/2025 12:00PM"
type input "*******"
type input "08/25/2025 11:00AM"
type input "*******"
type input "08/25/2025 10:00AM"
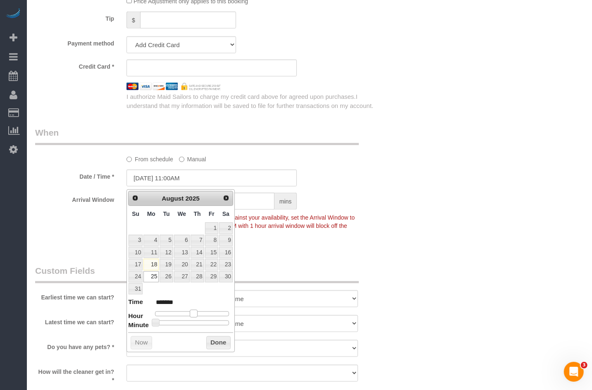
type input "*******"
drag, startPoint x: 181, startPoint y: 312, endPoint x: 189, endPoint y: 314, distance: 8.4
click at [189, 314] on span at bounding box center [187, 313] width 7 height 7
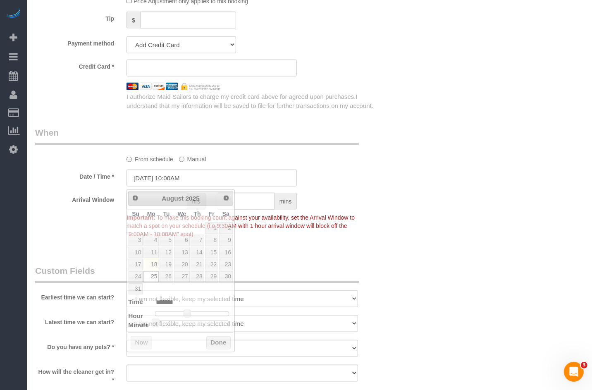
click at [81, 248] on fieldset "When From schedule Manual Date / Time * 08/25/2025 10:00AM Arrival Window hrs m…" at bounding box center [212, 188] width 354 height 122
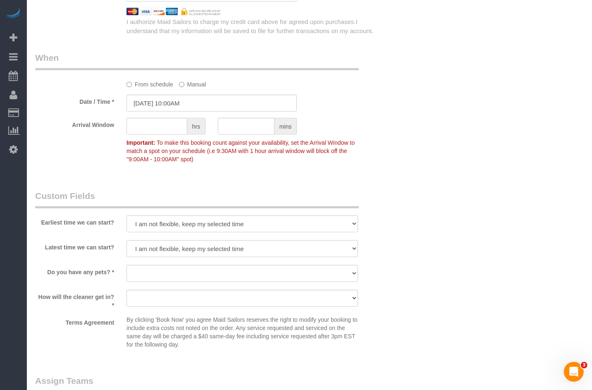
scroll to position [834, 0]
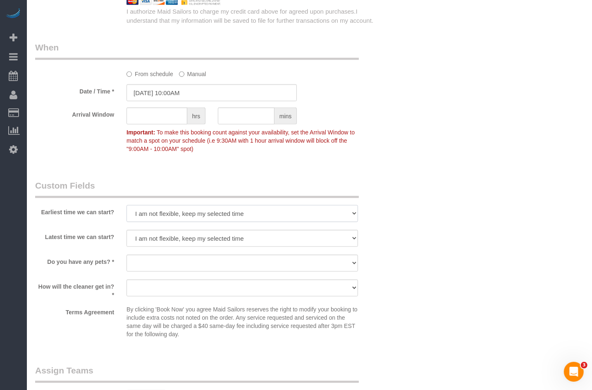
click at [167, 216] on select "I am not flexible, keep my selected time 8:00 AM 9:00 AM 10:00 AM 11:00 AM 12:0…" at bounding box center [243, 213] width 232 height 17
select select "number:58"
click at [127, 207] on select "I am not flexible, keep my selected time 8:00 AM 9:00 AM 10:00 AM 11:00 AM 12:0…" at bounding box center [243, 213] width 232 height 17
click at [167, 240] on select "I am not flexible, keep my selected time 8:00 AM 9:00 AM 10:00 AM 11:00 AM 12:0…" at bounding box center [243, 238] width 232 height 17
select select "number:77"
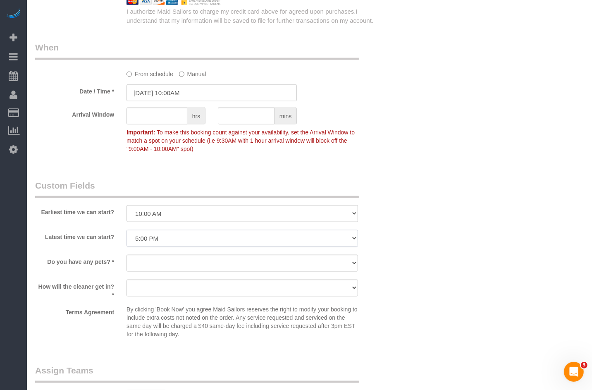
click at [127, 232] on select "I am not flexible, keep my selected time 8:00 AM 9:00 AM 10:00 AM 11:00 AM 12:0…" at bounding box center [243, 238] width 232 height 17
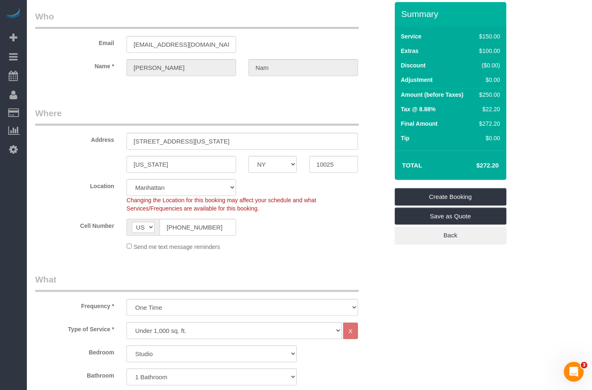
scroll to position [14, 0]
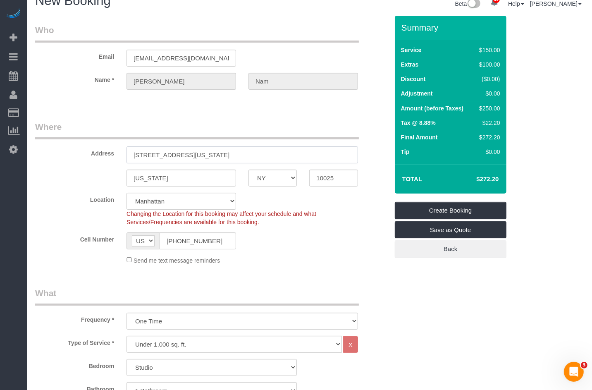
click at [151, 156] on input "125 Washington Street" at bounding box center [243, 154] width 232 height 17
click at [143, 156] on input "125 Washington Street" at bounding box center [243, 154] width 232 height 17
click at [210, 151] on input "125 Washington Street" at bounding box center [243, 154] width 232 height 17
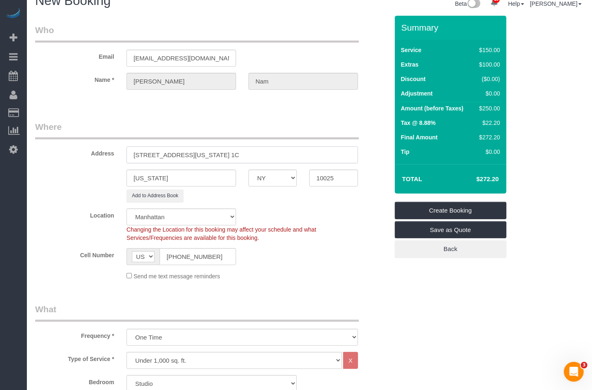
type input "125 Washington Street, Apt. 1C"
click at [307, 264] on div "Cell Number AF AL DZ AD AO AI AQ AG AR AM AW AU AT AZ BS BH BD BB BY BE BZ BJ B…" at bounding box center [212, 256] width 366 height 17
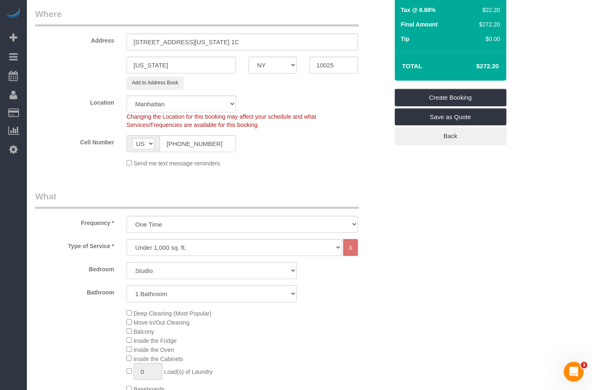
scroll to position [173, 0]
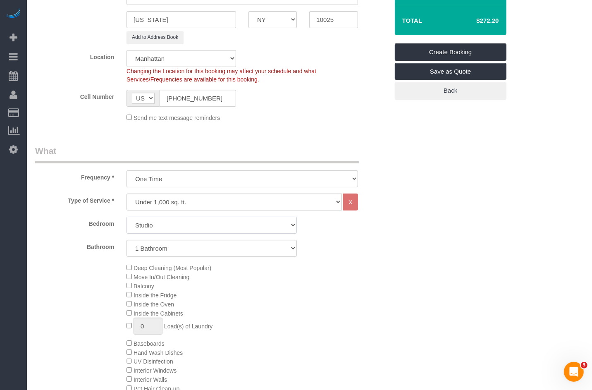
click at [203, 230] on select "Studio 1 Bedroom 2 Bedrooms 3 Bedrooms" at bounding box center [212, 225] width 170 height 17
select select "2"
click at [127, 217] on select "Studio 1 Bedroom 2 Bedrooms 3 Bedrooms" at bounding box center [212, 225] width 170 height 17
click at [210, 244] on select "1 Bathroom 2 Bathrooms" at bounding box center [212, 248] width 170 height 17
click at [127, 240] on select "1 Bathroom 2 Bathrooms" at bounding box center [212, 248] width 170 height 17
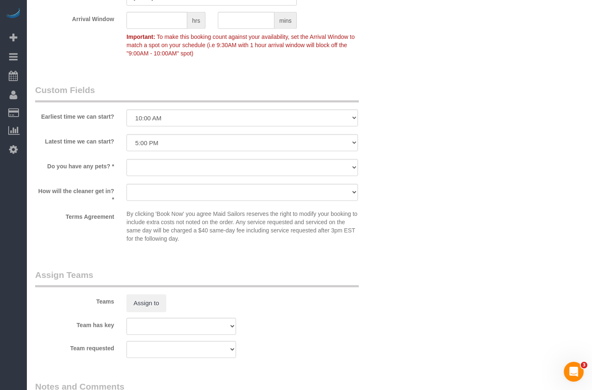
scroll to position [947, 0]
click at [189, 169] on select "Dog Cat None" at bounding box center [243, 166] width 232 height 17
select select "number:15"
click at [127, 160] on select "Dog Cat None" at bounding box center [243, 166] width 232 height 17
click at [88, 188] on label "How will the cleaner get in? *" at bounding box center [74, 192] width 91 height 19
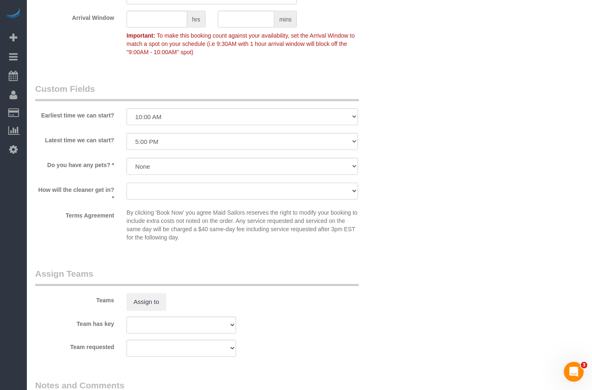
click at [182, 198] on select "We'll let you in. Doorman/Front Desk has the key. Other (Provide details)" at bounding box center [243, 191] width 232 height 17
select select "number:5"
click at [127, 185] on select "We'll let you in. Doorman/Front Desk has the key. Other (Provide details)" at bounding box center [243, 191] width 232 height 17
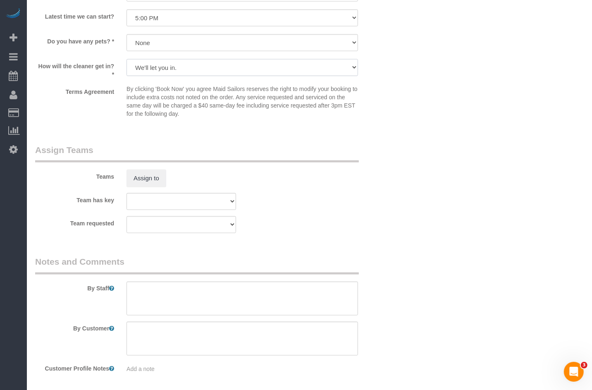
scroll to position [1108, 0]
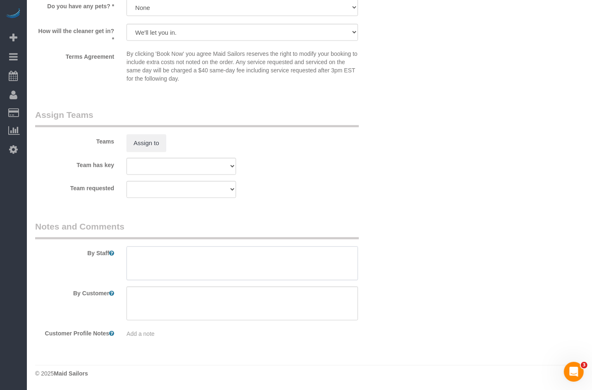
click at [216, 277] on textarea at bounding box center [243, 264] width 232 height 34
click at [182, 295] on textarea at bounding box center [243, 304] width 232 height 34
click at [188, 247] on textarea at bounding box center [243, 264] width 232 height 34
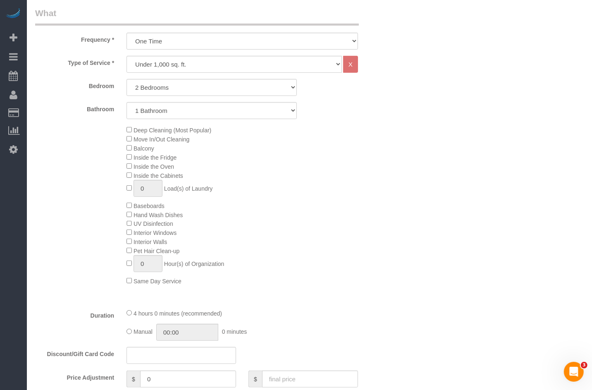
scroll to position [309, 0]
type textarea "Cmr is working from home,"
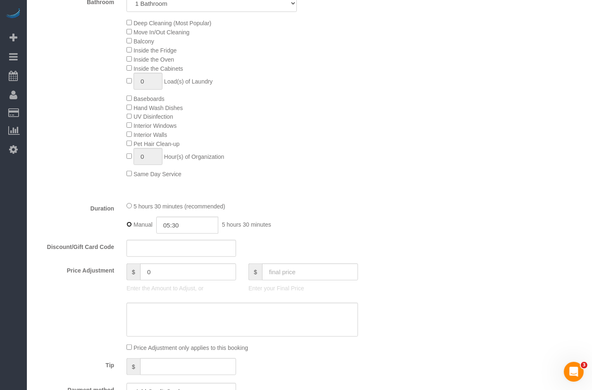
scroll to position [459, 0]
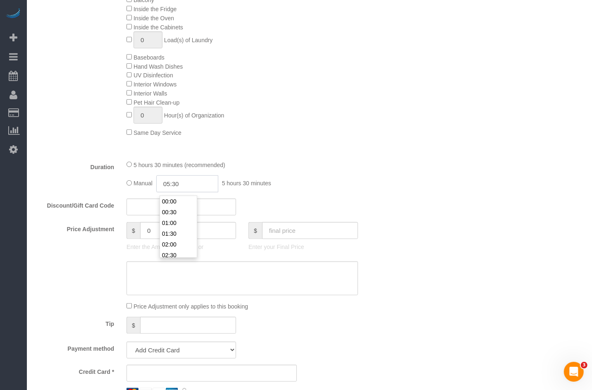
click at [169, 188] on input "05:30" at bounding box center [187, 183] width 62 height 17
type input "02:30"
click at [174, 213] on li "02:30" at bounding box center [178, 213] width 37 height 11
click at [295, 180] on div "Manual 02:30 2 hours 30 minutes" at bounding box center [243, 183] width 232 height 17
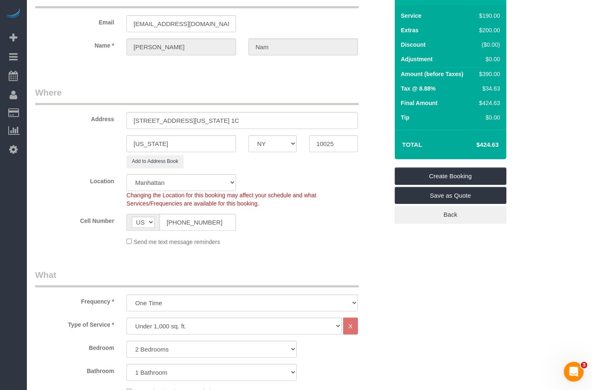
scroll to position [0, 0]
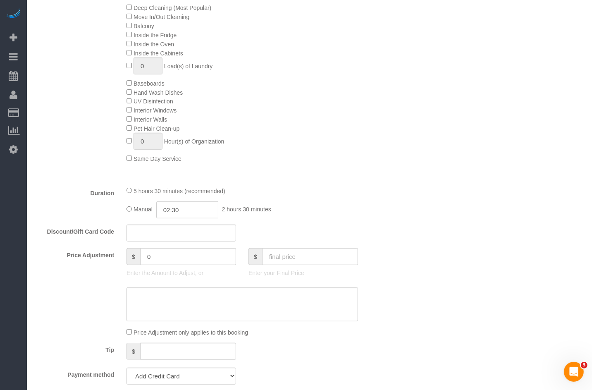
click at [419, 197] on div "Who Email mocnaron@gmail.com Name * Ron Nam Where Address 125 Washington Street…" at bounding box center [309, 315] width 549 height 1436
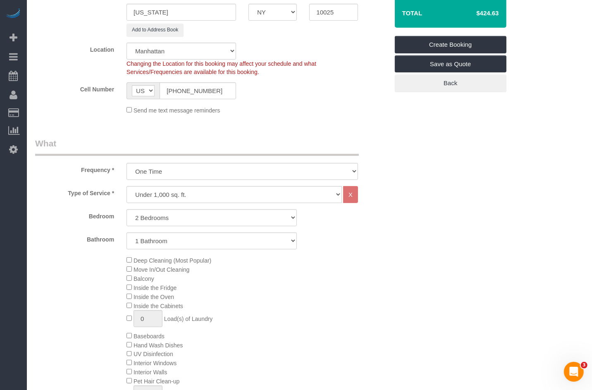
scroll to position [186, 0]
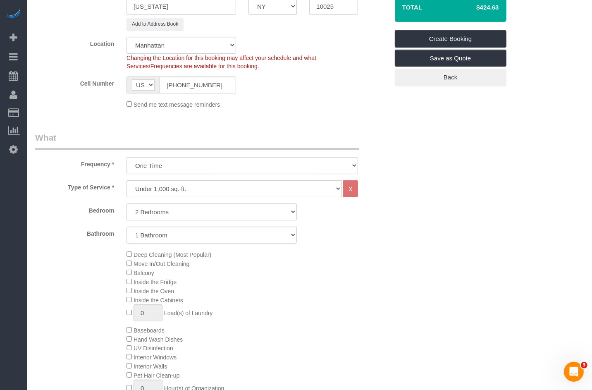
click at [206, 171] on select "One Time Weekly (20% Off) - 20.00% Every 2 Weeks (15% Off) - 15.00% Every 4 Wee…" at bounding box center [243, 165] width 232 height 17
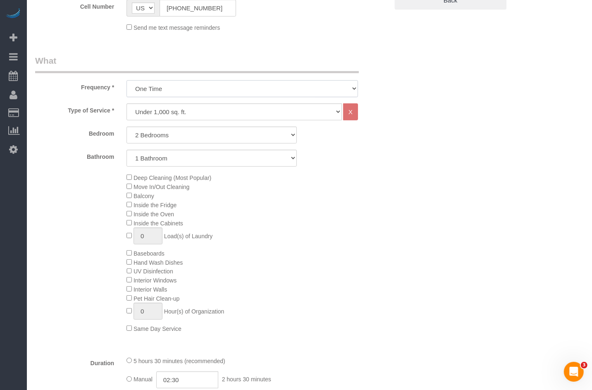
scroll to position [263, 0]
click at [160, 91] on select "One Time Weekly (20% Off) - 20.00% Every 2 Weeks (15% Off) - 15.00% Every 4 Wee…" at bounding box center [243, 89] width 232 height 17
click at [169, 89] on select "One Time Weekly (20% Off) - 20.00% Every 2 Weeks (15% Off) - 15.00% Every 4 Wee…" at bounding box center [243, 89] width 232 height 17
click at [139, 115] on select "Under 1,000 sq. ft. 1,001 - 1,500 sq. ft. 1,500+ sq. ft. Custom Cleaning Office…" at bounding box center [235, 112] width 216 height 17
select select "213"
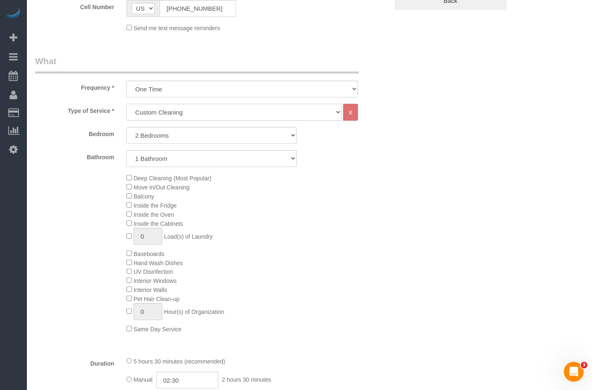
click at [127, 104] on select "Under 1,000 sq. ft. 1,001 - 1,500 sq. ft. 1,500+ sq. ft. Custom Cleaning Office…" at bounding box center [235, 112] width 216 height 17
select select "1"
select select "120"
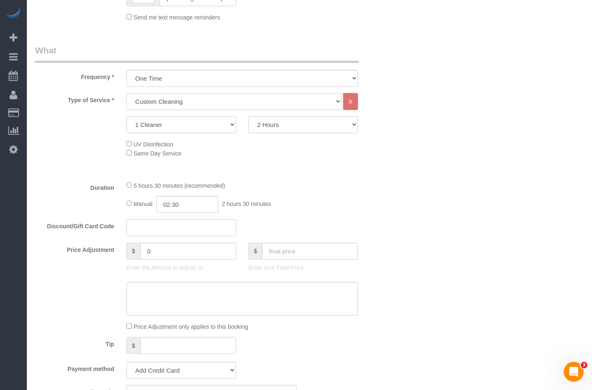
scroll to position [275, 0]
click at [173, 120] on select "1 Cleaner 2 Cleaners 3 Cleaners 4 Cleaners 5 Cleaners" at bounding box center [182, 123] width 110 height 17
select select "2"
click at [127, 115] on select "1 Cleaner 2 Cleaners 3 Cleaners 4 Cleaners 5 Cleaners" at bounding box center [182, 123] width 110 height 17
click at [269, 127] on select "2 Hours 2.5 Hours 3 Hours 3.5 Hours 4 Hours 4.5 Hours 5 Hours 5.5 Hours 6 Hours…" at bounding box center [304, 123] width 110 height 17
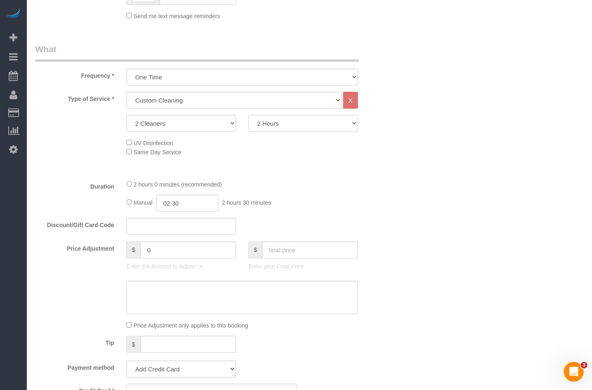
select select "150"
click at [249, 115] on select "2 Hours 2.5 Hours 3 Hours 3.5 Hours 4 Hours 4.5 Hours 5 Hours 5.5 Hours 6 Hours…" at bounding box center [304, 123] width 110 height 17
click at [374, 178] on fieldset "What Frequency * One Time Weekly (20% Off) - 20.00% Every 2 Weeks (15% Off) - 1…" at bounding box center [212, 239] width 354 height 392
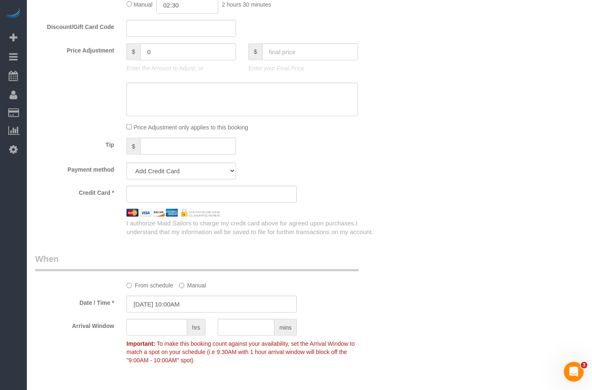
scroll to position [475, 0]
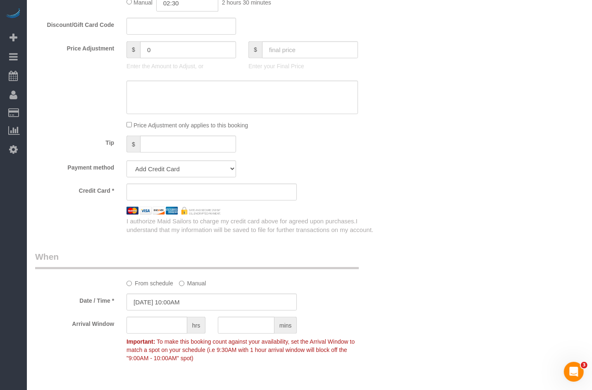
drag, startPoint x: 503, startPoint y: 203, endPoint x: 346, endPoint y: 186, distance: 157.3
click at [503, 203] on div "Who Email mocnaron@gmail.com Name * Ron Nam Where Address 125 Washington Street…" at bounding box center [309, 190] width 549 height 1271
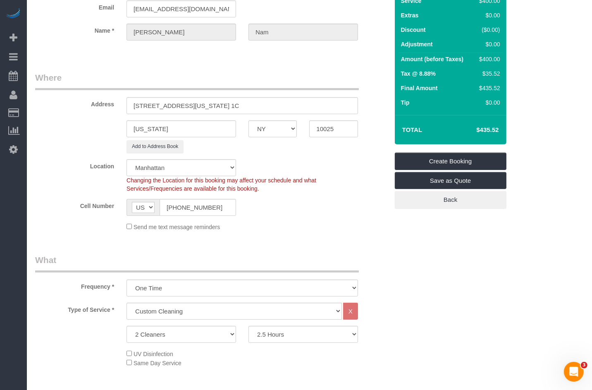
scroll to position [63, 0]
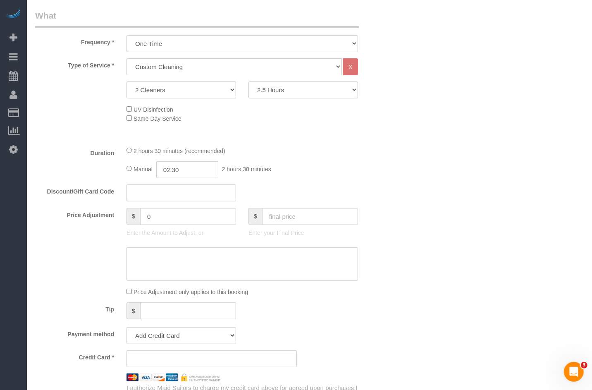
scroll to position [259, 0]
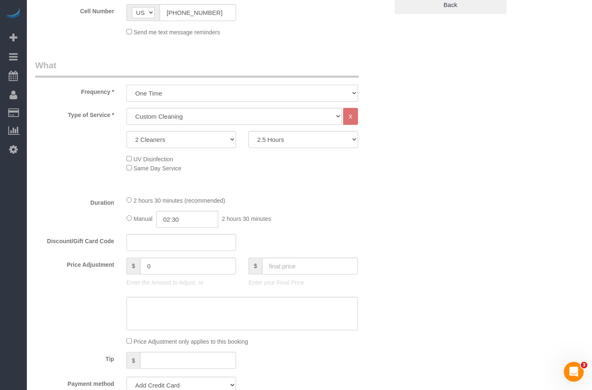
click at [206, 98] on select "One Time Weekly (20% Off) - 20.00% Every 2 Weeks (15% Off) - 15.00% Every 4 Wee…" at bounding box center [243, 93] width 232 height 17
click at [227, 115] on select "Under 1,000 sq. ft. 1,001 - 1,500 sq. ft. 1,500+ sq. ft. Custom Cleaning Office…" at bounding box center [235, 116] width 216 height 17
select select "216"
click at [127, 108] on select "Under 1,000 sq. ft. 1,001 - 1,500 sq. ft. 1,500+ sq. ft. Custom Cleaning Office…" at bounding box center [235, 116] width 216 height 17
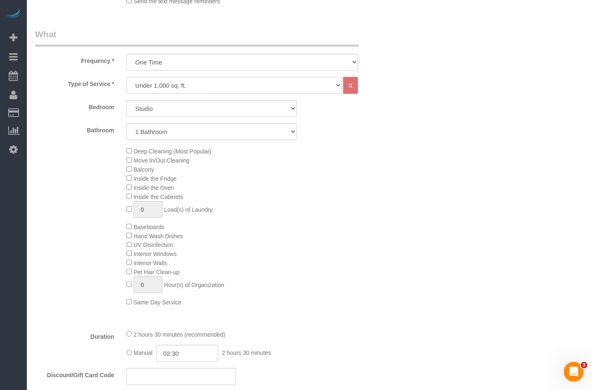
scroll to position [290, 0]
click at [187, 116] on select "Studio 1 Bedroom 2 Bedrooms 3 Bedrooms" at bounding box center [212, 108] width 170 height 17
select select "2"
click at [127, 100] on select "Studio 1 Bedroom 2 Bedrooms 3 Bedrooms" at bounding box center [212, 108] width 170 height 17
click at [177, 132] on select "1 Bathroom 2 Bathrooms" at bounding box center [212, 131] width 170 height 17
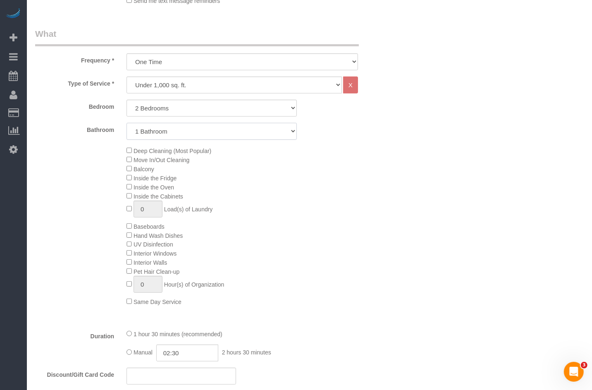
click at [127, 123] on select "1 Bathroom 2 Bathrooms" at bounding box center [212, 131] width 170 height 17
click at [240, 182] on div "Deep Cleaning (Most Popular) Move In/Out Cleaning Balcony Inside the Fridge Ins…" at bounding box center [257, 226] width 274 height 161
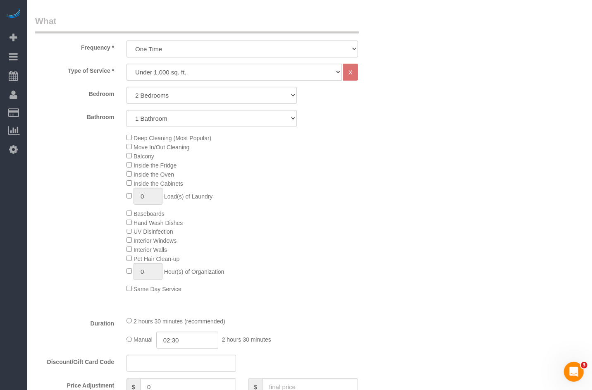
scroll to position [312, 0]
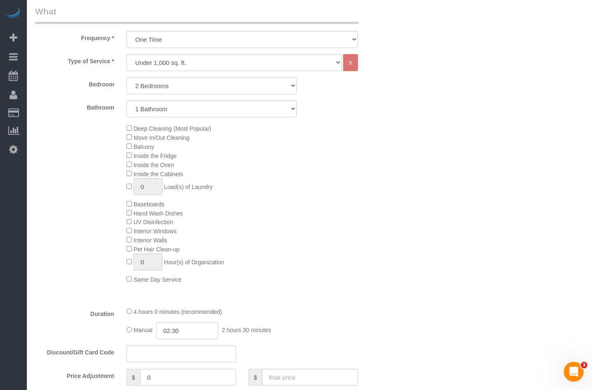
click at [134, 174] on span "Inside the Cabinets" at bounding box center [159, 174] width 50 height 7
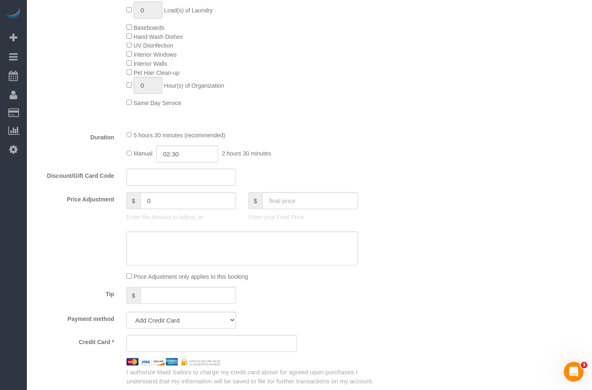
scroll to position [490, 0]
drag, startPoint x: 193, startPoint y: 156, endPoint x: 143, endPoint y: 156, distance: 50.1
click at [143, 156] on div "Manual 02:30 2 hours 30 minutes" at bounding box center [243, 153] width 232 height 17
drag, startPoint x: 234, startPoint y: 155, endPoint x: 305, endPoint y: 154, distance: 71.2
click at [305, 154] on div "Manual 02:30 2 hours 30 minutes" at bounding box center [243, 153] width 232 height 17
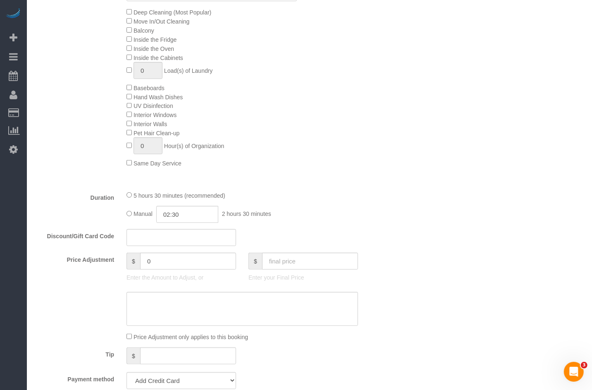
scroll to position [457, 0]
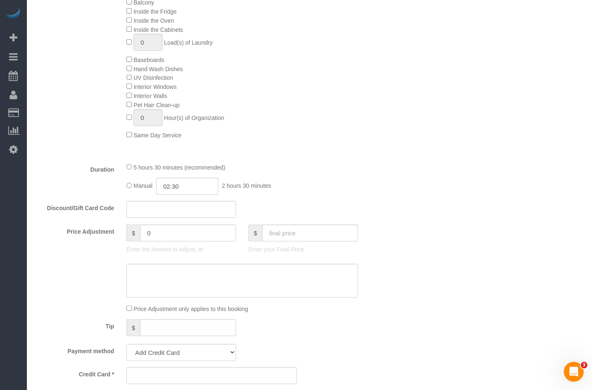
click at [314, 183] on div "Manual 02:30 2 hours 30 minutes" at bounding box center [243, 186] width 232 height 17
click at [119, 174] on label "Duration" at bounding box center [74, 168] width 91 height 11
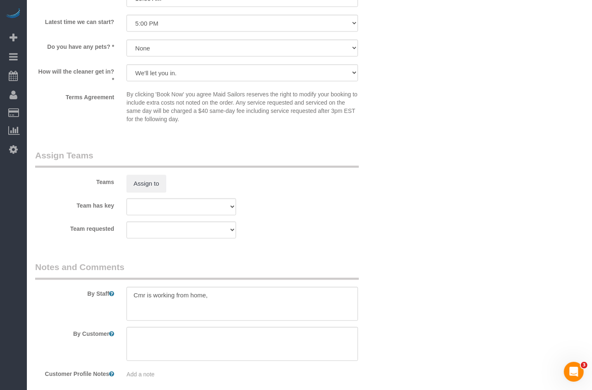
scroll to position [1108, 0]
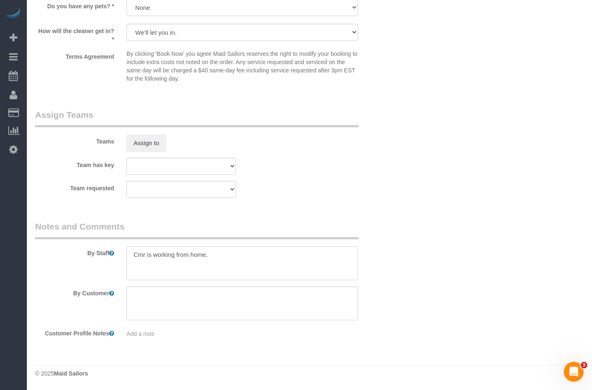
click at [219, 261] on textarea at bounding box center [243, 264] width 232 height 34
drag, startPoint x: 236, startPoint y: 256, endPoint x: 89, endPoint y: 244, distance: 147.7
click at [89, 244] on div "By Staff" at bounding box center [212, 251] width 366 height 60
click at [179, 266] on textarea at bounding box center [243, 264] width 232 height 34
drag, startPoint x: 146, startPoint y: 253, endPoint x: 203, endPoint y: 259, distance: 57.4
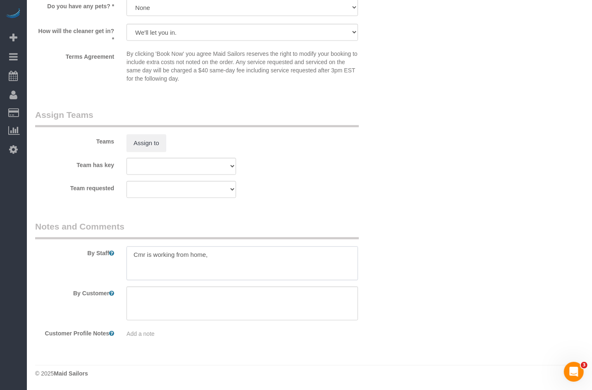
click at [203, 259] on textarea at bounding box center [243, 264] width 232 height 34
drag, startPoint x: 92, startPoint y: 254, endPoint x: 113, endPoint y: 254, distance: 20.7
click at [95, 254] on label "By Staff" at bounding box center [74, 252] width 91 height 11
click at [156, 256] on textarea at bounding box center [243, 264] width 232 height 34
drag, startPoint x: 151, startPoint y: 257, endPoint x: 221, endPoint y: 258, distance: 70.4
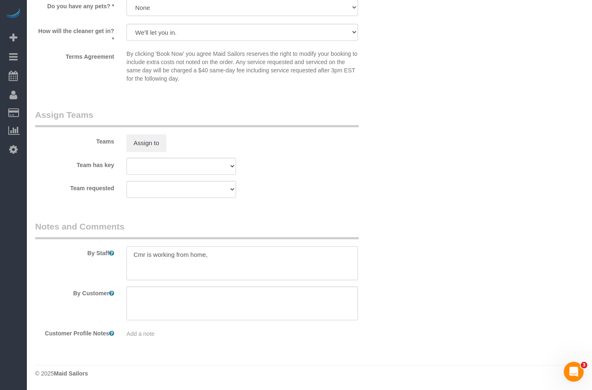
click at [221, 258] on textarea at bounding box center [243, 264] width 232 height 34
click at [227, 258] on textarea at bounding box center [243, 264] width 232 height 34
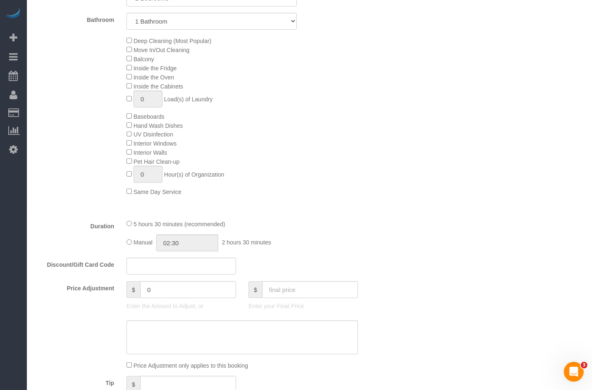
scroll to position [399, 0]
drag, startPoint x: 159, startPoint y: 229, endPoint x: 228, endPoint y: 230, distance: 68.3
click at [225, 228] on span "5 hours 30 minutes (recommended)" at bounding box center [180, 225] width 92 height 7
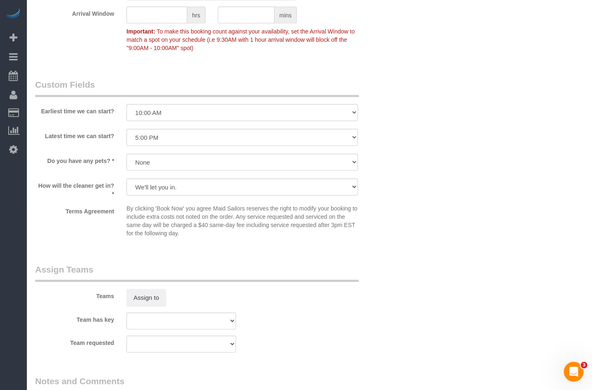
scroll to position [1108, 0]
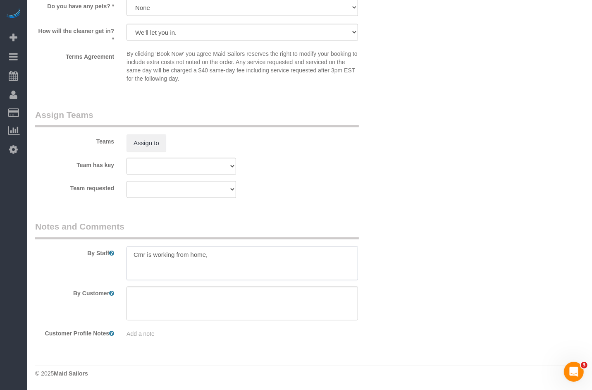
drag, startPoint x: 236, startPoint y: 259, endPoint x: 122, endPoint y: 248, distance: 114.3
click at [122, 248] on div at bounding box center [242, 264] width 244 height 34
click at [217, 260] on textarea at bounding box center [243, 264] width 232 height 34
click at [169, 256] on textarea at bounding box center [243, 264] width 232 height 34
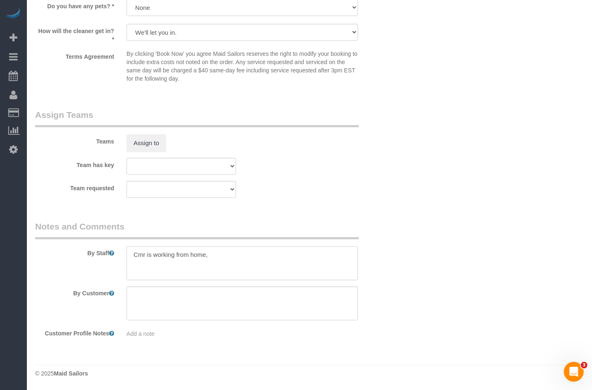
click at [169, 256] on textarea at bounding box center [243, 264] width 232 height 34
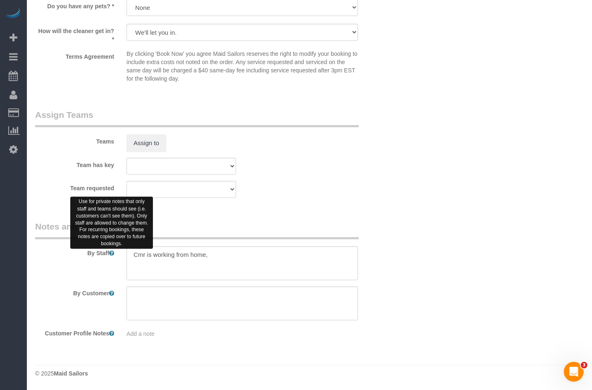
click at [112, 251] on icon at bounding box center [111, 254] width 5 height 6
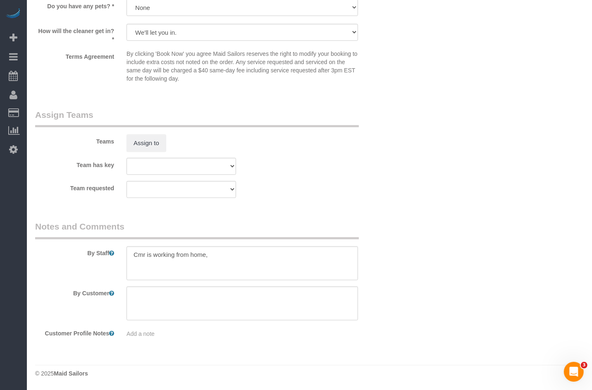
click at [231, 230] on legend "Notes and Comments" at bounding box center [197, 230] width 324 height 19
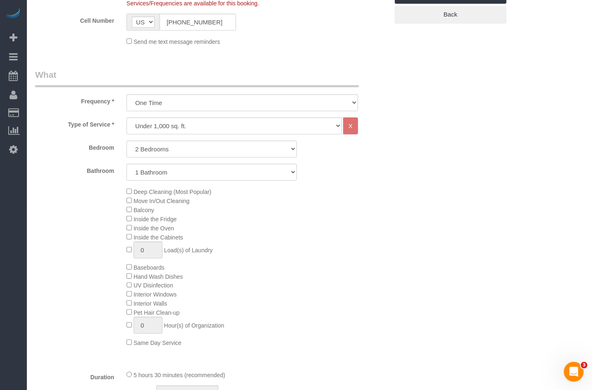
scroll to position [253, 0]
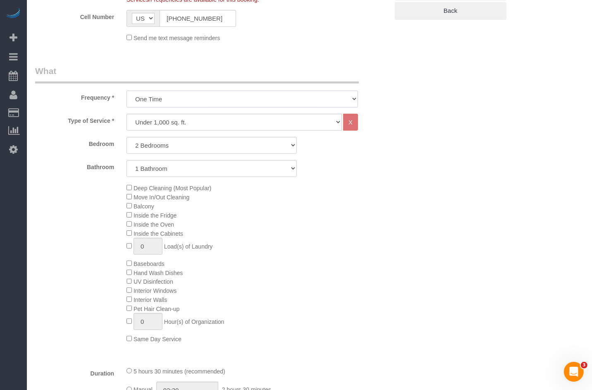
click at [175, 99] on select "One Time Weekly (20% Off) - 20.00% Every 2 Weeks (15% Off) - 15.00% Every 4 Wee…" at bounding box center [243, 99] width 232 height 17
click at [158, 117] on select "Under 1,000 sq. ft. 1,001 - 1,500 sq. ft. 1,500+ sq. ft. Custom Cleaning Office…" at bounding box center [235, 122] width 216 height 17
click at [141, 115] on select "Under 1,000 sq. ft. 1,001 - 1,500 sq. ft. 1,500+ sq. ft. Custom Cleaning Office…" at bounding box center [235, 122] width 216 height 17
select select "213"
click at [127, 114] on select "Under 1,000 sq. ft. 1,001 - 1,500 sq. ft. 1,500+ sq. ft. Custom Cleaning Office…" at bounding box center [235, 122] width 216 height 17
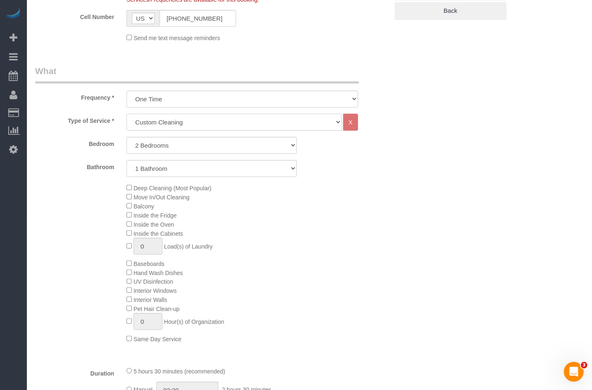
select select "1"
select select "120"
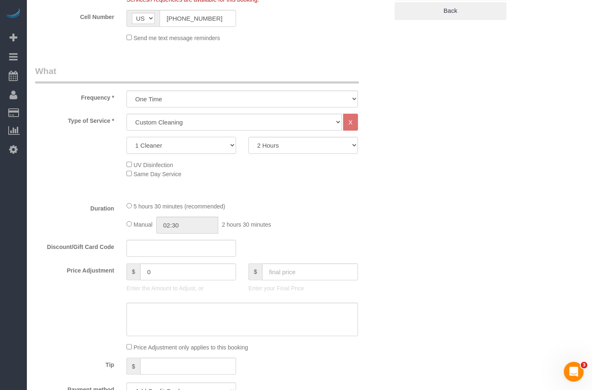
click at [211, 146] on select "1 Cleaner 2 Cleaners 3 Cleaners 4 Cleaners 5 Cleaners" at bounding box center [182, 145] width 110 height 17
select select "2"
click at [127, 137] on select "1 Cleaner 2 Cleaners 3 Cleaners 4 Cleaners 5 Cleaners" at bounding box center [182, 145] width 110 height 17
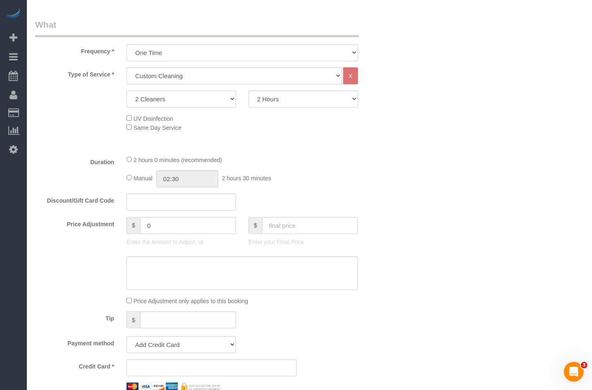
scroll to position [300, 0]
click at [270, 103] on select "2 Hours 2.5 Hours 3 Hours 3.5 Hours 4 Hours 4.5 Hours 5 Hours 5.5 Hours 6 Hours…" at bounding box center [304, 98] width 110 height 17
select select "150"
click at [249, 90] on select "2 Hours 2.5 Hours 3 Hours 3.5 Hours 4 Hours 4.5 Hours 5 Hours 5.5 Hours 6 Hours…" at bounding box center [304, 98] width 110 height 17
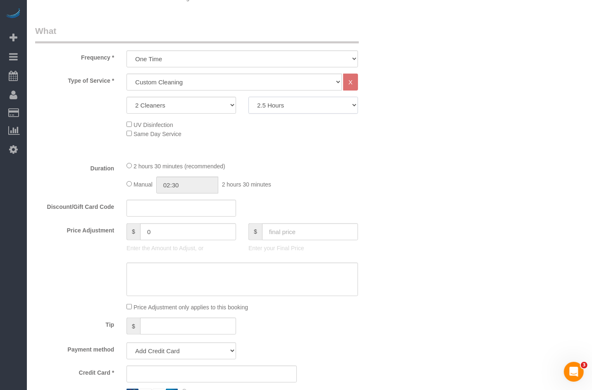
scroll to position [271, 0]
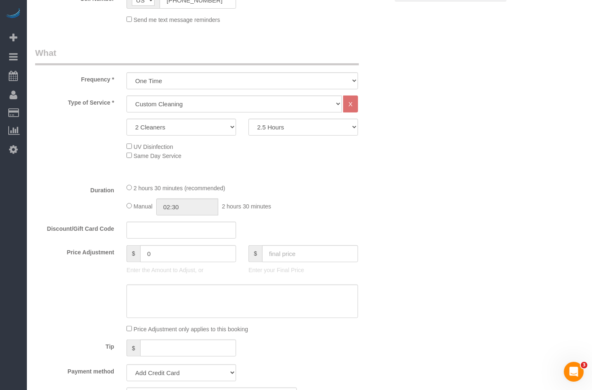
click at [158, 205] on div "Manual 02:30 2 hours 30 minutes" at bounding box center [243, 207] width 232 height 17
click at [300, 191] on div "2 hours 30 minutes (recommended)" at bounding box center [243, 187] width 232 height 9
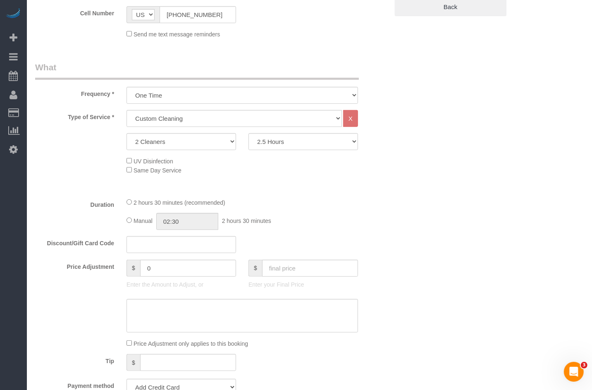
scroll to position [251, 0]
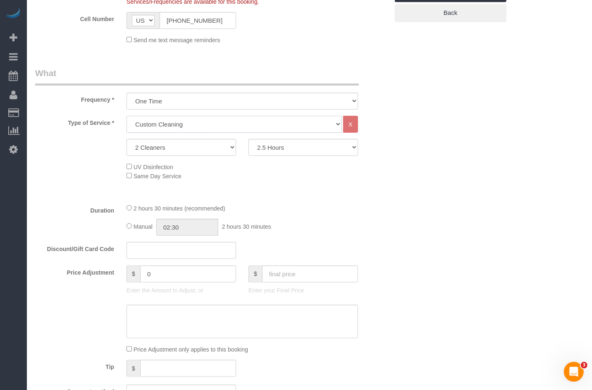
click at [198, 125] on select "Under 1,000 sq. ft. 1,001 - 1,500 sq. ft. 1,500+ sq. ft. Custom Cleaning Office…" at bounding box center [235, 124] width 216 height 17
select select "216"
click at [127, 116] on select "Under 1,000 sq. ft. 1,001 - 1,500 sq. ft. 1,500+ sq. ft. Custom Cleaning Office…" at bounding box center [235, 124] width 216 height 17
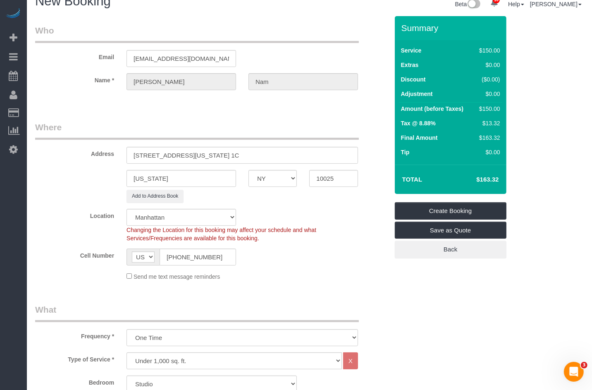
scroll to position [0, 0]
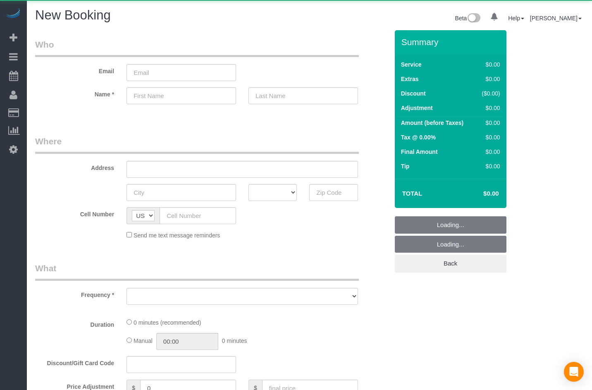
select select "number:89"
select select "number:90"
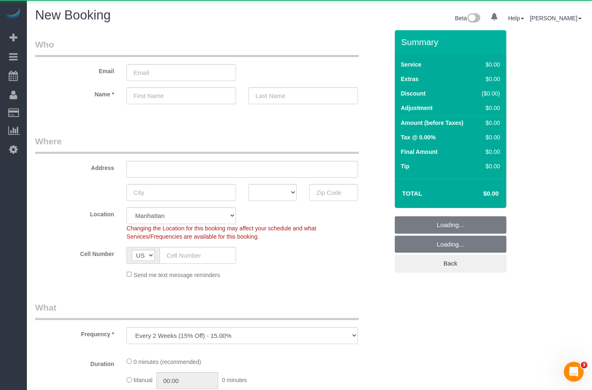
select select "object:1339"
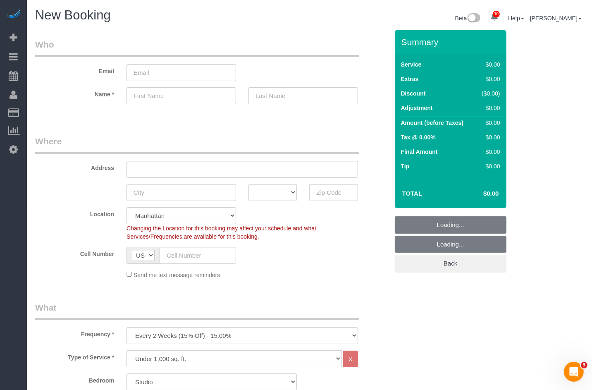
click at [76, 162] on label "Address" at bounding box center [74, 166] width 91 height 11
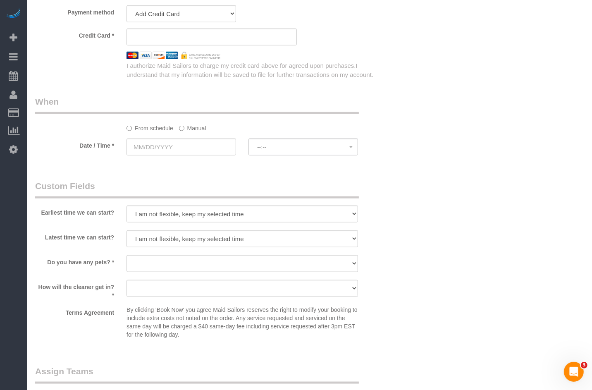
scroll to position [783, 0]
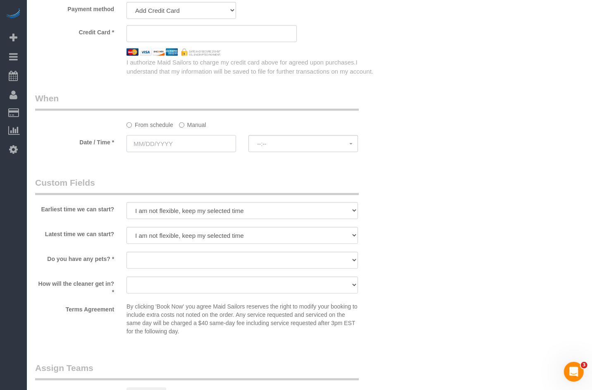
click at [156, 151] on input "text" at bounding box center [182, 143] width 110 height 17
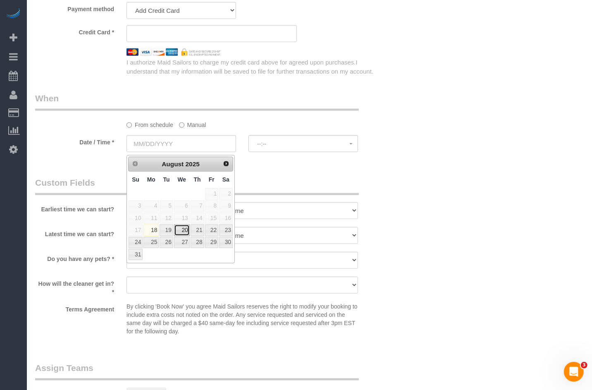
click at [185, 230] on link "20" at bounding box center [182, 230] width 16 height 11
type input "[DATE]"
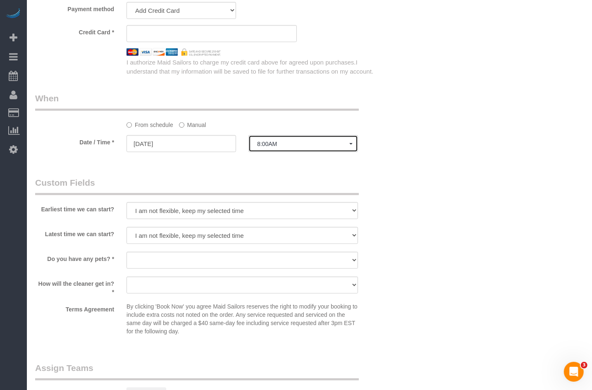
click at [273, 147] on span "8:00AM" at bounding box center [303, 144] width 92 height 7
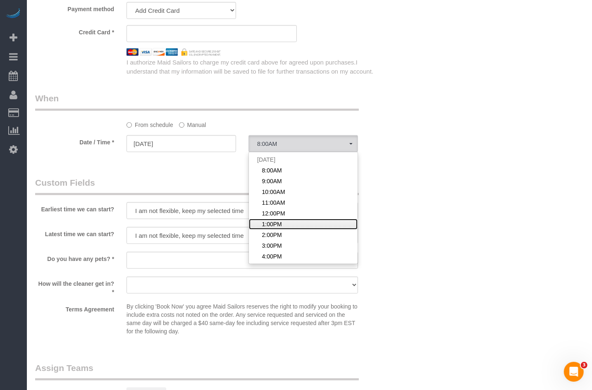
click at [273, 227] on span "1:00PM" at bounding box center [272, 224] width 20 height 8
select select "spot6"
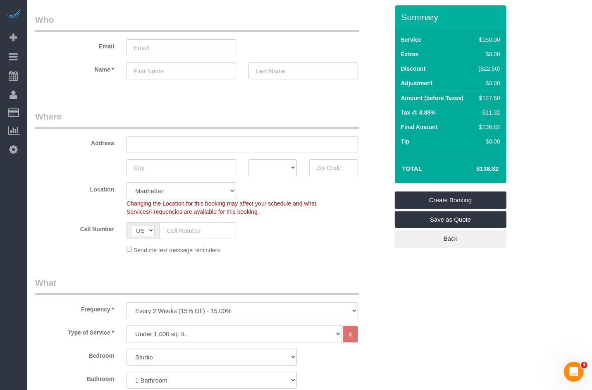
scroll to position [0, 0]
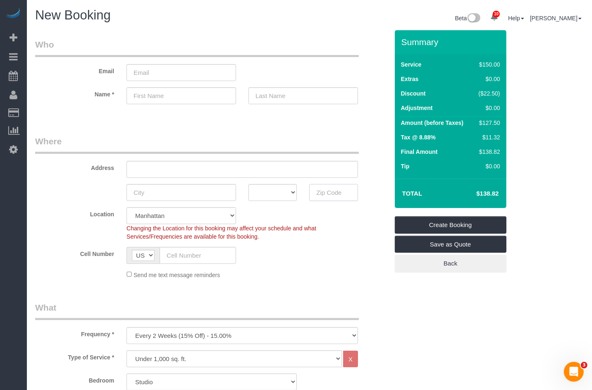
click at [327, 193] on input "text" at bounding box center [333, 192] width 48 height 17
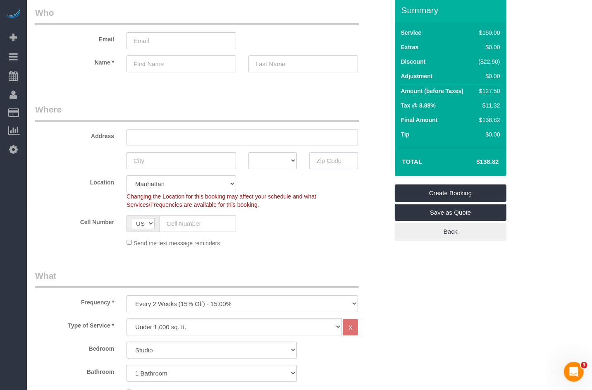
scroll to position [34, 0]
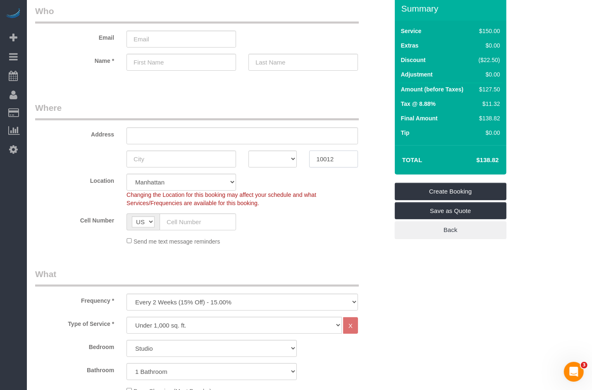
drag, startPoint x: 335, startPoint y: 161, endPoint x: 314, endPoint y: 159, distance: 20.3
click at [314, 159] on input "10012" at bounding box center [333, 159] width 48 height 17
type input "10012"
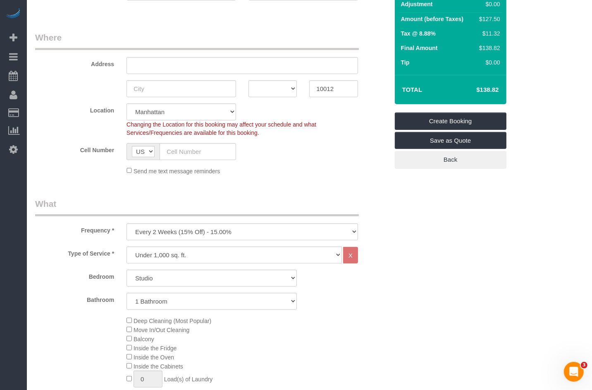
drag, startPoint x: 327, startPoint y: 128, endPoint x: 308, endPoint y: 132, distance: 19.1
click at [327, 128] on div "Changing the Location for this booking may affect your schedule and what Servic…" at bounding box center [242, 128] width 244 height 17
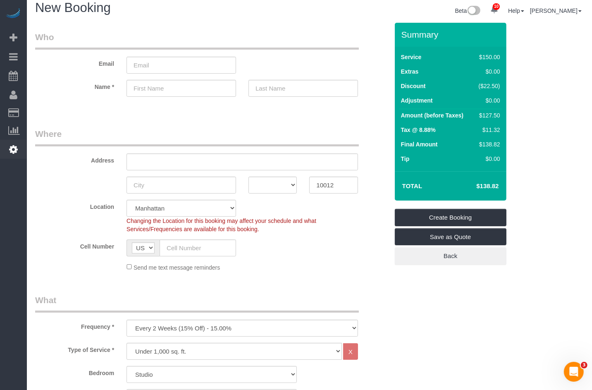
scroll to position [6, 0]
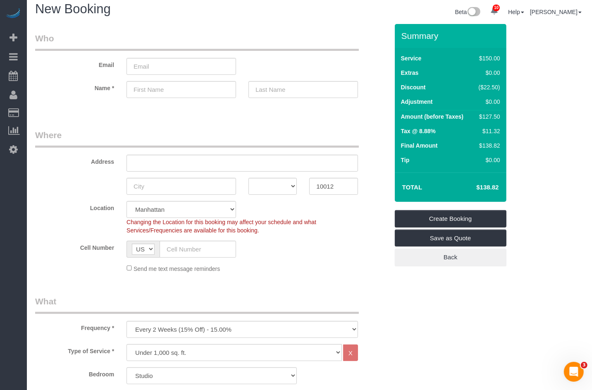
click at [89, 173] on sui-booking-address "Address AK AL AR AZ CA CO CT DC DE [GEOGRAPHIC_DATA] [GEOGRAPHIC_DATA] HI IA ID…" at bounding box center [212, 162] width 354 height 66
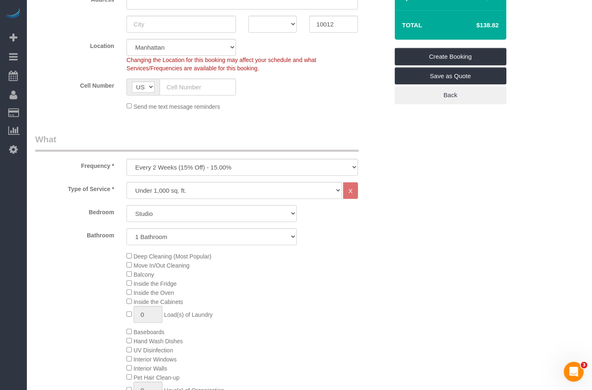
scroll to position [179, 0]
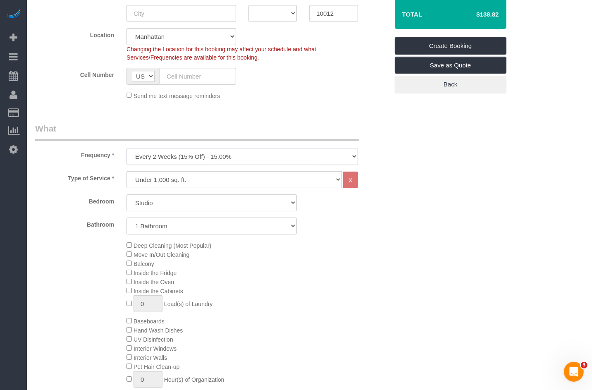
click at [131, 164] on select "One Time Weekly (20% Off) - 20.00% Every 2 Weeks (15% Off) - 15.00% Every 4 Wee…" at bounding box center [243, 156] width 232 height 17
select select "object:1340"
click at [127, 148] on select "One Time Weekly (20% Off) - 20.00% Every 2 Weeks (15% Off) - 15.00% Every 4 Wee…" at bounding box center [243, 156] width 232 height 17
click at [152, 205] on select "Studio 1 Bedroom 2 Bedrooms 3 Bedrooms" at bounding box center [212, 202] width 170 height 17
select select "1"
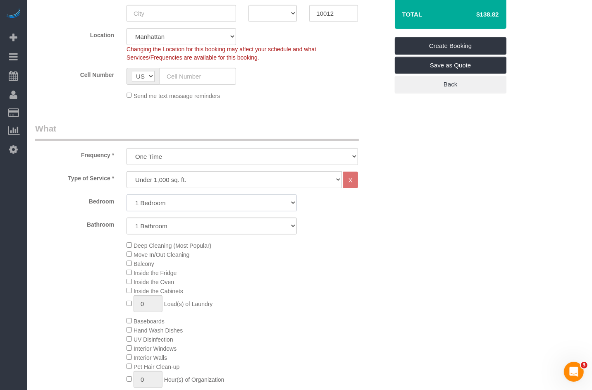
click at [127, 194] on select "Studio 1 Bedroom 2 Bedrooms 3 Bedrooms" at bounding box center [212, 202] width 170 height 17
click at [152, 223] on select "1 Bathroom 2 Bathrooms" at bounding box center [212, 226] width 170 height 17
click at [127, 218] on select "1 Bathroom 2 Bathrooms" at bounding box center [212, 226] width 170 height 17
select select "spot65"
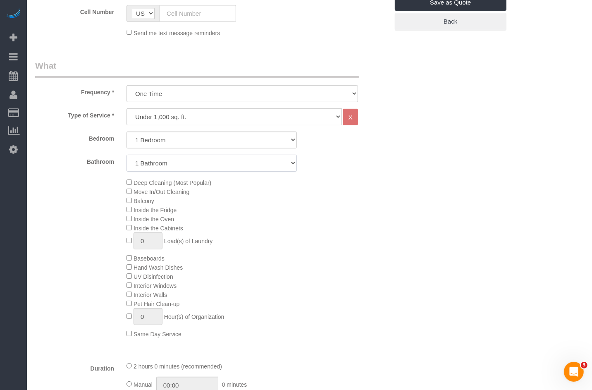
scroll to position [252, 0]
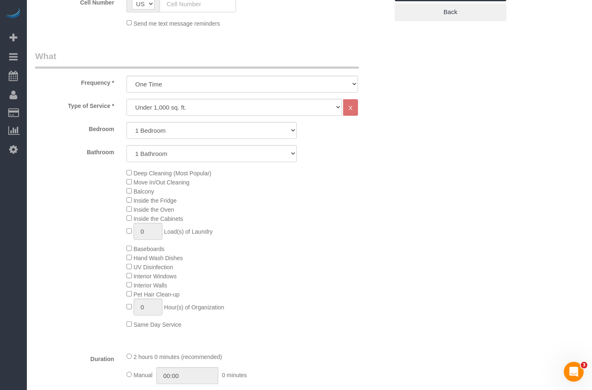
click at [98, 202] on div "Deep Cleaning (Most Popular) Move In/Out Cleaning Balcony Inside the Fridge Ins…" at bounding box center [212, 248] width 366 height 161
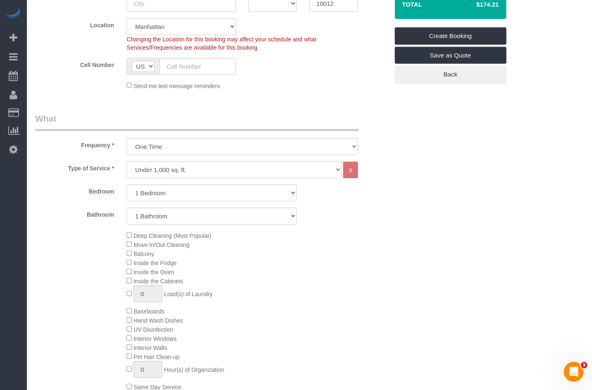
scroll to position [195, 0]
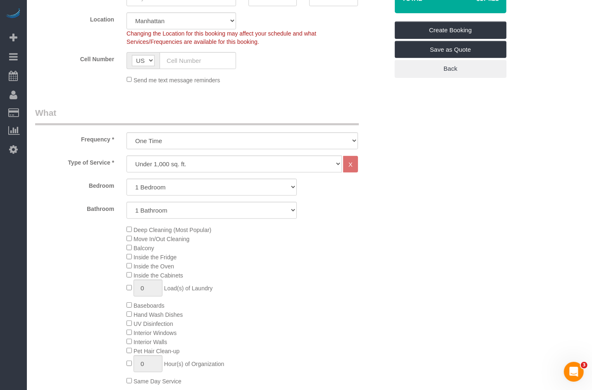
click at [147, 175] on div "Type of Service * Under 1,000 sq. ft. 1,001 - 1,500 sq. ft. 1,500+ sq. ft. Cust…" at bounding box center [212, 279] width 354 height 247
click at [146, 186] on select "Studio 1 Bedroom 2 Bedrooms 3 Bedrooms" at bounding box center [212, 187] width 170 height 17
click at [127, 179] on select "Studio 1 Bedroom 2 Bedrooms 3 Bedrooms" at bounding box center [212, 187] width 170 height 17
click at [93, 194] on div "Bedroom Studio 1 Bedroom 2 Bedrooms 3 Bedrooms" at bounding box center [212, 187] width 366 height 17
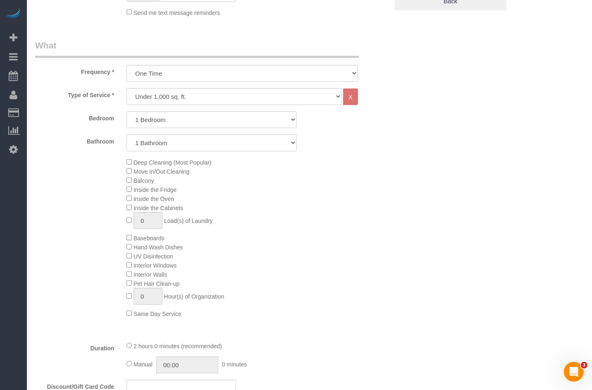
scroll to position [263, 0]
click at [163, 124] on select "Studio 1 Bedroom 2 Bedrooms 3 Bedrooms" at bounding box center [212, 118] width 170 height 17
select select "2"
click at [127, 110] on select "Studio 1 Bedroom 2 Bedrooms 3 Bedrooms" at bounding box center [212, 118] width 170 height 17
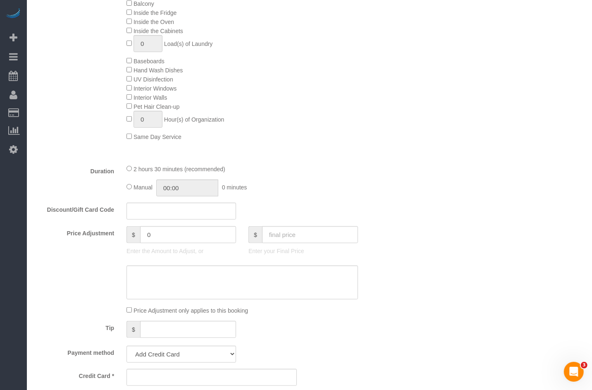
select select "spot124"
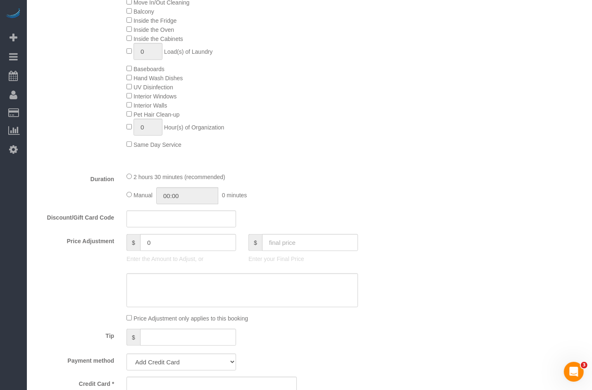
scroll to position [420, 0]
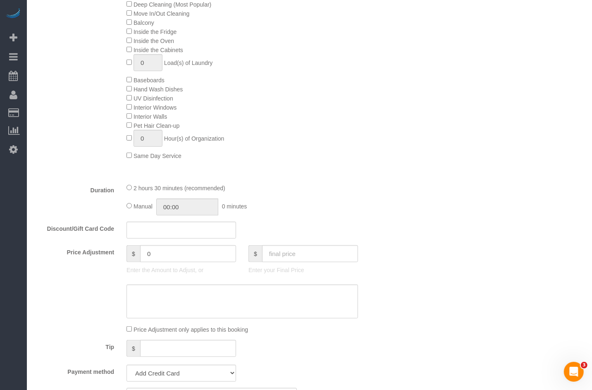
drag, startPoint x: 157, startPoint y: 191, endPoint x: 211, endPoint y: 191, distance: 53.8
click at [211, 191] on span "2 hours 30 minutes (recommended)" at bounding box center [180, 188] width 92 height 7
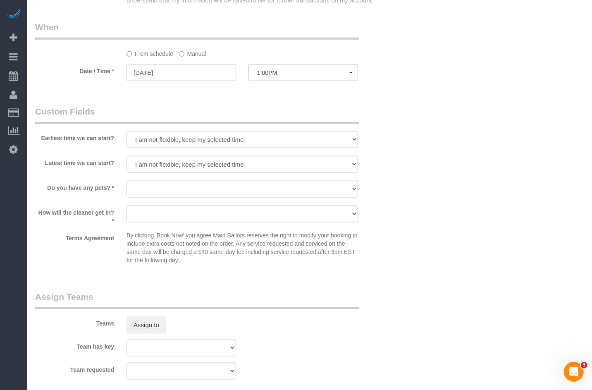
scroll to position [855, 0]
click at [164, 190] on select "Dog Cat None" at bounding box center [243, 188] width 232 height 17
select select "number:15"
click at [127, 182] on select "Dog Cat None" at bounding box center [243, 188] width 232 height 17
click at [154, 138] on select "I am not flexible, keep my selected time 8:00 AM 9:00 AM 10:00 AM 11:00 AM 12:0…" at bounding box center [243, 139] width 232 height 17
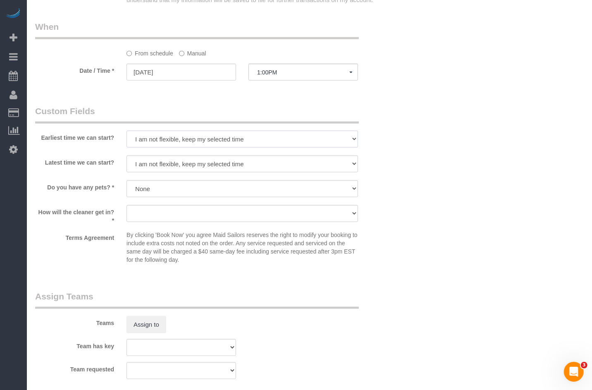
click at [145, 141] on select "I am not flexible, keep my selected time 8:00 AM 9:00 AM 10:00 AM 11:00 AM 12:0…" at bounding box center [243, 139] width 232 height 17
select select "number:61"
click at [127, 133] on select "I am not flexible, keep my selected time 8:00 AM 9:00 AM 10:00 AM 11:00 AM 12:0…" at bounding box center [243, 139] width 232 height 17
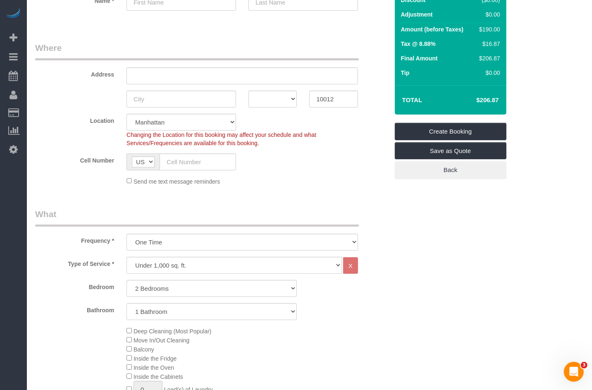
scroll to position [0, 0]
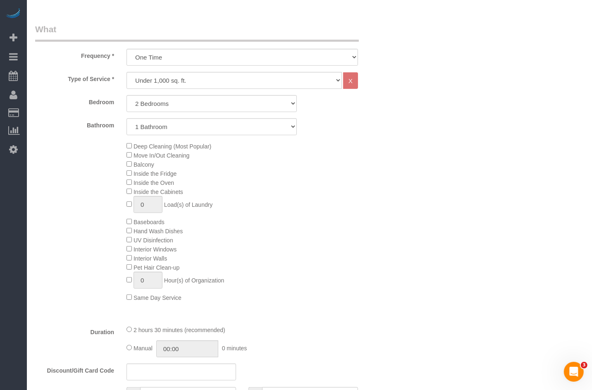
scroll to position [277, 0]
click at [142, 109] on select "Studio 1 Bedroom 2 Bedrooms 3 Bedrooms" at bounding box center [212, 104] width 170 height 17
click at [127, 96] on select "Studio 1 Bedroom 2 Bedrooms 3 Bedrooms" at bounding box center [212, 104] width 170 height 17
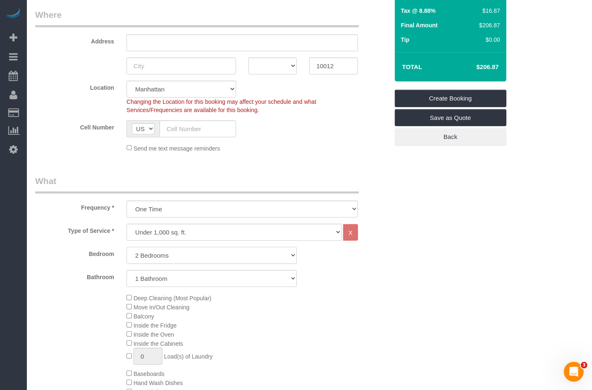
scroll to position [0, 0]
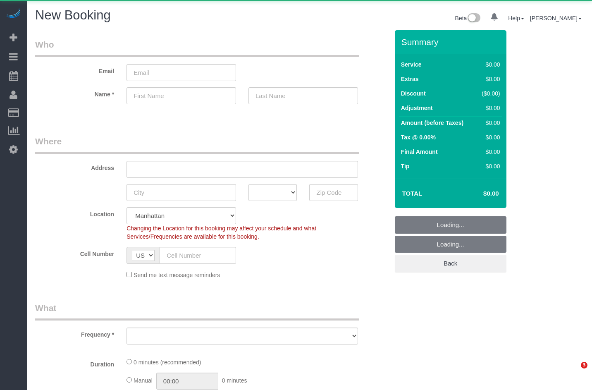
select select "number:89"
select select "number:90"
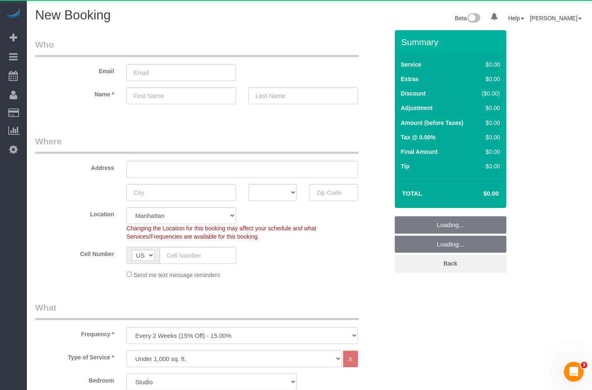
select select "object:959"
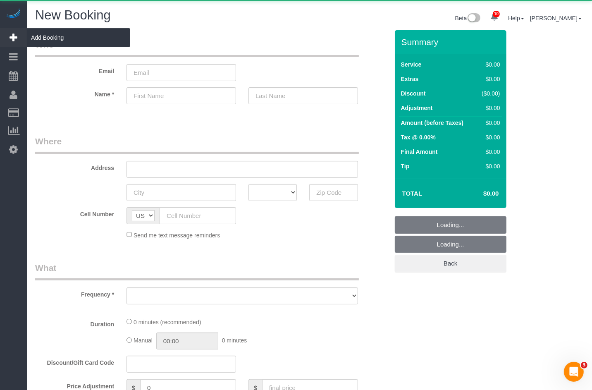
select select "object:1921"
select select "number:89"
select select "number:90"
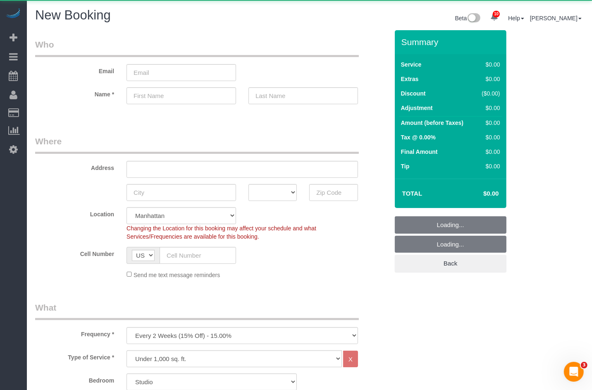
select select "object:1925"
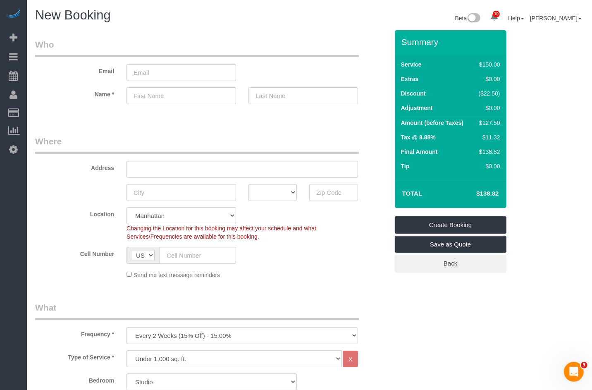
click at [328, 193] on input "text" at bounding box center [333, 192] width 48 height 17
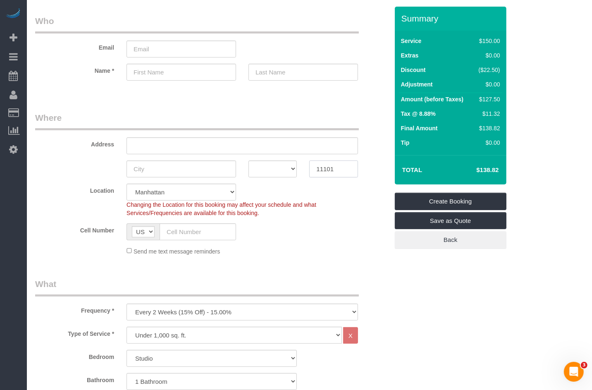
scroll to position [36, 0]
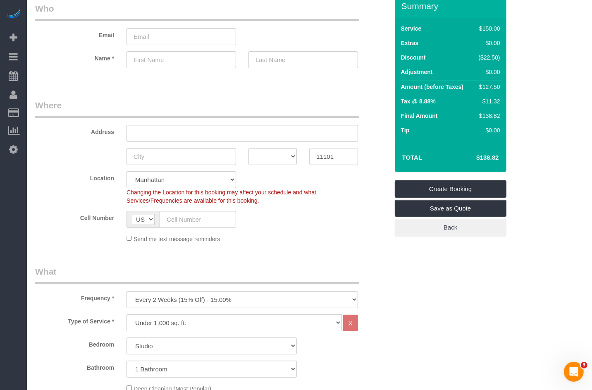
click at [324, 157] on input "11101" at bounding box center [333, 156] width 48 height 17
type input "11101"
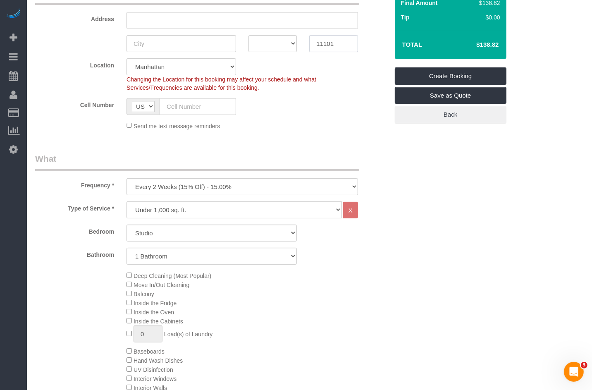
scroll to position [167, 0]
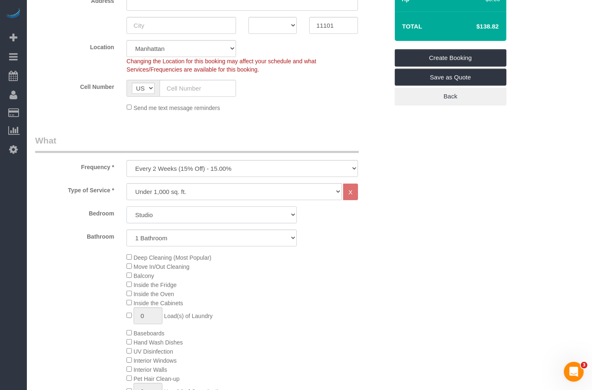
click at [171, 221] on select "Studio 1 Bedroom 2 Bedrooms 3 Bedrooms" at bounding box center [212, 214] width 170 height 17
select select "2"
click at [127, 206] on select "Studio 1 Bedroom 2 Bedrooms 3 Bedrooms" at bounding box center [212, 214] width 170 height 17
click at [165, 240] on select "1 Bathroom 2 Bathrooms" at bounding box center [212, 238] width 170 height 17
click at [127, 230] on select "1 Bathroom 2 Bathrooms" at bounding box center [212, 238] width 170 height 17
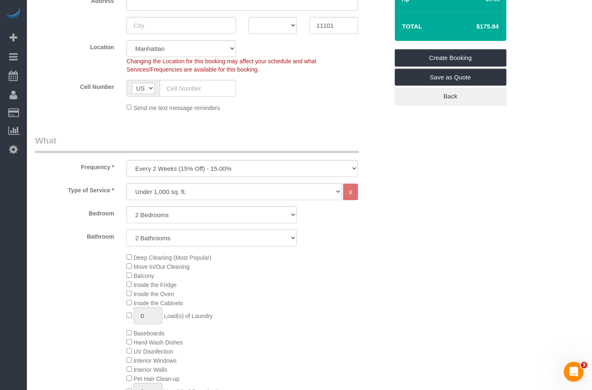
click at [169, 237] on select "1 Bathroom 2 Bathrooms" at bounding box center [212, 238] width 170 height 17
select select "1"
click at [127, 230] on select "1 Bathroom 2 Bathrooms" at bounding box center [212, 238] width 170 height 17
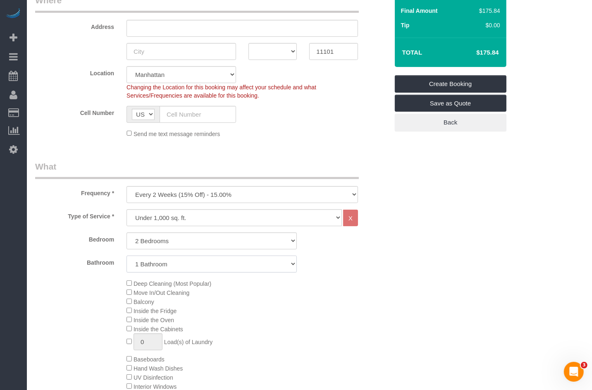
scroll to position [129, 0]
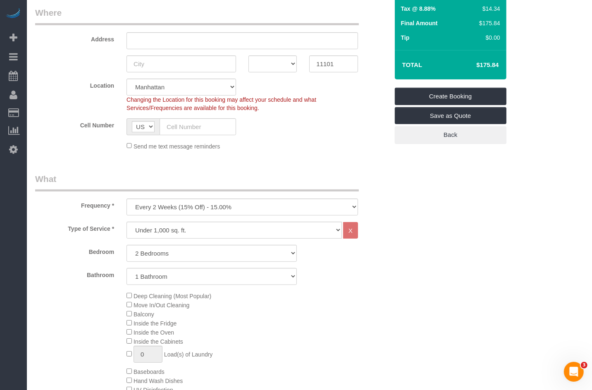
click at [189, 210] on select "One Time Weekly (20% Off) - 20.00% Every 2 Weeks (15% Off) - 15.00% Every 4 Wee…" at bounding box center [243, 207] width 232 height 17
select select "object:1926"
click at [127, 199] on select "One Time Weekly (20% Off) - 20.00% Every 2 Weeks (15% Off) - 15.00% Every 4 Wee…" at bounding box center [243, 207] width 232 height 17
click at [184, 228] on select "Under 1,000 sq. ft. 1,001 - 1,500 sq. ft. 1,500+ sq. ft. Custom Cleaning Office…" at bounding box center [235, 230] width 216 height 17
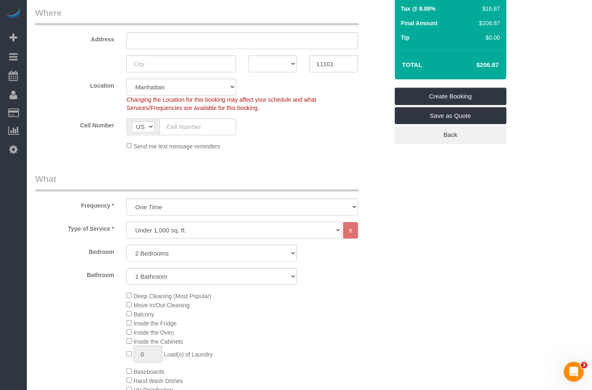
click at [127, 222] on select "Under 1,000 sq. ft. 1,001 - 1,500 sq. ft. 1,500+ sq. ft. Custom Cleaning Office…" at bounding box center [235, 230] width 216 height 17
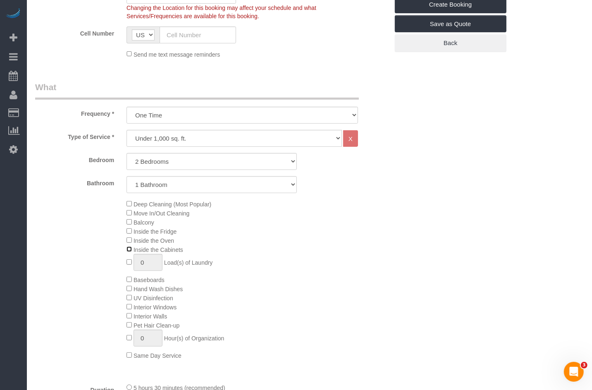
scroll to position [221, 0]
click at [144, 217] on div "Deep Cleaning (Most Popular) Move In/Out Cleaning Balcony Inside the Fridge Ins…" at bounding box center [257, 279] width 274 height 161
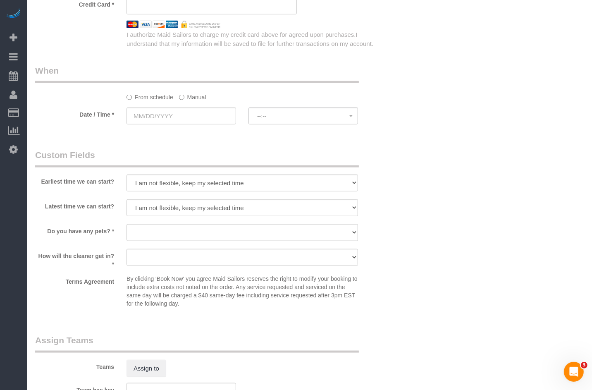
scroll to position [829, 0]
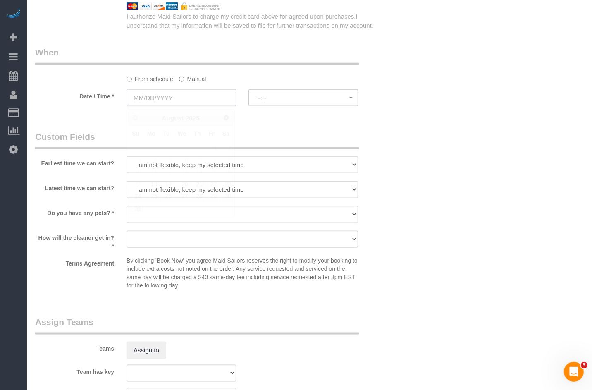
click at [165, 105] on input "text" at bounding box center [182, 97] width 110 height 17
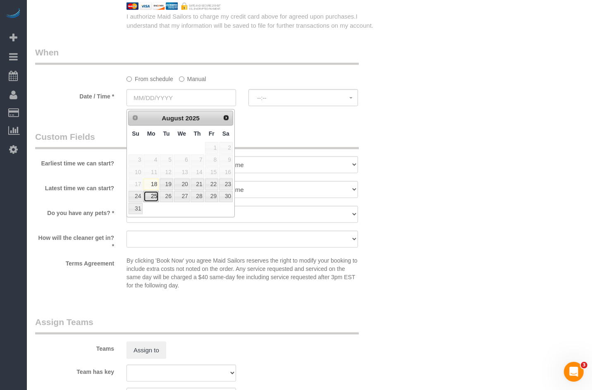
click at [154, 193] on link "25" at bounding box center [151, 196] width 15 height 11
type input "[DATE]"
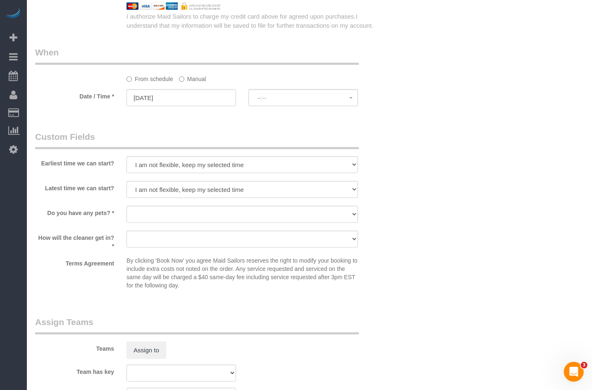
select select "spot1"
click at [264, 110] on fieldset "When From schedule Manual Date / Time * [DATE] 8:00AM [DATE] 8:00AM 12:00PM 1:0…" at bounding box center [212, 80] width 354 height 68
click at [149, 170] on select "I am not flexible, keep my selected time 8:00 AM 9:00 AM 10:00 AM 11:00 AM 12:0…" at bounding box center [243, 164] width 232 height 17
select select "number:57"
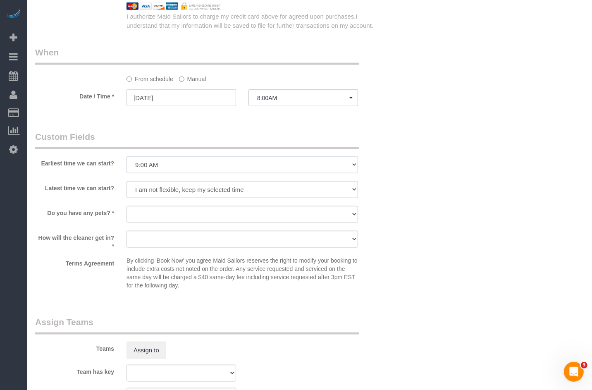
click at [127, 159] on select "I am not flexible, keep my selected time 8:00 AM 9:00 AM 10:00 AM 11:00 AM 12:0…" at bounding box center [243, 164] width 232 height 17
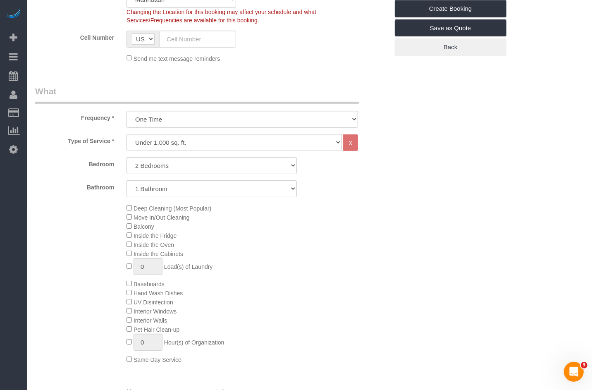
scroll to position [218, 0]
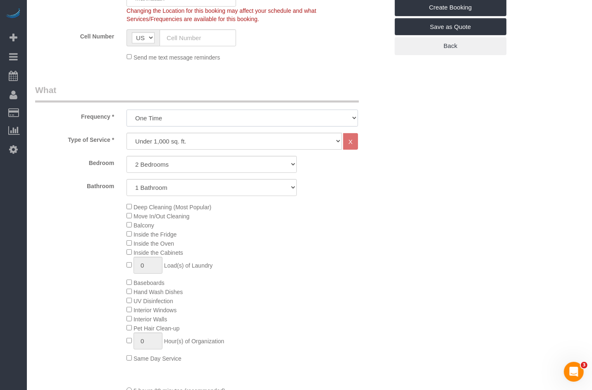
click at [165, 120] on select "One Time Weekly (20% Off) - 20.00% Every 2 Weeks (15% Off) - 15.00% Every 4 Wee…" at bounding box center [243, 118] width 232 height 17
click at [141, 118] on select "One Time Weekly (20% Off) - 20.00% Every 2 Weeks (15% Off) - 15.00% Every 4 Wee…" at bounding box center [243, 118] width 232 height 17
click at [158, 146] on select "Under 1,000 sq. ft. 1,001 - 1,500 sq. ft. 1,500+ sq. ft. Custom Cleaning Office…" at bounding box center [235, 141] width 216 height 17
select select "213"
click at [127, 133] on select "Under 1,000 sq. ft. 1,001 - 1,500 sq. ft. 1,500+ sq. ft. Custom Cleaning Office…" at bounding box center [235, 141] width 216 height 17
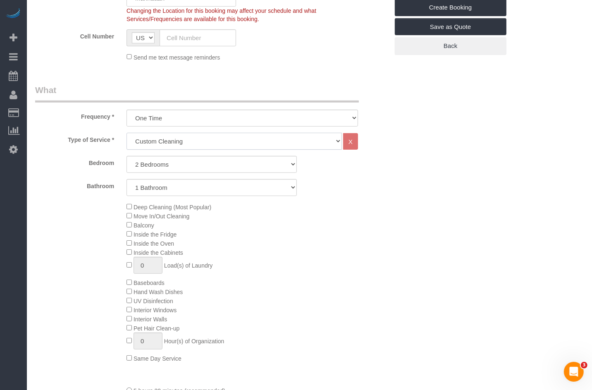
select select "1"
select select "120"
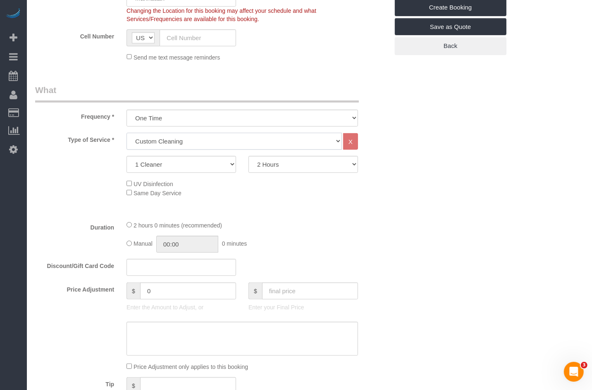
select select "spot54"
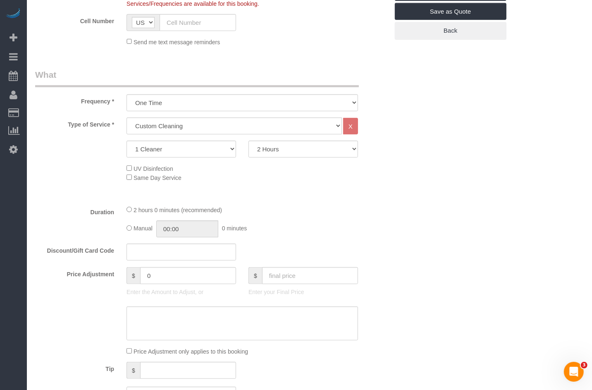
scroll to position [230, 0]
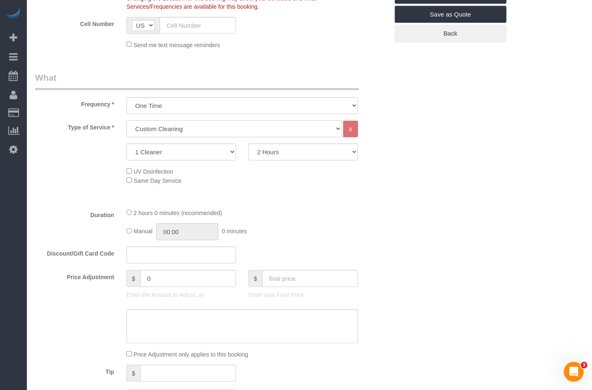
click at [168, 130] on select "Under 1,000 sq. ft. 1,001 - 1,500 sq. ft. 1,500+ sq. ft. Custom Cleaning Office…" at bounding box center [235, 128] width 216 height 17
select select "216"
click at [127, 120] on select "Under 1,000 sq. ft. 1,001 - 1,500 sq. ft. 1,500+ sq. ft. Custom Cleaning Office…" at bounding box center [235, 128] width 216 height 17
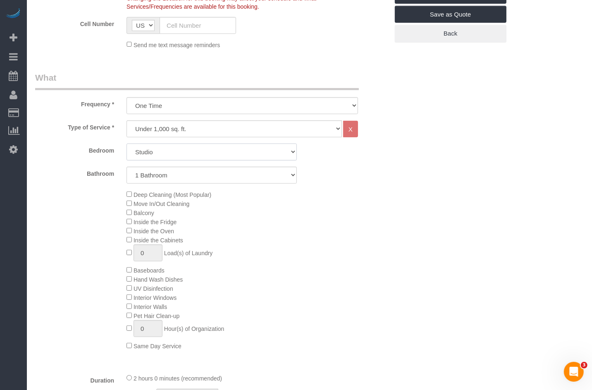
click at [171, 152] on select "Studio 1 Bedroom 2 Bedrooms 3 Bedrooms" at bounding box center [212, 152] width 170 height 17
select select "spot107"
select select "2"
click at [127, 144] on select "Studio 1 Bedroom 2 Bedrooms 3 Bedrooms" at bounding box center [212, 152] width 170 height 17
click at [166, 175] on select "1 Bathroom 2 Bathrooms" at bounding box center [212, 175] width 170 height 17
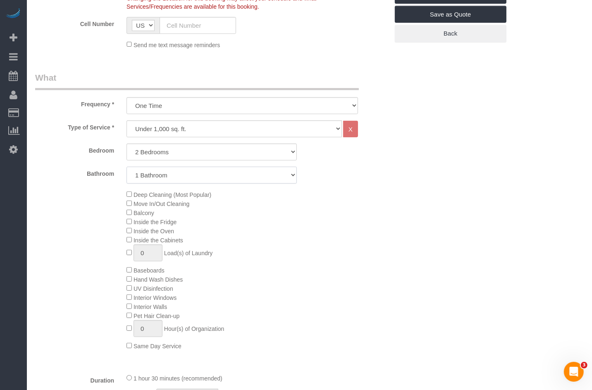
click at [127, 167] on select "1 Bathroom 2 Bathrooms" at bounding box center [212, 175] width 170 height 17
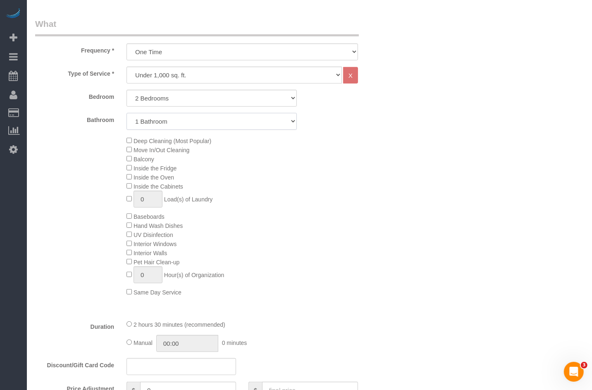
select select "spot160"
select select "spot213"
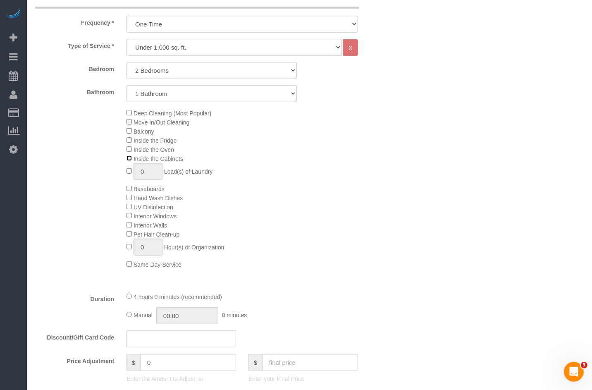
scroll to position [312, 0]
select select "spot266"
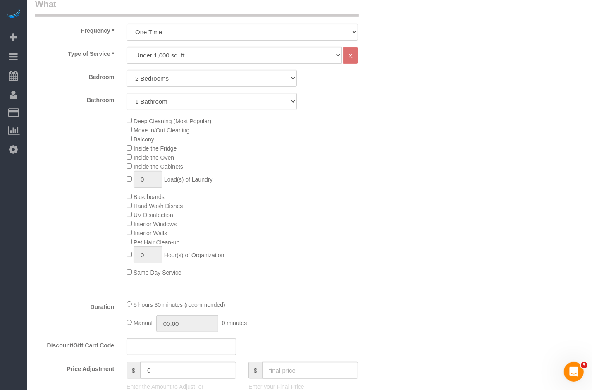
scroll to position [304, 0]
click at [165, 75] on select "Studio 1 Bedroom 2 Bedrooms 3 Bedrooms" at bounding box center [212, 77] width 170 height 17
select select "1"
click at [127, 69] on select "Studio 1 Bedroom 2 Bedrooms 3 Bedrooms" at bounding box center [212, 77] width 170 height 17
select select "spot319"
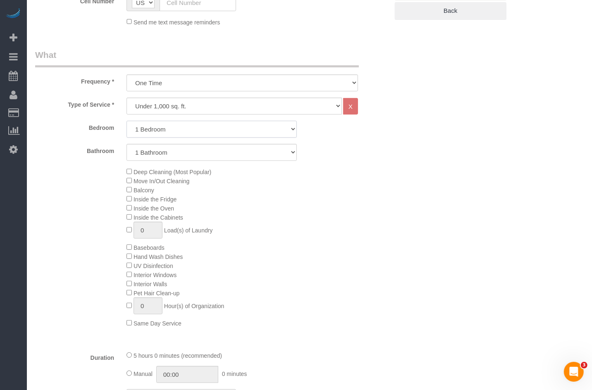
scroll to position [251, 0]
click at [193, 89] on select "One Time Weekly (20% Off) - 20.00% Every 2 Weeks (15% Off) - 15.00% Every 4 Wee…" at bounding box center [243, 84] width 232 height 17
click at [152, 110] on select "Under 1,000 sq. ft. 1,001 - 1,500 sq. ft. 1,500+ sq. ft. Custom Cleaning Office…" at bounding box center [235, 107] width 216 height 17
click at [153, 128] on select "Studio 1 Bedroom 2 Bedrooms 3 Bedrooms" at bounding box center [212, 130] width 170 height 17
click at [153, 86] on select "One Time Weekly (20% Off) - 20.00% Every 2 Weeks (15% Off) - 15.00% Every 4 Wee…" at bounding box center [243, 84] width 232 height 17
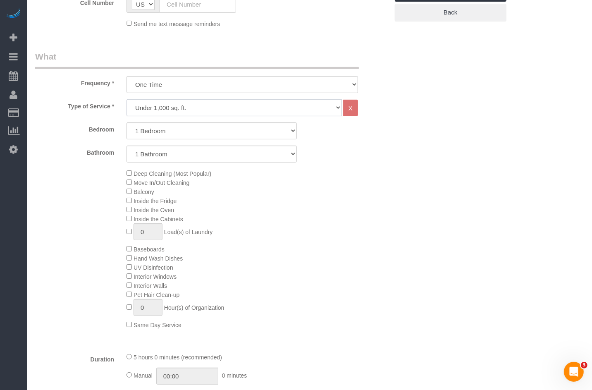
click at [164, 107] on select "Under 1,000 sq. ft. 1,001 - 1,500 sq. ft. 1,500+ sq. ft. Custom Cleaning Office…" at bounding box center [235, 107] width 216 height 17
select select "213"
click at [127, 99] on select "Under 1,000 sq. ft. 1,001 - 1,500 sq. ft. 1,500+ sq. ft. Custom Cleaning Office…" at bounding box center [235, 107] width 216 height 17
select select "1"
select select "120"
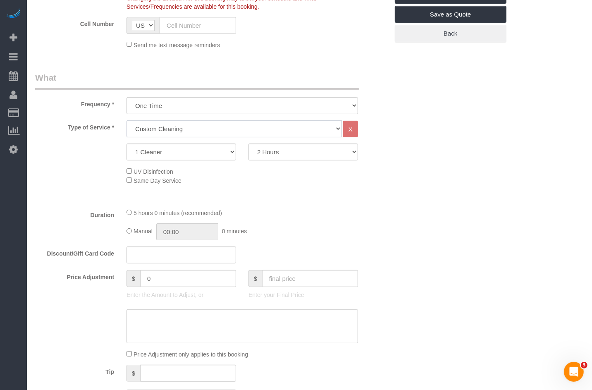
scroll to position [230, 0]
click at [272, 156] on select "2 Hours 2.5 Hours 3 Hours 3.5 Hours 4 Hours 4.5 Hours 5 Hours 5.5 Hours 6 Hours…" at bounding box center [304, 152] width 110 height 17
select select "spot372"
select select "300"
click at [249, 144] on select "2 Hours 2.5 Hours 3 Hours 3.5 Hours 4 Hours 4.5 Hours 5 Hours 5.5 Hours 6 Hours…" at bounding box center [304, 152] width 110 height 17
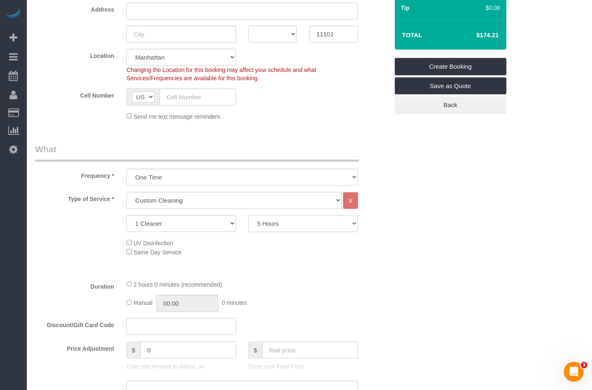
scroll to position [37, 0]
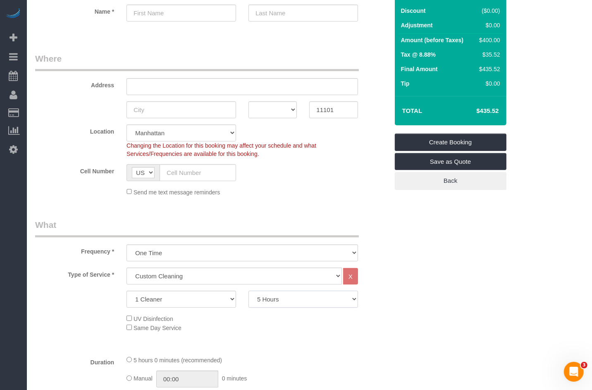
select select "spot425"
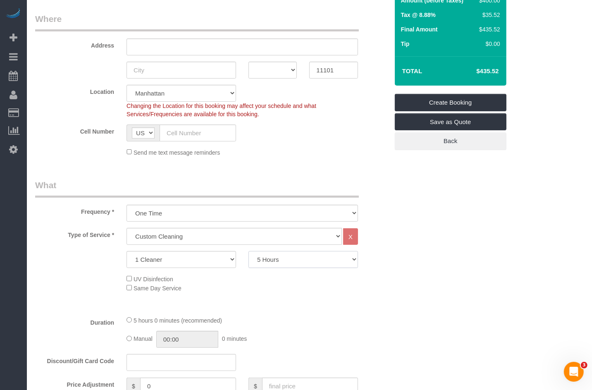
scroll to position [125, 0]
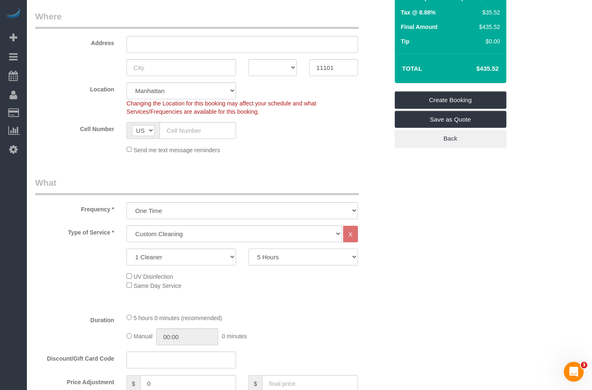
click at [283, 258] on select "2 Hours 2.5 Hours 3 Hours 3.5 Hours 4 Hours 4.5 Hours 5 Hours 5.5 Hours 6 Hours…" at bounding box center [304, 257] width 110 height 17
select select "120"
click at [249, 249] on select "2 Hours 2.5 Hours 3 Hours 3.5 Hours 4 Hours 4.5 Hours 5 Hours 5.5 Hours 6 Hours…" at bounding box center [304, 257] width 110 height 17
select select "spot478"
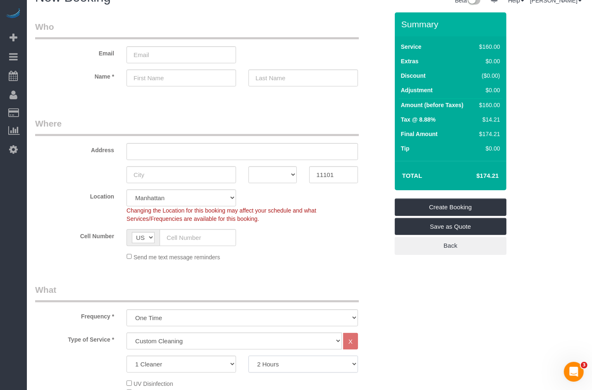
scroll to position [17, 0]
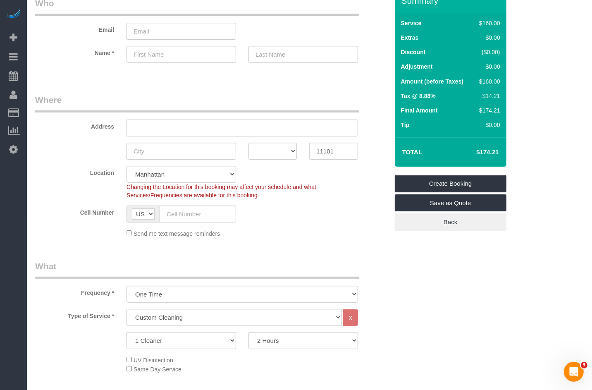
scroll to position [115, 0]
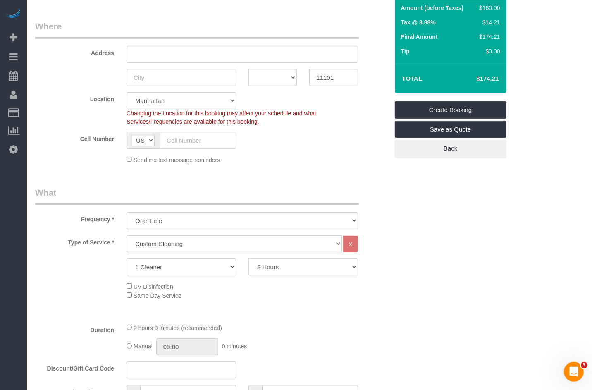
click at [289, 269] on select "2 Hours 2.5 Hours 3 Hours 3.5 Hours 4 Hours 4.5 Hours 5 Hours 5.5 Hours 6 Hours…" at bounding box center [304, 267] width 110 height 17
select select "180"
click at [249, 259] on select "2 Hours 2.5 Hours 3 Hours 3.5 Hours 4 Hours 4.5 Hours 5 Hours 5.5 Hours 6 Hours…" at bounding box center [304, 267] width 110 height 17
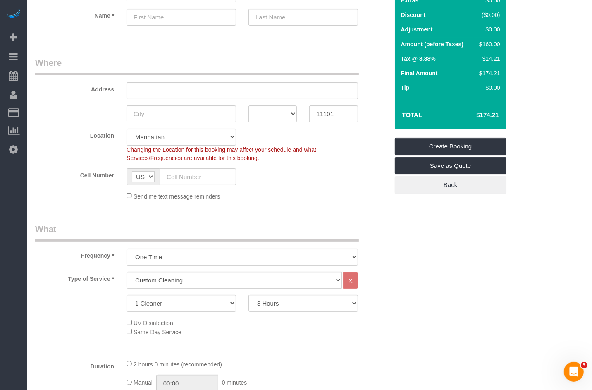
scroll to position [0, 0]
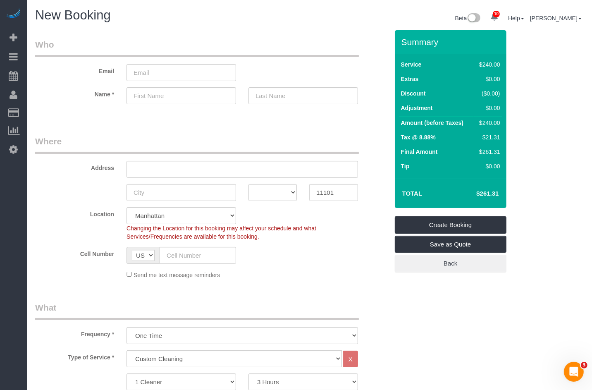
select select "spot531"
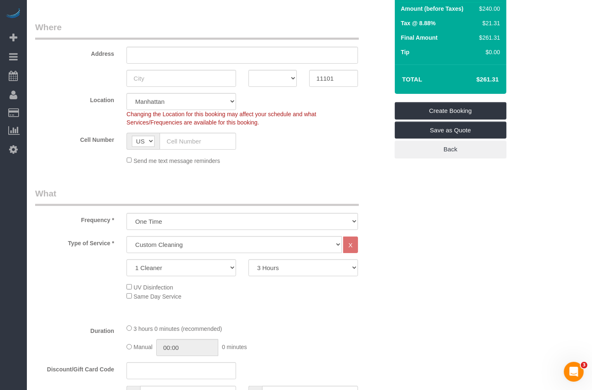
scroll to position [121, 0]
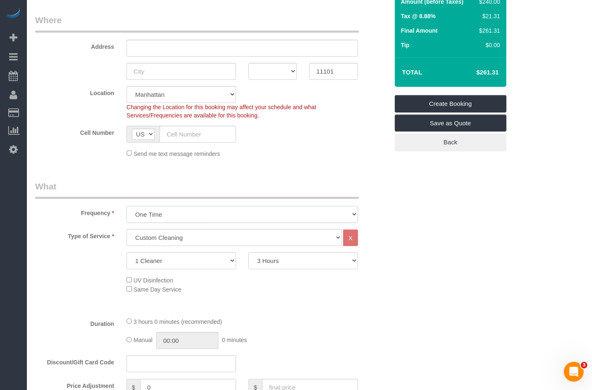
click at [188, 216] on select "One Time Weekly (20% Off) - 20.00% Every 2 Weeks (15% Off) - 15.00% Every 4 Wee…" at bounding box center [243, 214] width 232 height 17
click at [159, 213] on select "One Time Weekly (20% Off) - 20.00% Every 2 Weeks (15% Off) - 15.00% Every 4 Wee…" at bounding box center [243, 214] width 232 height 17
click at [140, 231] on select "Under 1,000 sq. ft. 1,001 - 1,500 sq. ft. 1,500+ sq. ft. Custom Cleaning Office…" at bounding box center [235, 237] width 216 height 17
select select "216"
click at [127, 229] on select "Under 1,000 sq. ft. 1,001 - 1,500 sq. ft. 1,500+ sq. ft. Custom Cleaning Office…" at bounding box center [235, 237] width 216 height 17
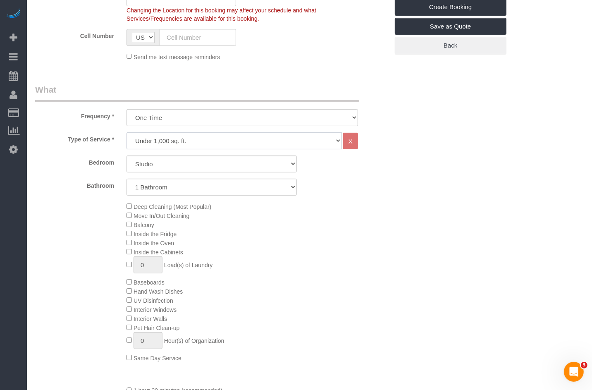
select select "spot584"
click at [153, 166] on select "Studio 1 Bedroom 2 Bedrooms 3 Bedrooms" at bounding box center [212, 163] width 170 height 17
select select "2"
click at [127, 155] on select "Studio 1 Bedroom 2 Bedrooms 3 Bedrooms" at bounding box center [212, 163] width 170 height 17
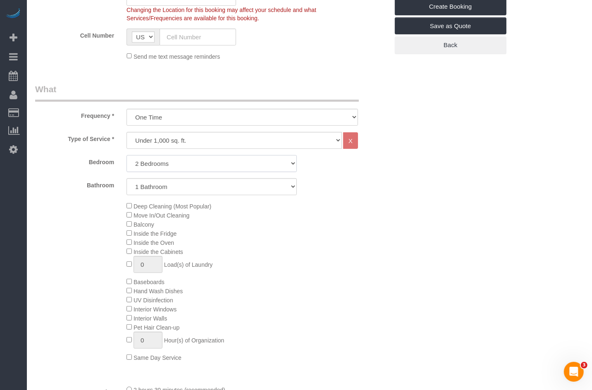
select select "spot637"
click at [161, 164] on select "Studio 1 Bedroom 2 Bedrooms 3 Bedrooms" at bounding box center [212, 163] width 170 height 17
select select "1"
click at [127, 155] on select "Studio 1 Bedroom 2 Bedrooms 3 Bedrooms" at bounding box center [212, 163] width 170 height 17
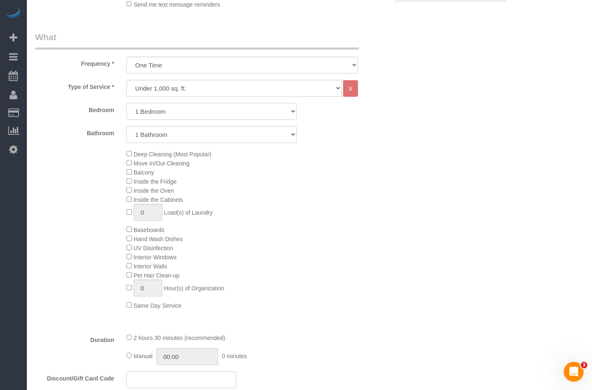
scroll to position [271, 0]
select select "spot690"
select select "spot743"
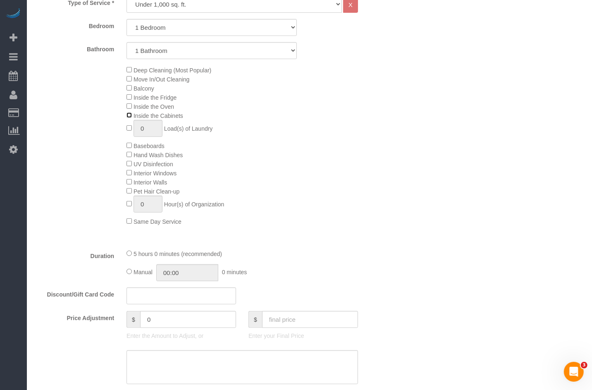
scroll to position [392, 0]
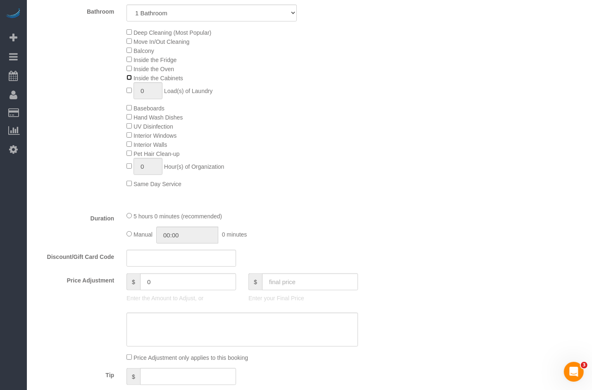
select select "spot796"
drag, startPoint x: 139, startPoint y: 219, endPoint x: 209, endPoint y: 222, distance: 70.0
click at [228, 220] on div "5 hours 0 minutes (recommended)" at bounding box center [243, 215] width 232 height 9
drag, startPoint x: 182, startPoint y: 224, endPoint x: 228, endPoint y: 221, distance: 46.8
click at [228, 221] on div "5 hours 0 minutes (recommended) Manual 00:00 0 minutes" at bounding box center [242, 227] width 244 height 32
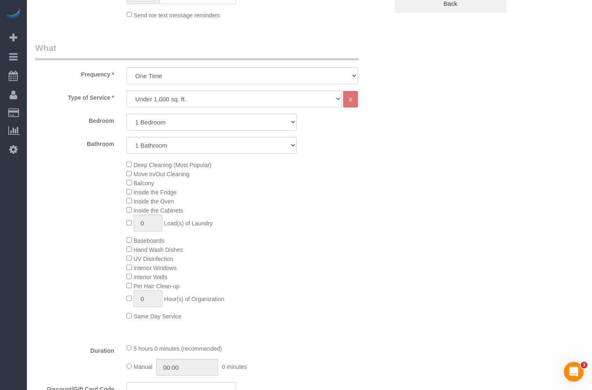
scroll to position [195, 0]
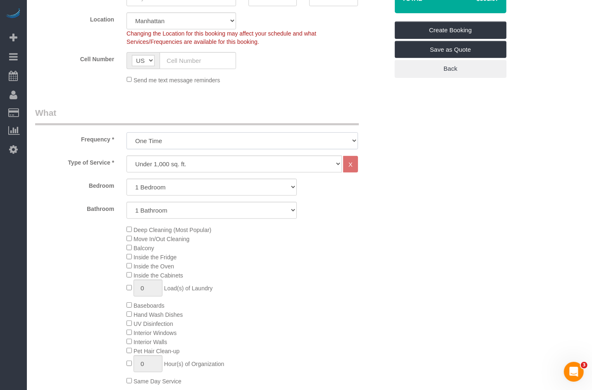
click at [210, 142] on select "One Time Weekly (20% Off) - 20.00% Every 2 Weeks (15% Off) - 15.00% Every 4 Wee…" at bounding box center [243, 140] width 232 height 17
click at [183, 161] on select "Under 1,000 sq. ft. 1,001 - 1,500 sq. ft. 1,500+ sq. ft. Custom Cleaning Office…" at bounding box center [235, 164] width 216 height 17
select select "213"
click at [127, 156] on select "Under 1,000 sq. ft. 1,001 - 1,500 sq. ft. 1,500+ sq. ft. Custom Cleaning Office…" at bounding box center [235, 164] width 216 height 17
select select "1"
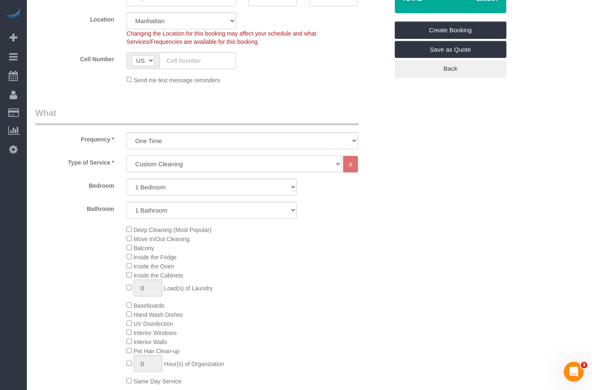
select select "120"
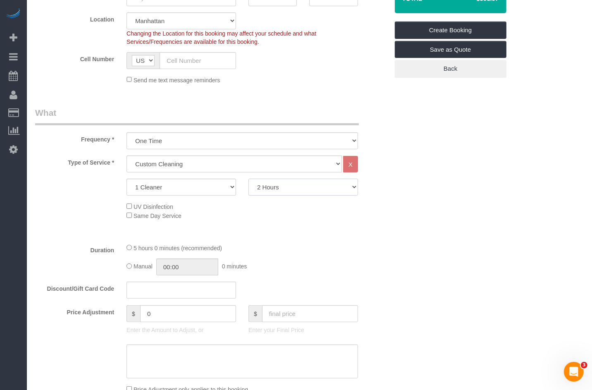
click at [275, 187] on select "2 Hours 2.5 Hours 3 Hours 3.5 Hours 4 Hours 4.5 Hours 5 Hours 5.5 Hours 6 Hours…" at bounding box center [304, 187] width 110 height 17
select select "spot849"
select select "300"
click at [249, 179] on select "2 Hours 2.5 Hours 3 Hours 3.5 Hours 4 Hours 4.5 Hours 5 Hours 5.5 Hours 6 Hours…" at bounding box center [304, 187] width 110 height 17
select select "spot902"
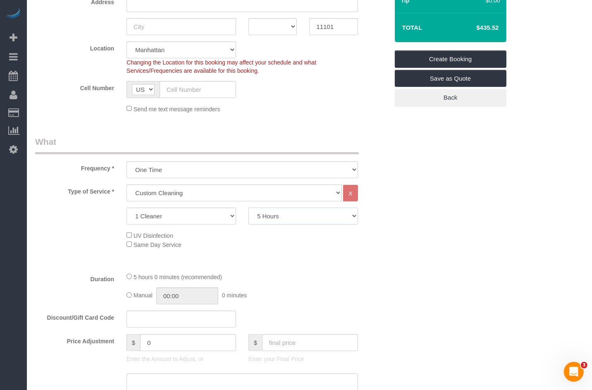
scroll to position [155, 0]
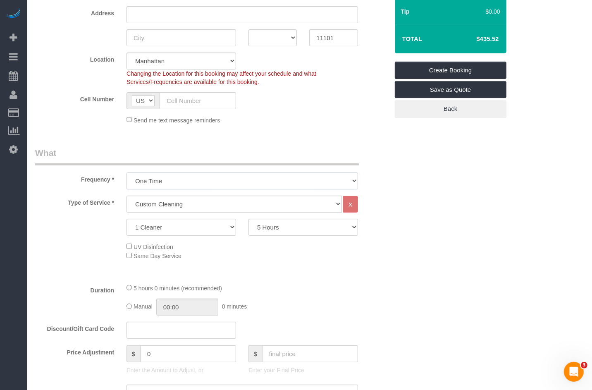
click at [177, 187] on select "One Time Weekly (20% Off) - 20.00% Every 2 Weeks (15% Off) - 15.00% Every 4 Wee…" at bounding box center [243, 181] width 232 height 17
click at [159, 201] on select "Under 1,000 sq. ft. 1,001 - 1,500 sq. ft. 1,500+ sq. ft. Custom Cleaning Office…" at bounding box center [235, 204] width 216 height 17
click at [182, 180] on select "One Time Weekly (20% Off) - 20.00% Every 2 Weeks (15% Off) - 15.00% Every 4 Wee…" at bounding box center [243, 181] width 232 height 17
click at [145, 200] on select "Under 1,000 sq. ft. 1,001 - 1,500 sq. ft. 1,500+ sq. ft. Custom Cleaning Office…" at bounding box center [235, 204] width 216 height 17
select select "216"
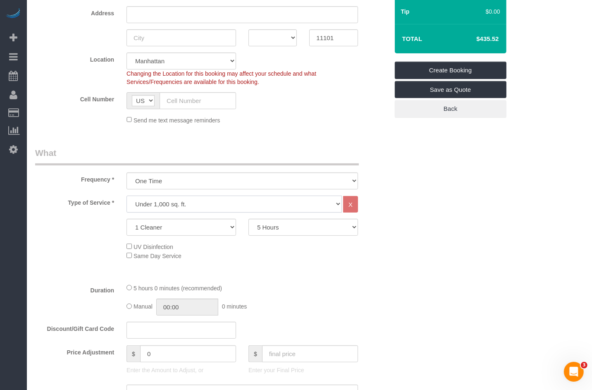
click at [127, 196] on select "Under 1,000 sq. ft. 1,001 - 1,500 sq. ft. 1,500+ sq. ft. Custom Cleaning Office…" at bounding box center [235, 204] width 216 height 17
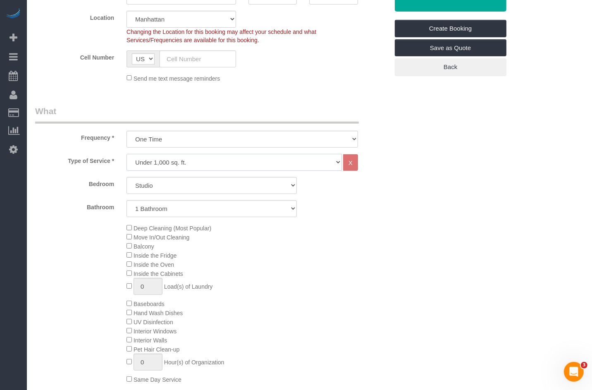
scroll to position [197, 0]
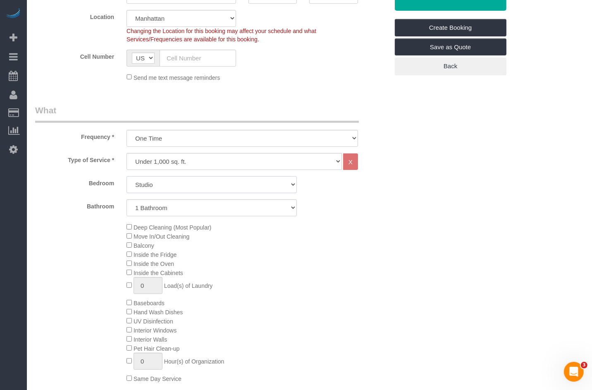
click at [157, 189] on select "Studio 1 Bedroom 2 Bedrooms 3 Bedrooms" at bounding box center [212, 184] width 170 height 17
select select "spot955"
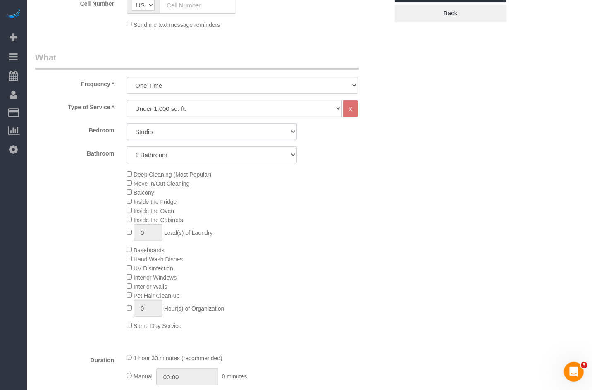
scroll to position [251, 0]
click at [134, 182] on span "Move In/Out Cleaning" at bounding box center [162, 183] width 56 height 7
click at [132, 184] on span "Move In/Out Cleaning" at bounding box center [158, 183] width 63 height 7
select select "spot1008"
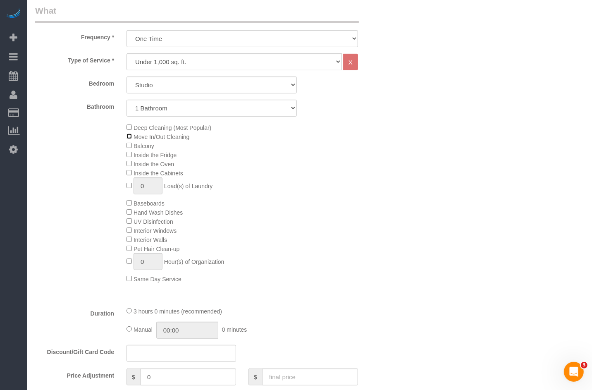
scroll to position [298, 0]
select select "spot1061"
select select "spot1114"
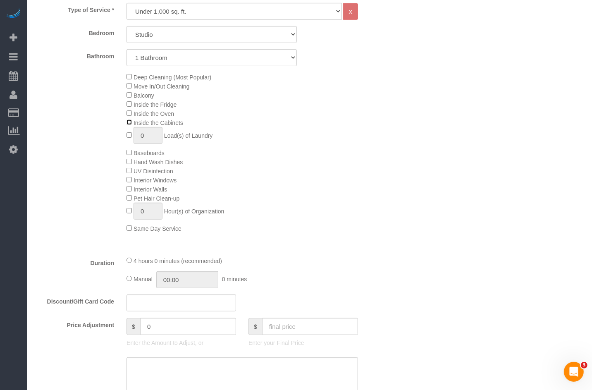
scroll to position [349, 0]
select select "spot1167"
drag, startPoint x: 147, startPoint y: 264, endPoint x: 223, endPoint y: 264, distance: 75.7
click at [223, 263] on span "4 hours 30 minutes (recommended)" at bounding box center [180, 260] width 92 height 7
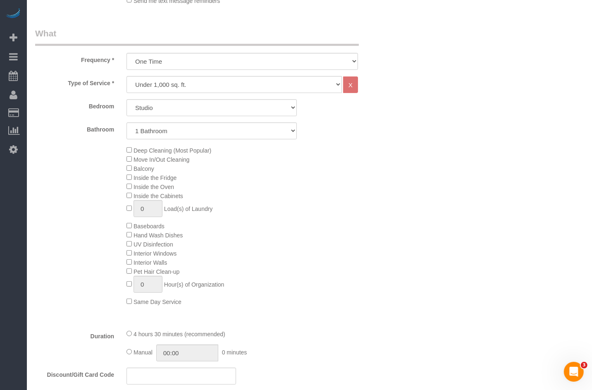
scroll to position [269, 0]
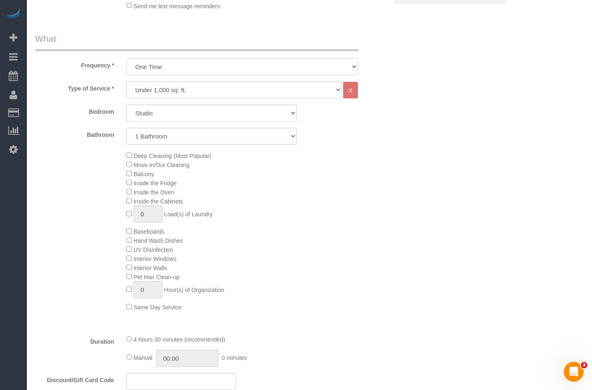
click at [185, 66] on select "One Time Weekly (20% Off) - 20.00% Every 2 Weeks (15% Off) - 15.00% Every 4 Wee…" at bounding box center [243, 66] width 232 height 17
click at [197, 93] on select "Under 1,000 sq. ft. 1,001 - 1,500 sq. ft. 1,500+ sq. ft. Custom Cleaning Office…" at bounding box center [235, 90] width 216 height 17
click at [193, 84] on select "Under 1,000 sq. ft. 1,001 - 1,500 sq. ft. 1,500+ sq. ft. Custom Cleaning Office…" at bounding box center [235, 90] width 216 height 17
select select "213"
click at [127, 82] on select "Under 1,000 sq. ft. 1,001 - 1,500 sq. ft. 1,500+ sq. ft. Custom Cleaning Office…" at bounding box center [235, 90] width 216 height 17
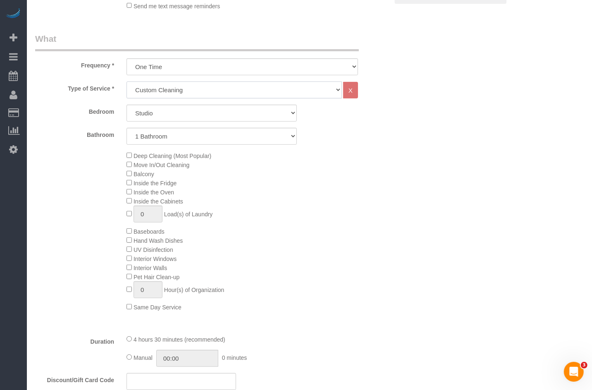
select select "1"
select select "120"
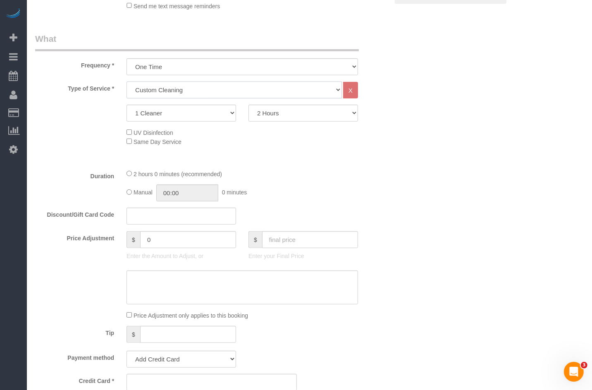
select select "spot1220"
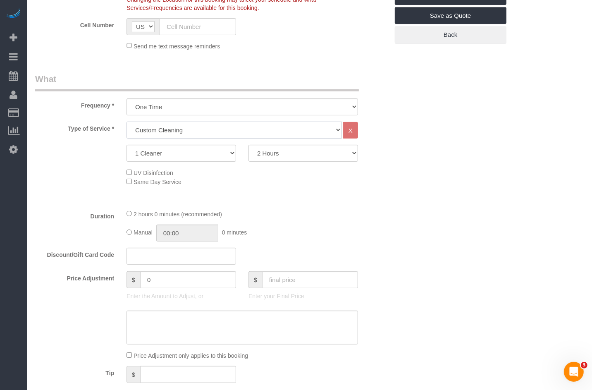
scroll to position [226, 0]
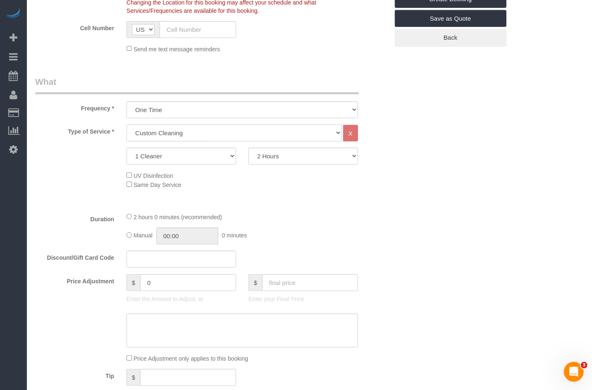
click at [192, 131] on select "Under 1,000 sq. ft. 1,001 - 1,500 sq. ft. 1,500+ sq. ft. Custom Cleaning Office…" at bounding box center [235, 133] width 216 height 17
select select "216"
click at [127, 125] on select "Under 1,000 sq. ft. 1,001 - 1,500 sq. ft. 1,500+ sq. ft. Custom Cleaning Office…" at bounding box center [235, 133] width 216 height 17
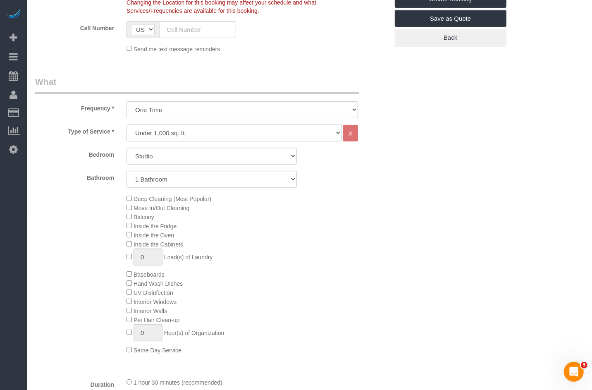
select select "spot1273"
click at [99, 151] on label "Bedroom" at bounding box center [74, 153] width 91 height 11
